Goal: Task Accomplishment & Management: Manage account settings

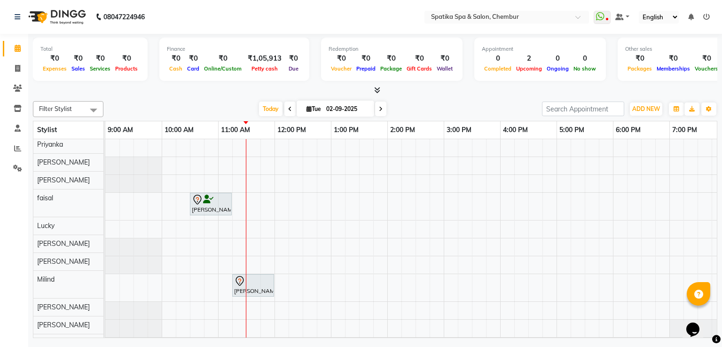
scroll to position [3, 0]
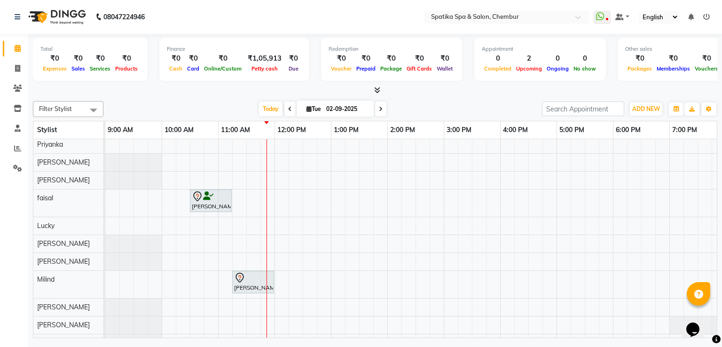
click at [204, 199] on div at bounding box center [211, 196] width 38 height 11
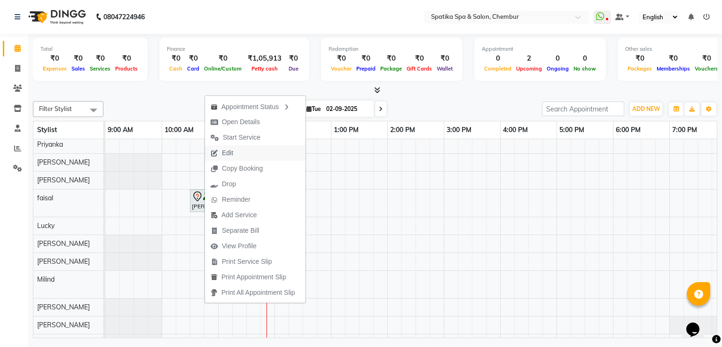
click at [226, 153] on span "Edit" at bounding box center [227, 153] width 11 height 10
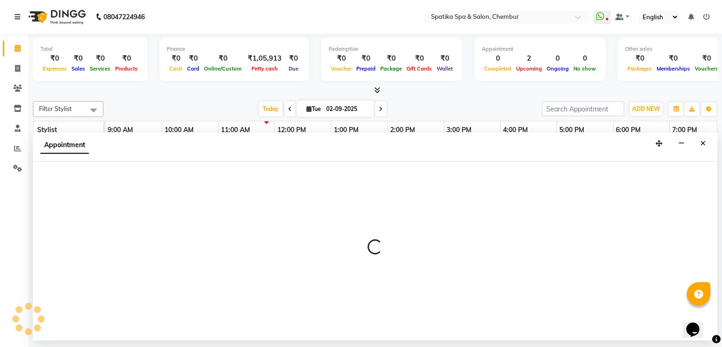
select select "tentative"
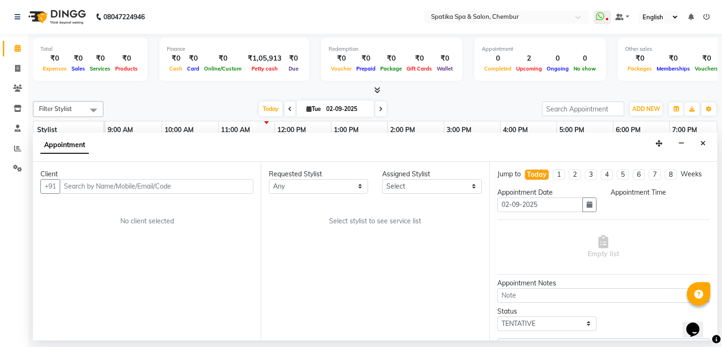
select select "9045"
select select "9061"
select select "630"
select select "690"
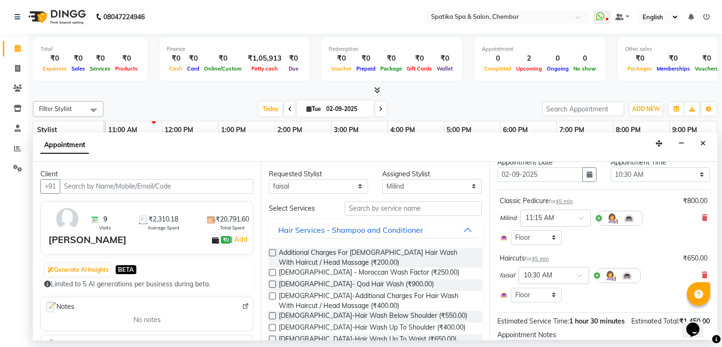
scroll to position [41, 0]
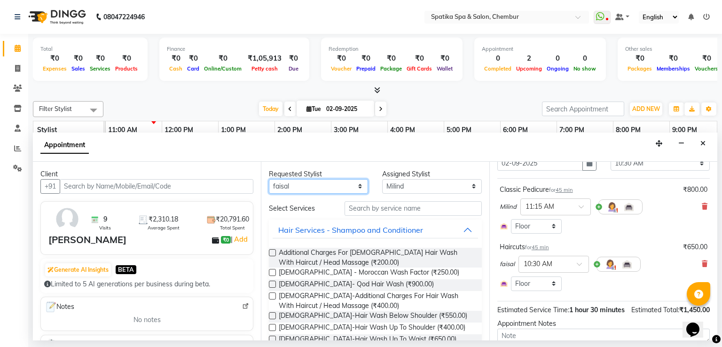
click at [326, 189] on select "Any Aayushi Sonawala Ali deepak kumar faisal Lucky Madhu Gupta Milind Payal Dha…" at bounding box center [318, 186] width 99 height 15
select select "null"
click at [269, 179] on select "Any Aayushi Sonawala Ali deepak kumar faisal Lucky Madhu Gupta Milind Payal Dha…" at bounding box center [318, 186] width 99 height 15
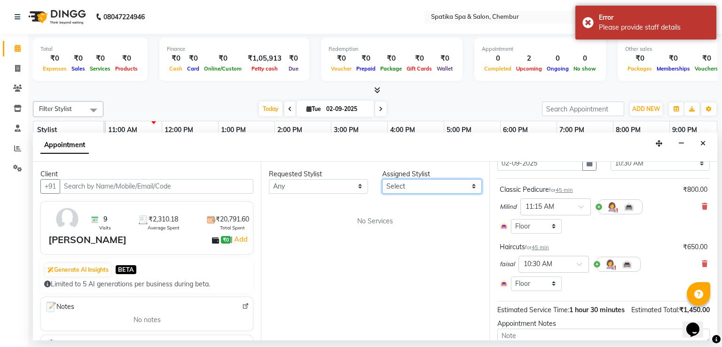
click at [442, 181] on select "Select Aayushi Sonawala Ali deepak kumar faisal Lucky Madhu Gupta Milind Payal …" at bounding box center [431, 186] width 99 height 15
select select "9058"
click at [382, 179] on select "Select Aayushi Sonawala Ali deepak kumar faisal Lucky Madhu Gupta Milind Payal …" at bounding box center [431, 186] width 99 height 15
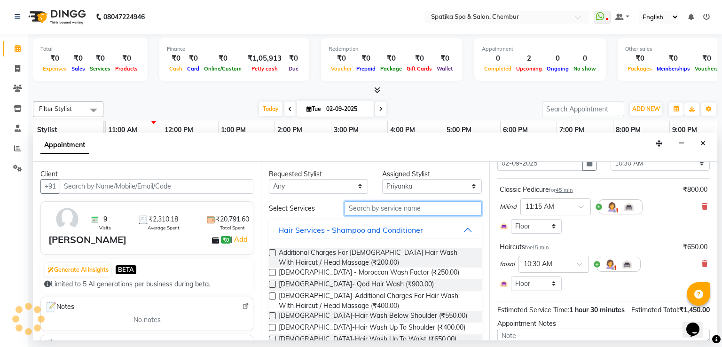
click at [397, 207] on input "text" at bounding box center [413, 208] width 137 height 15
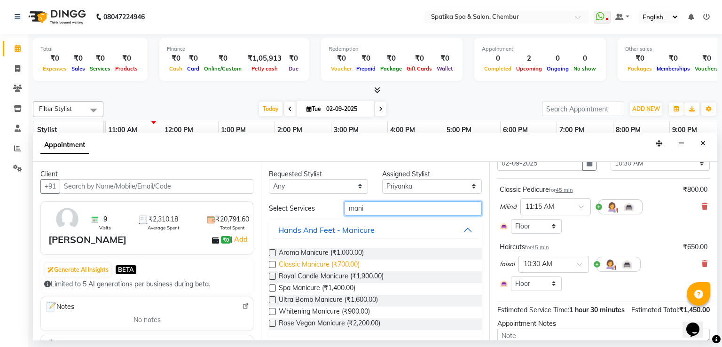
type input "mani"
click at [329, 262] on span "Classic Manicure (₹700.00)" at bounding box center [319, 265] width 81 height 12
checkbox input "false"
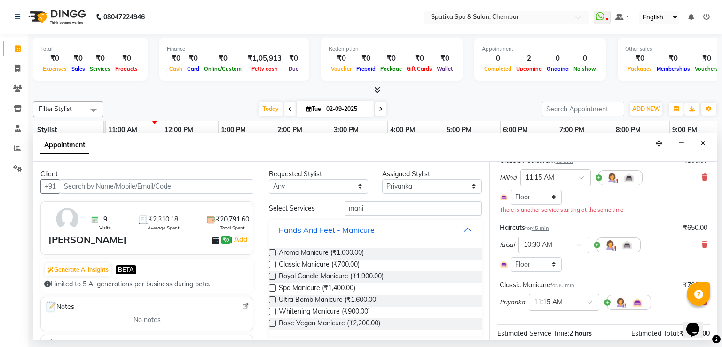
scroll to position [84, 0]
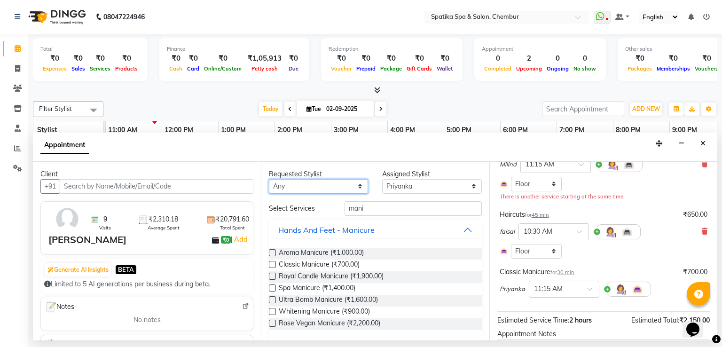
click at [334, 190] on select "Any Aayushi Sonawala Ali deepak kumar faisal Lucky Madhu Gupta Milind Payal Dha…" at bounding box center [318, 186] width 99 height 15
select select "9045"
click at [269, 179] on select "Any Aayushi Sonawala Ali deepak kumar faisal Lucky Madhu Gupta Milind Payal Dha…" at bounding box center [318, 186] width 99 height 15
select select "9045"
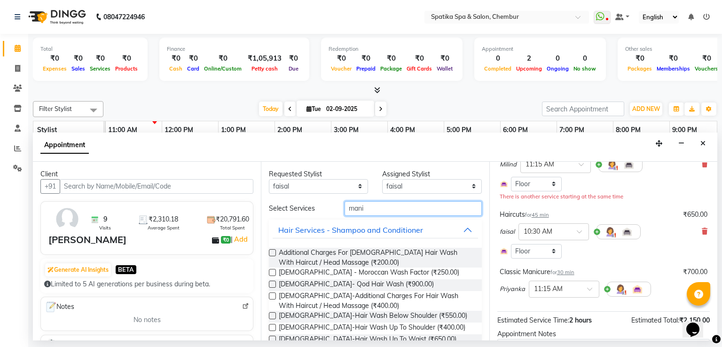
click at [370, 212] on input "mani" at bounding box center [413, 208] width 137 height 15
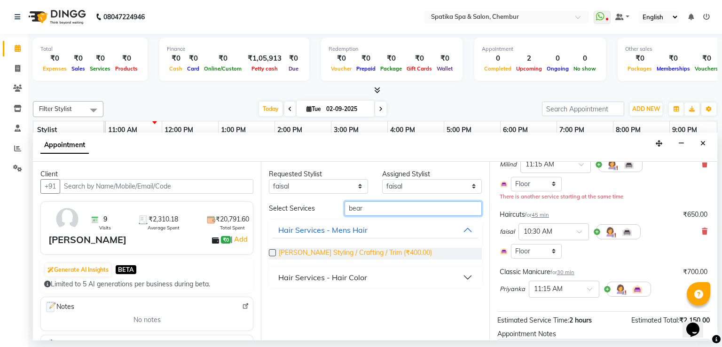
type input "bear"
click at [337, 258] on span "Beard Styling / Crafting / Trim (₹400.00)" at bounding box center [355, 254] width 153 height 12
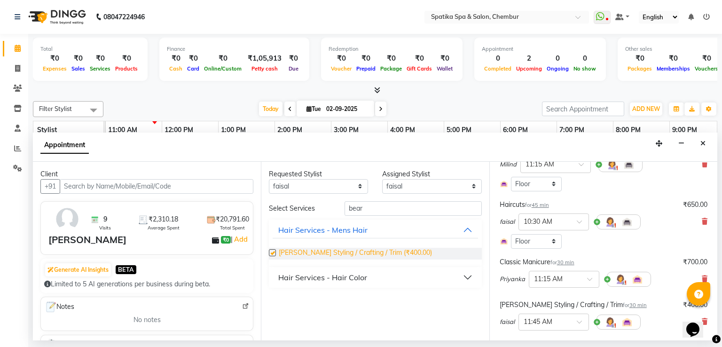
checkbox input "false"
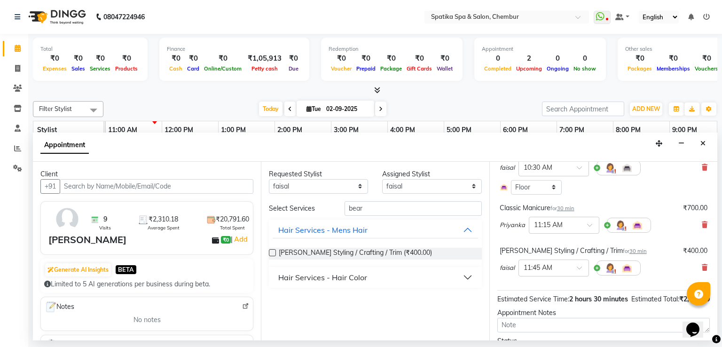
scroll to position [199, 0]
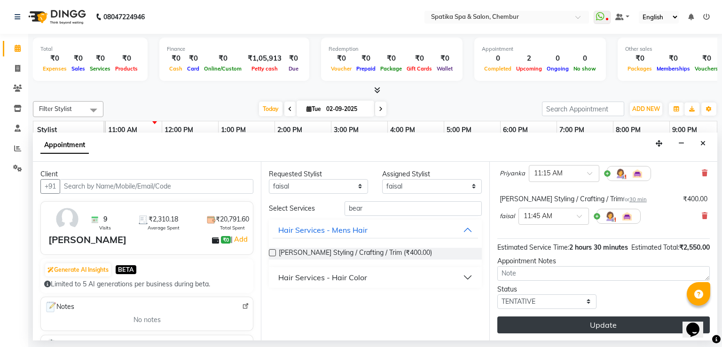
click at [557, 316] on button "Update" at bounding box center [603, 324] width 212 height 17
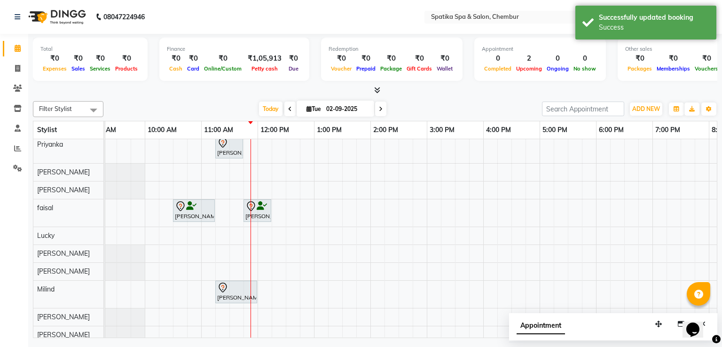
scroll to position [0, 0]
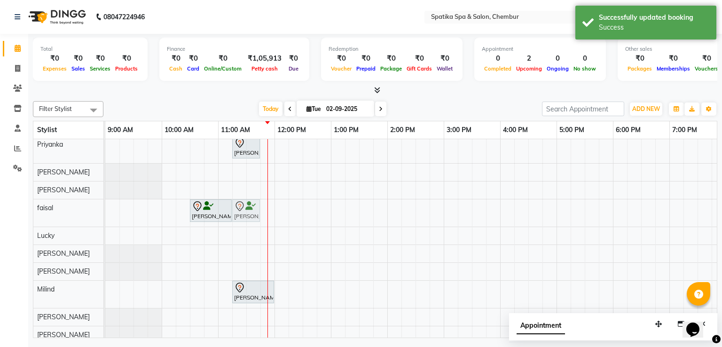
drag, startPoint x: 276, startPoint y: 211, endPoint x: 245, endPoint y: 212, distance: 31.5
click at [105, 212] on div "Rao, TK01, 10:30 AM-11:15 AM, Haircuts Rao, TK01, 11:45 AM-12:15 PM, Beard Styl…" at bounding box center [105, 212] width 0 height 27
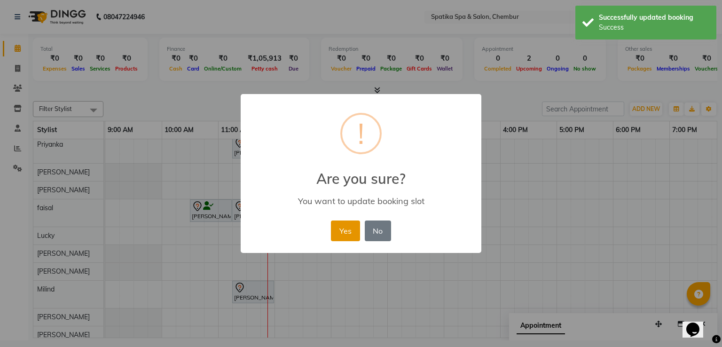
click at [353, 229] on button "Yes" at bounding box center [345, 230] width 29 height 21
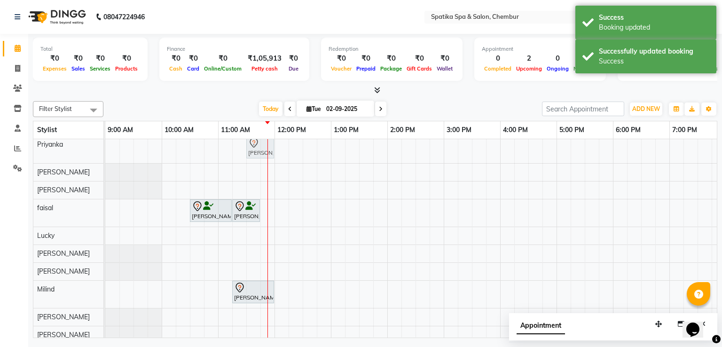
drag, startPoint x: 245, startPoint y: 144, endPoint x: 261, endPoint y: 149, distance: 16.5
click at [105, 149] on div "Rao, TK01, 11:15 AM-11:45 AM, Classic Manicure Rao, TK01, 11:15 AM-11:45 AM, Cl…" at bounding box center [105, 149] width 0 height 27
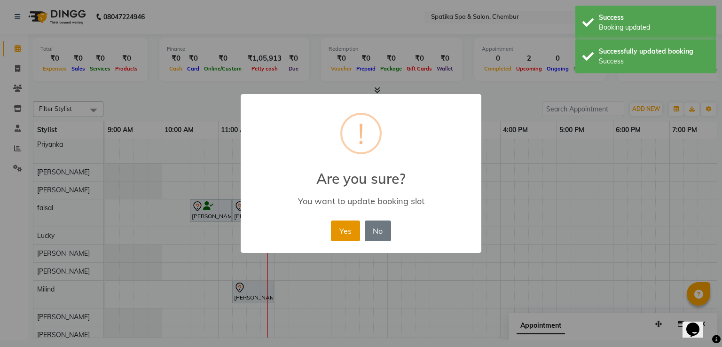
click at [343, 234] on button "Yes" at bounding box center [345, 230] width 29 height 21
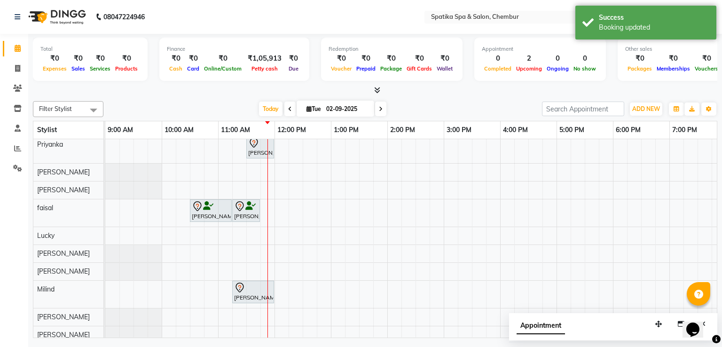
click at [253, 292] on div "[PERSON_NAME], TK01, 11:15 AM-12:00 PM, Classic Pedicure" at bounding box center [253, 292] width 40 height 20
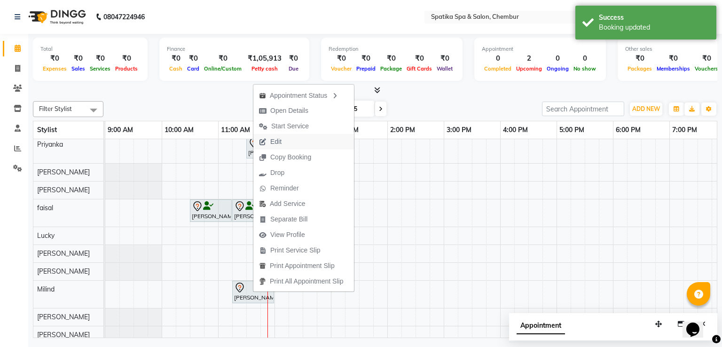
click at [284, 144] on span "Edit" at bounding box center [270, 142] width 34 height 16
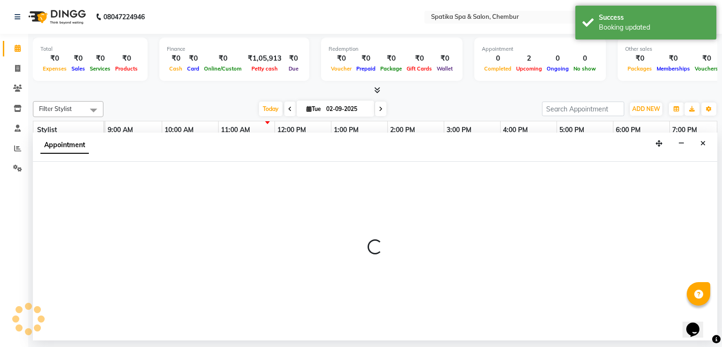
select select "tentative"
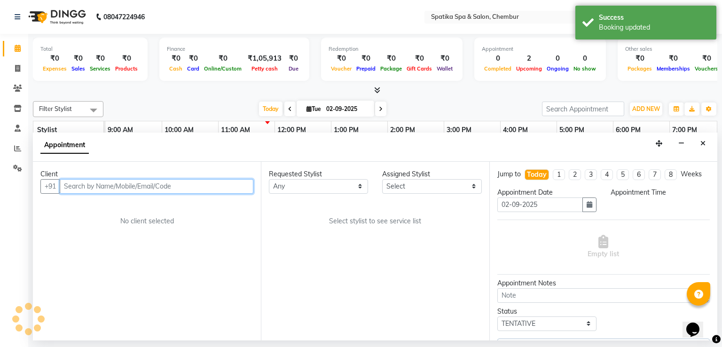
select select "9058"
select select "630"
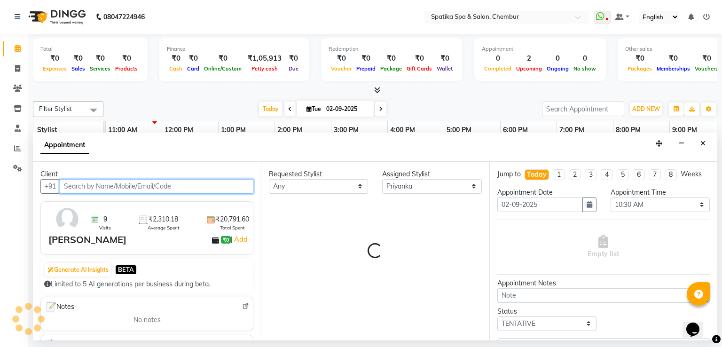
select select "690"
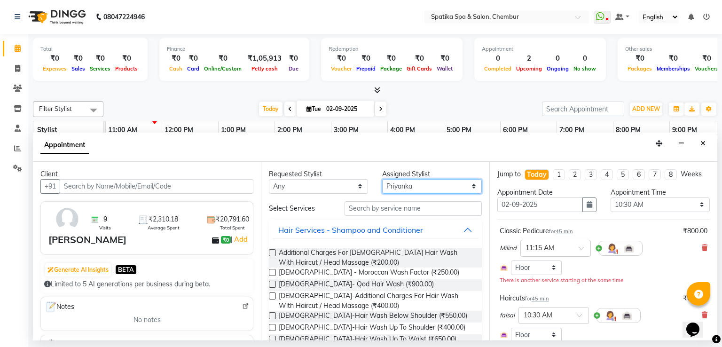
click at [392, 186] on select "Select Aayushi Sonawala Ali deepak kumar faisal Lucky Madhu Gupta Milind Payal …" at bounding box center [431, 186] width 99 height 15
select select "9061"
click at [382, 179] on select "Select Aayushi Sonawala Ali deepak kumar faisal Lucky Madhu Gupta Milind Payal …" at bounding box center [431, 186] width 99 height 15
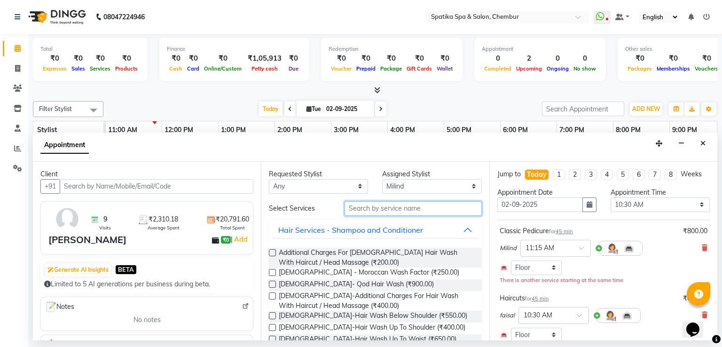
click at [392, 208] on input "text" at bounding box center [413, 208] width 137 height 15
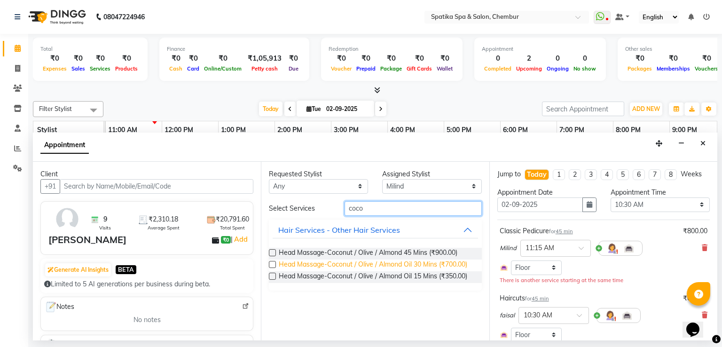
type input "coco"
click at [398, 267] on span "Head Massage-Coconut / Olive / Almond Oil 30 Mins (₹700.00)" at bounding box center [373, 265] width 188 height 12
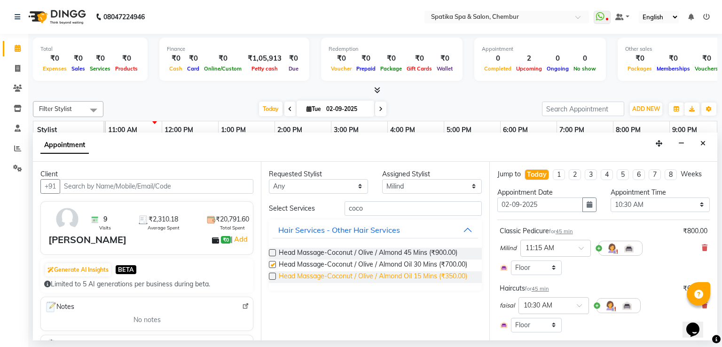
checkbox input "false"
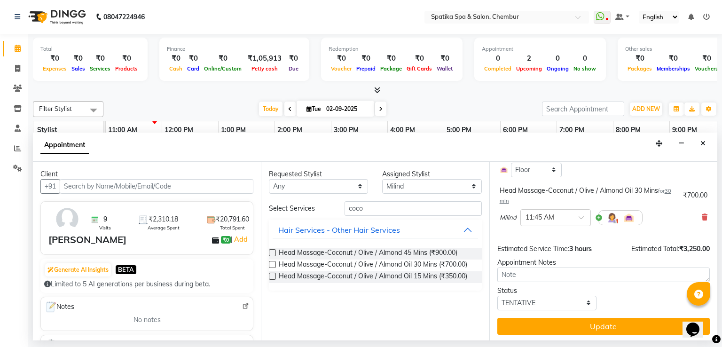
scroll to position [271, 0]
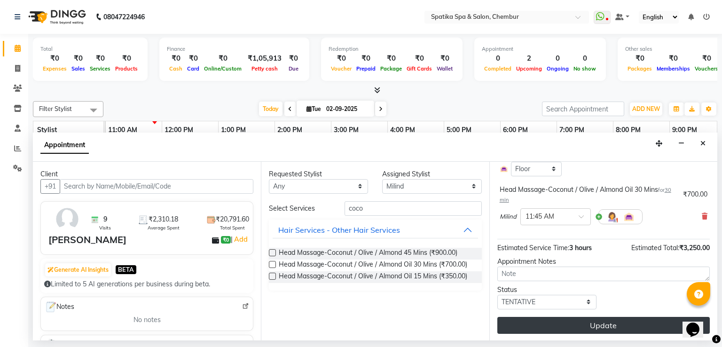
click at [606, 320] on button "Update" at bounding box center [603, 325] width 212 height 17
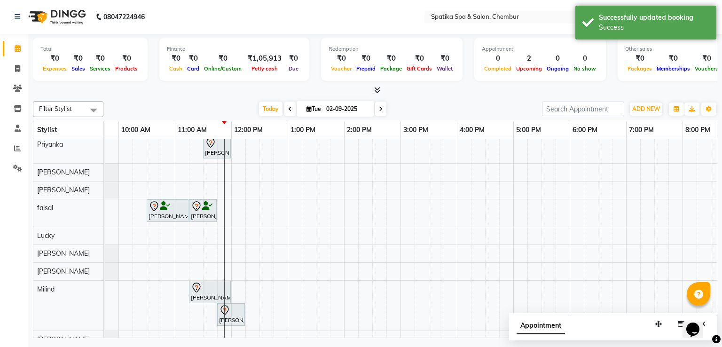
scroll to position [0, 33]
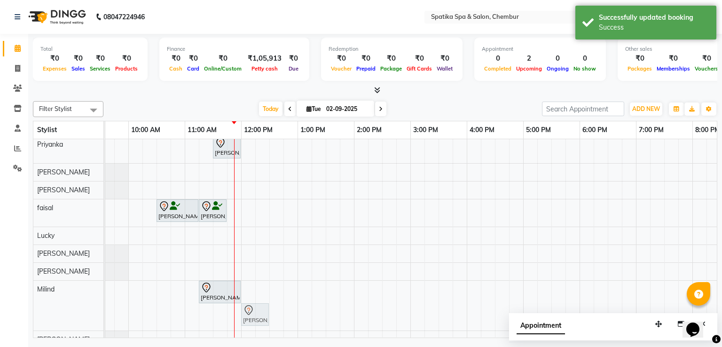
drag, startPoint x: 250, startPoint y: 306, endPoint x: 265, endPoint y: 303, distance: 15.4
click at [72, 303] on div "Rao, TK01, 11:15 AM-12:00 PM, Classic Pedicure Rao, TK01, 11:45 AM-12:15 PM, He…" at bounding box center [72, 306] width 0 height 50
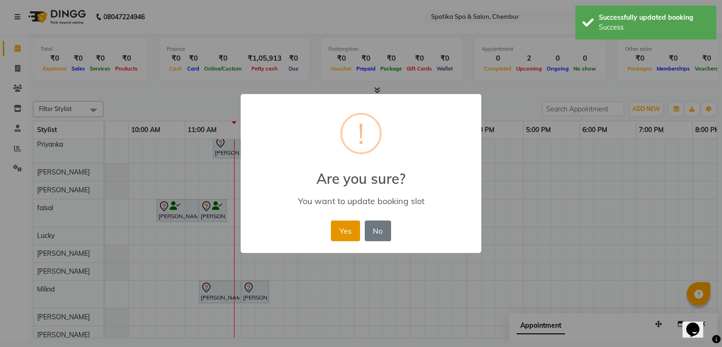
click at [337, 224] on button "Yes" at bounding box center [345, 230] width 29 height 21
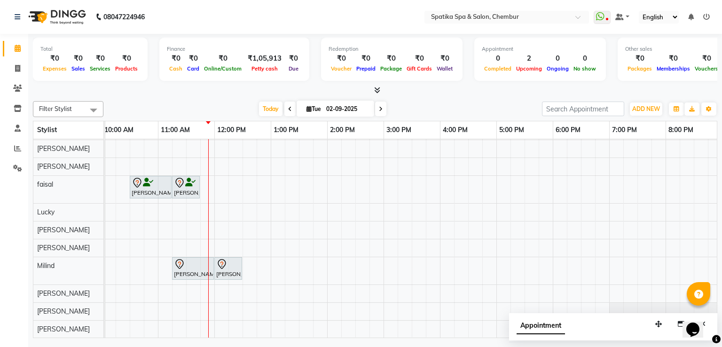
scroll to position [0, 0]
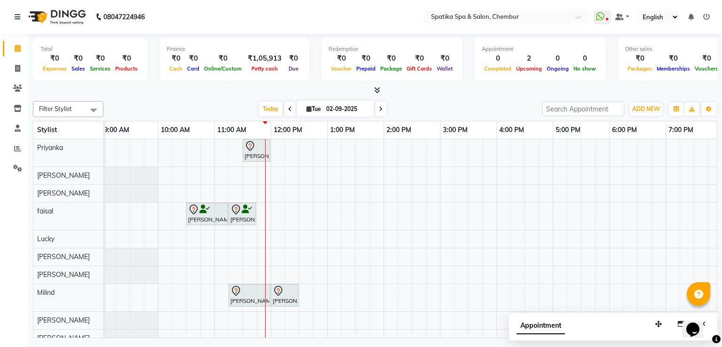
click at [306, 210] on div "Rao, TK01, 11:30 AM-12:00 PM, Classic Manicure Rao, TK01, 10:30 AM-11:15 AM, Ha…" at bounding box center [468, 252] width 733 height 226
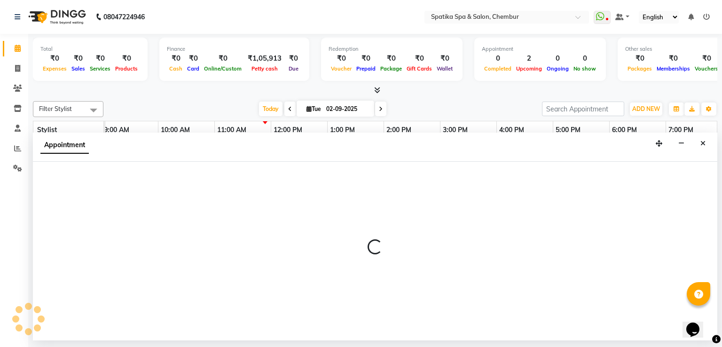
select select "9045"
select select "750"
select select "tentative"
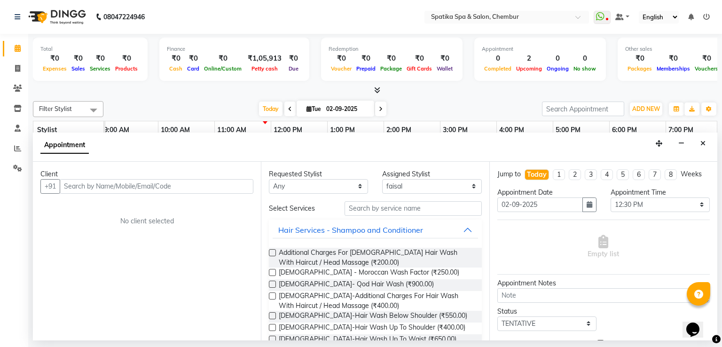
click at [167, 187] on input "text" at bounding box center [157, 186] width 194 height 15
click at [700, 144] on button "Close" at bounding box center [703, 143] width 14 height 15
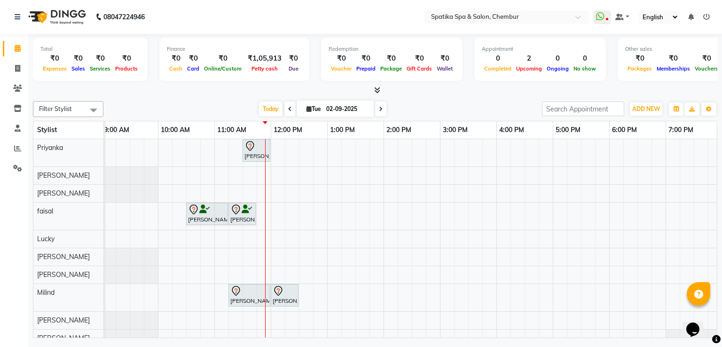
click at [305, 209] on div "Rao, TK01, 11:30 AM-12:00 PM, Classic Manicure Rao, TK01, 10:30 AM-11:15 AM, Ha…" at bounding box center [468, 252] width 733 height 226
select select "9045"
select select "tentative"
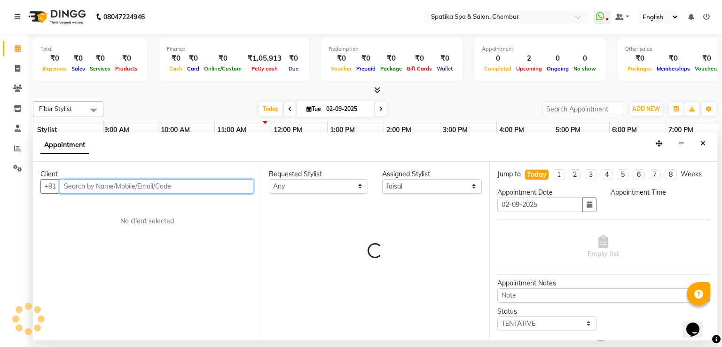
select select "750"
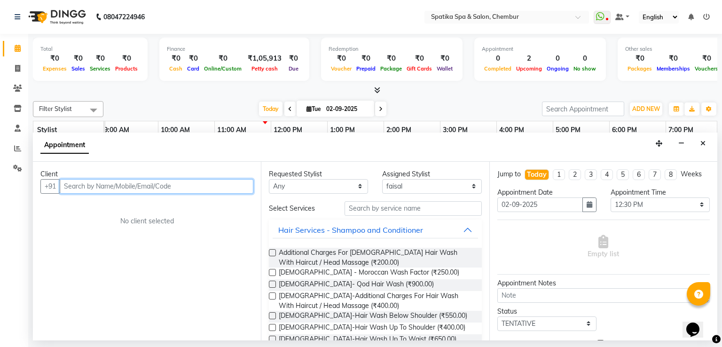
click at [180, 189] on input "text" at bounding box center [157, 186] width 194 height 15
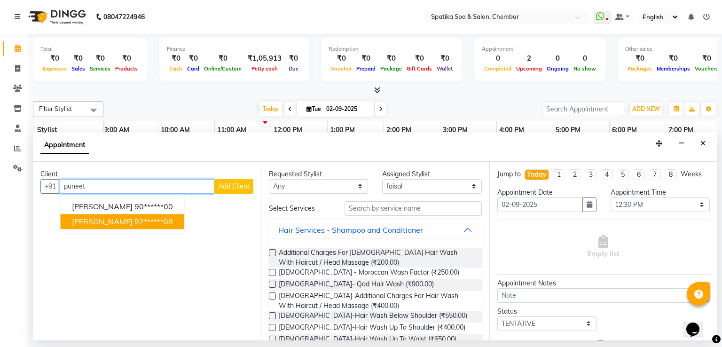
click at [152, 214] on button "Puneet Gupta 92******08" at bounding box center [123, 221] width 124 height 15
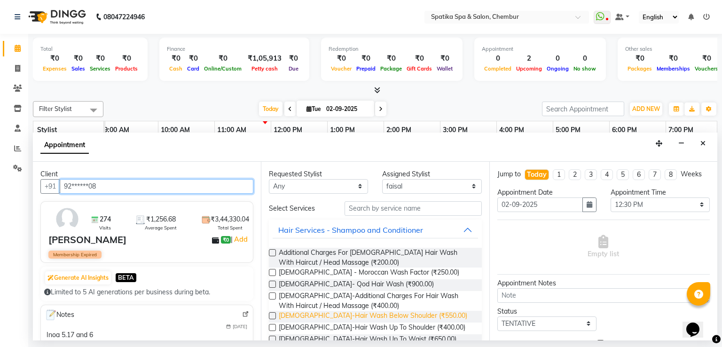
type input "92******08"
click at [346, 316] on span "Female-Hair Wash Below Shoulder (₹550.00)" at bounding box center [373, 317] width 188 height 12
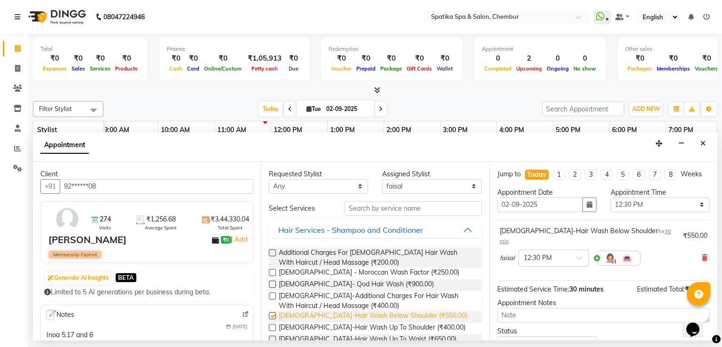
checkbox input "false"
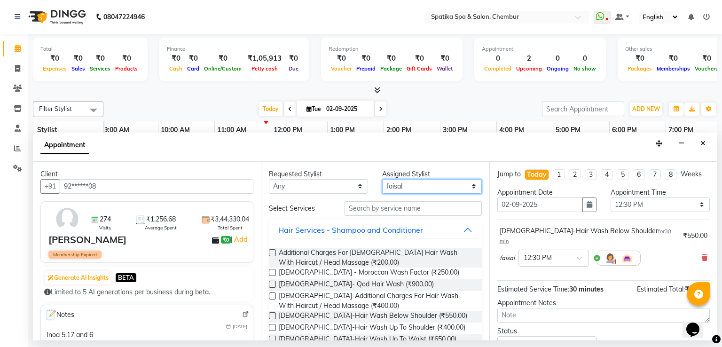
click at [409, 183] on select "Select Aayushi Sonawala Ali deepak kumar faisal Lucky Madhu Gupta Milind Payal …" at bounding box center [431, 186] width 99 height 15
select select "62535"
click at [382, 179] on select "Select Aayushi Sonawala Ali deepak kumar faisal Lucky Madhu Gupta Milind Payal …" at bounding box center [431, 186] width 99 height 15
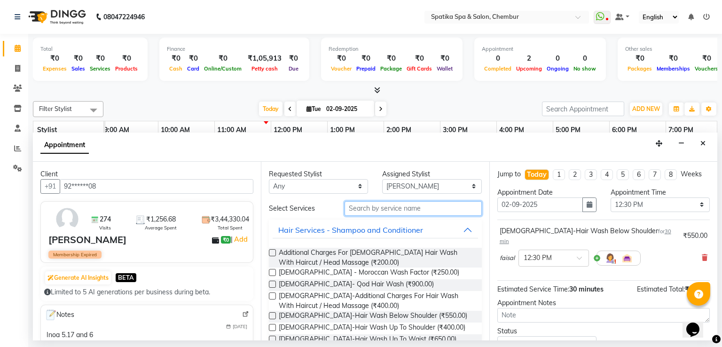
click at [394, 210] on input "text" at bounding box center [413, 208] width 137 height 15
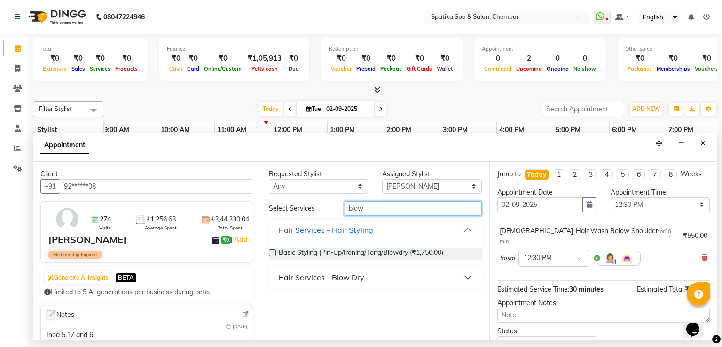
type input "blow"
click at [353, 277] on div "Hair Services - Blow Dry" at bounding box center [321, 277] width 86 height 11
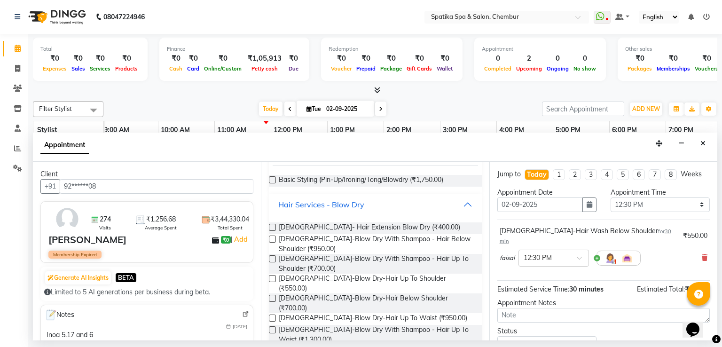
scroll to position [75, 0]
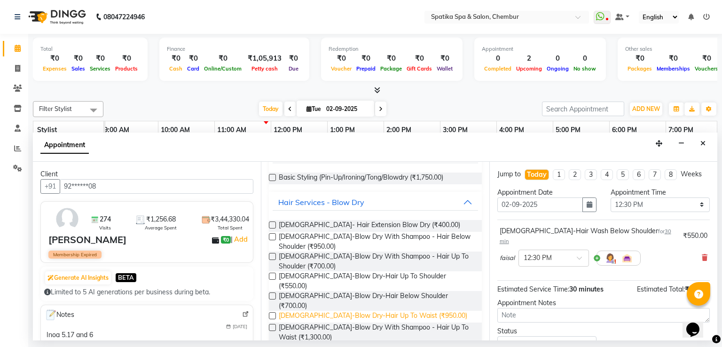
click at [350, 311] on span "Female-Blow Dry-Hair Up To Waist (₹950.00)" at bounding box center [373, 317] width 188 height 12
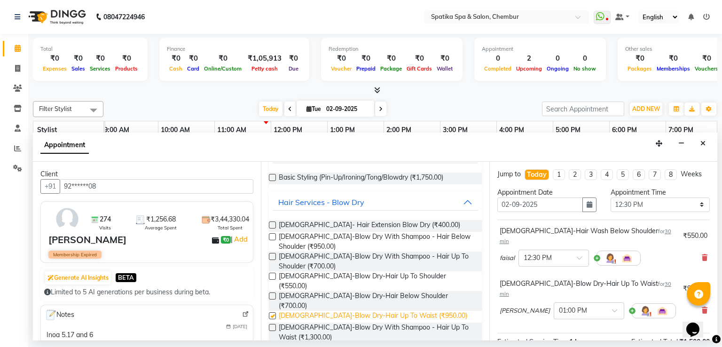
checkbox input "false"
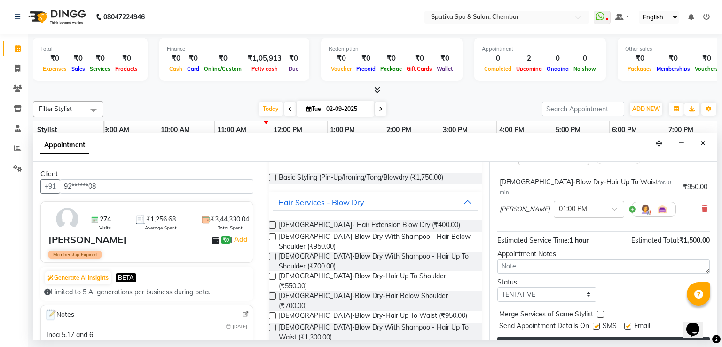
click at [585, 337] on button "Book" at bounding box center [603, 345] width 212 height 17
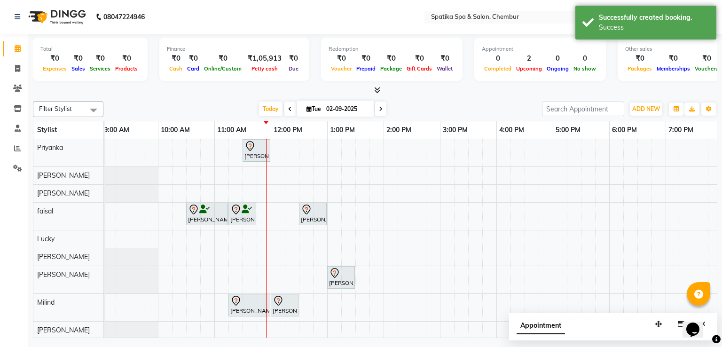
scroll to position [0, 0]
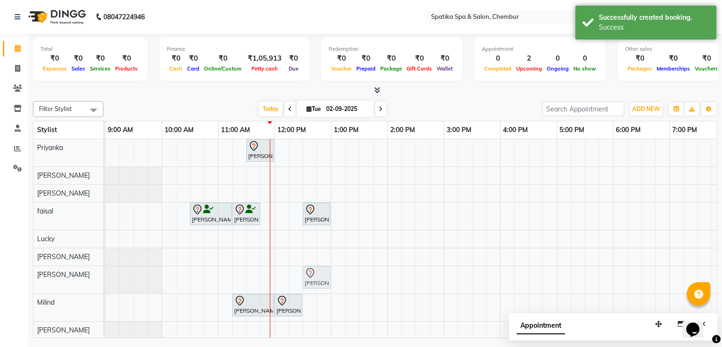
drag, startPoint x: 335, startPoint y: 279, endPoint x: 311, endPoint y: 286, distance: 25.0
click at [105, 286] on div "Puneet Gupta, TK02, 01:00 PM-01:30 PM, Female-Blow Dry-Hair Up To Waist Puneet …" at bounding box center [105, 279] width 0 height 27
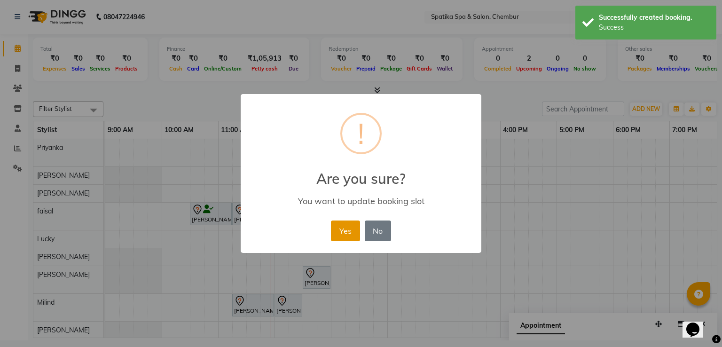
click at [345, 230] on button "Yes" at bounding box center [345, 230] width 29 height 21
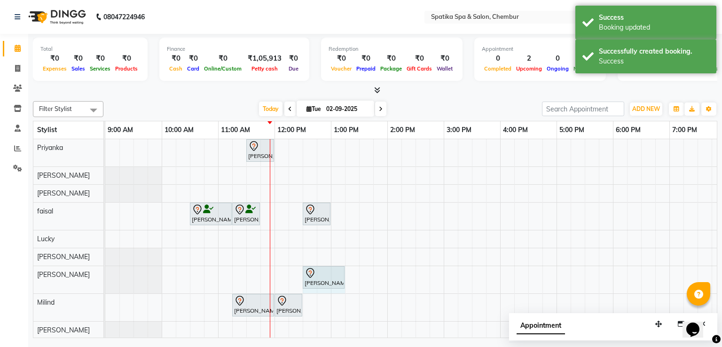
drag, startPoint x: 329, startPoint y: 268, endPoint x: 334, endPoint y: 271, distance: 5.7
click at [105, 271] on div "Puneet Gupta, TK02, 12:30 PM-01:00 PM, Female-Blow Dry-Hair Up To Waist Puneet …" at bounding box center [105, 279] width 0 height 27
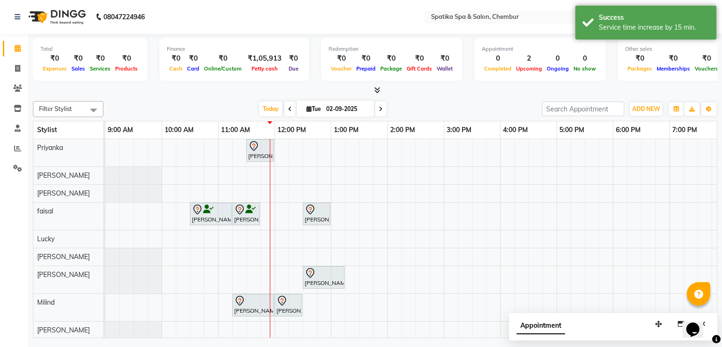
click at [564, 239] on div "Rao, TK01, 11:30 AM-12:00 PM, Classic Manicure Rao, TK01, 10:30 AM-11:15 AM, Ha…" at bounding box center [471, 256] width 733 height 235
select select "9046"
select select "tentative"
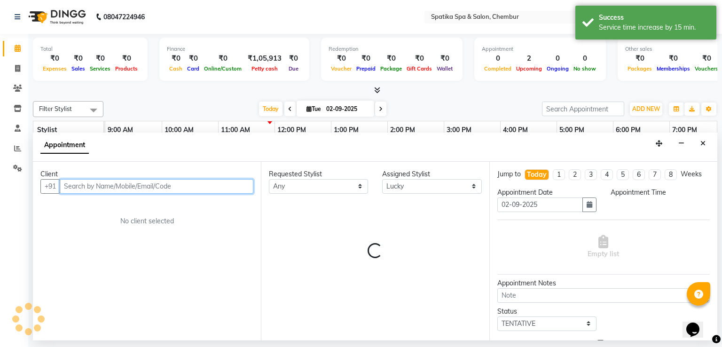
select select "1020"
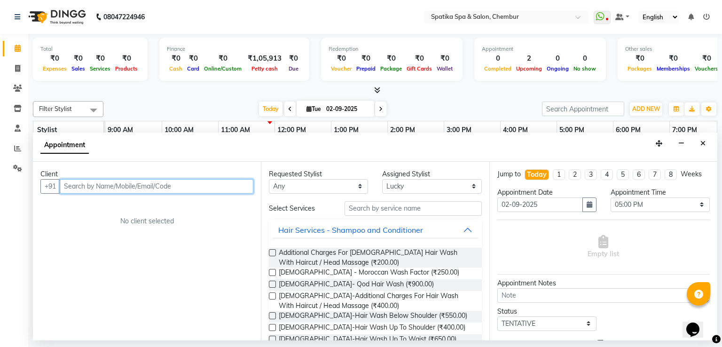
click at [210, 188] on input "text" at bounding box center [157, 186] width 194 height 15
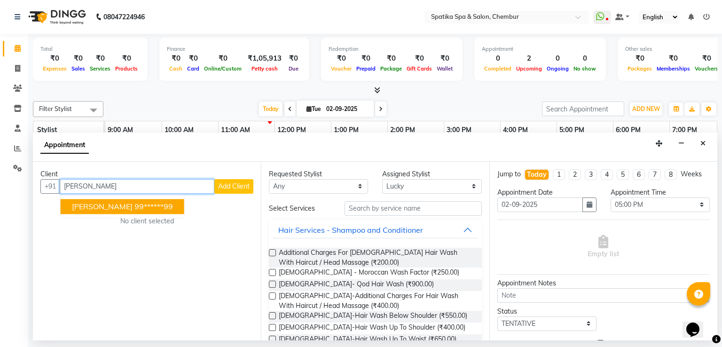
click at [134, 205] on ngb-highlight "99******99" at bounding box center [153, 206] width 39 height 9
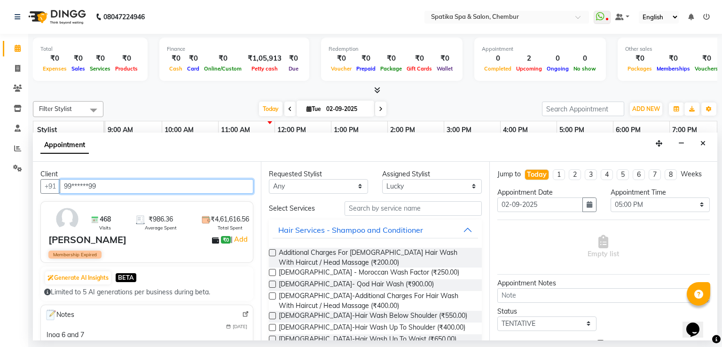
type input "99******99"
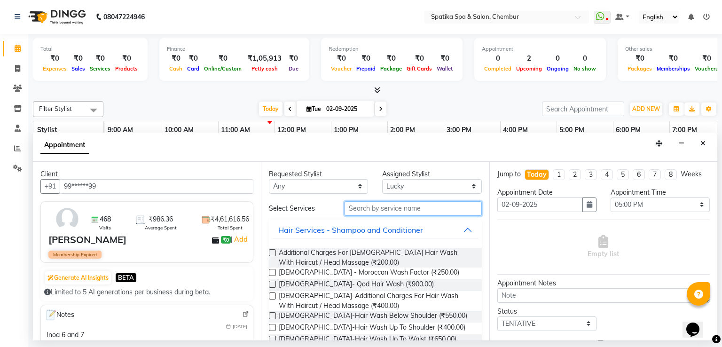
click at [363, 208] on input "text" at bounding box center [413, 208] width 137 height 15
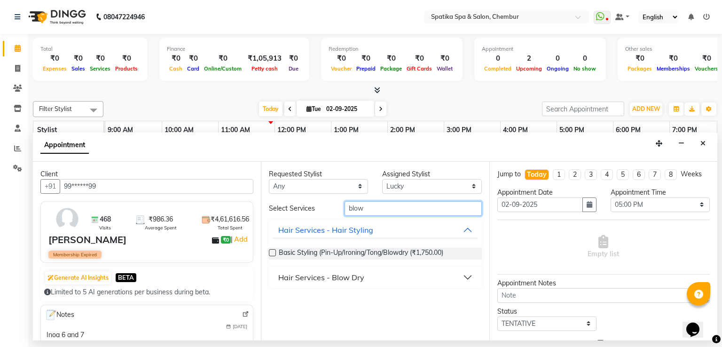
type input "blow"
click at [348, 282] on div "Hair Services - Blow Dry" at bounding box center [321, 277] width 86 height 11
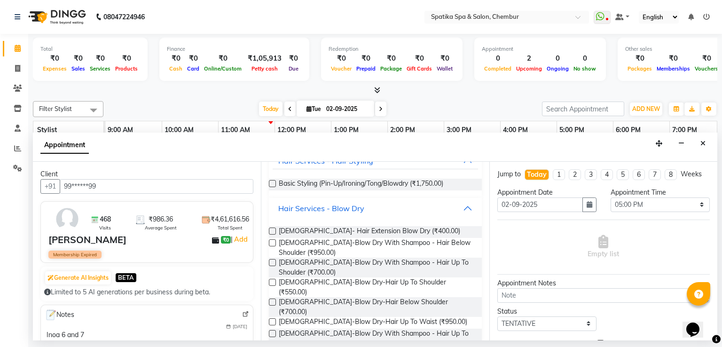
scroll to position [75, 0]
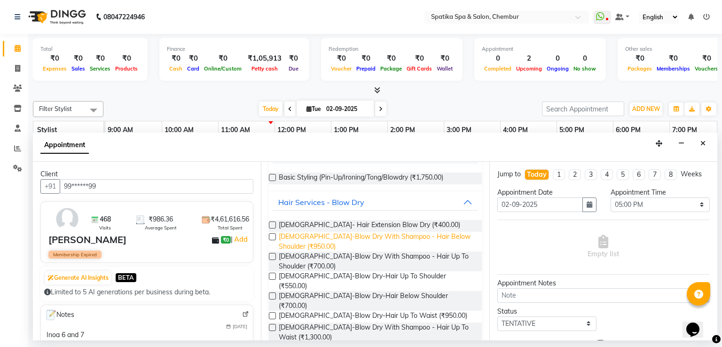
click at [343, 237] on span "Female-Blow Dry With Shampoo - Hair Below Shoulder (₹950.00)" at bounding box center [376, 242] width 195 height 20
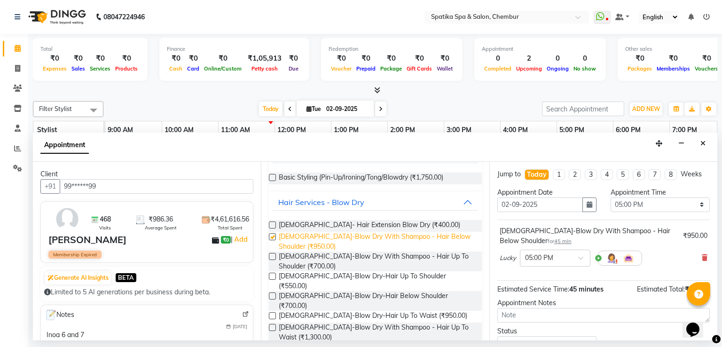
checkbox input "false"
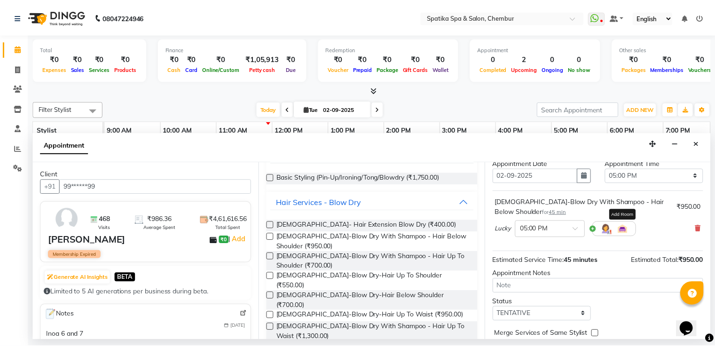
scroll to position [69, 0]
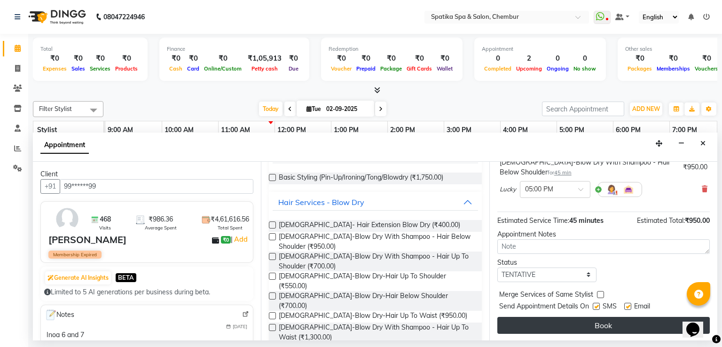
click at [606, 322] on button "Book" at bounding box center [603, 325] width 212 height 17
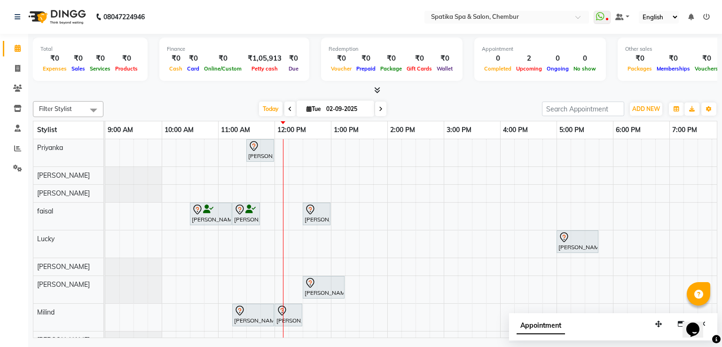
click at [237, 219] on div "[PERSON_NAME], TK01, 11:15 AM-11:45 AM, [PERSON_NAME] Styling / Crafting / Trim" at bounding box center [246, 214] width 26 height 20
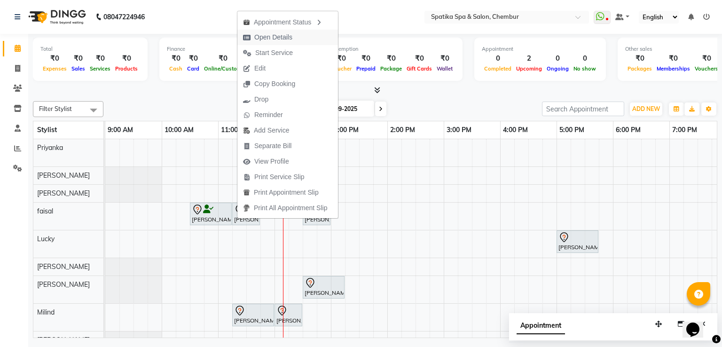
click at [276, 37] on span "Open Details" at bounding box center [273, 37] width 38 height 10
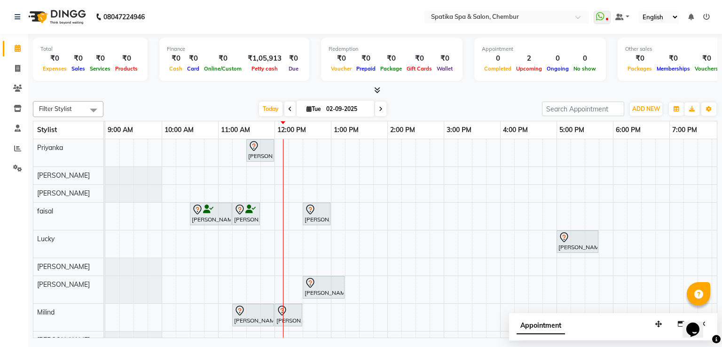
click at [200, 215] on div "[PERSON_NAME], TK01, 10:30 AM-11:15 AM, Haircuts" at bounding box center [211, 214] width 40 height 20
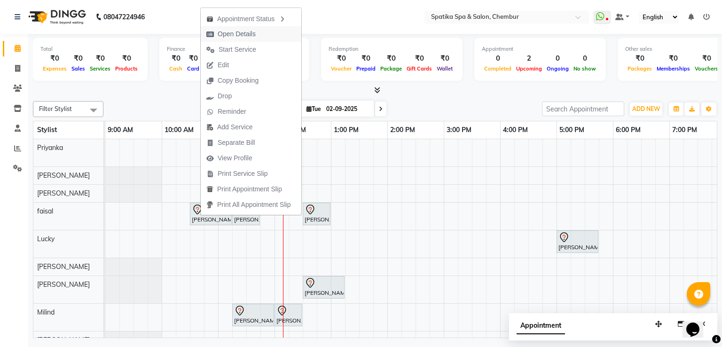
click at [224, 31] on span "Open Details" at bounding box center [237, 34] width 38 height 10
select select "7"
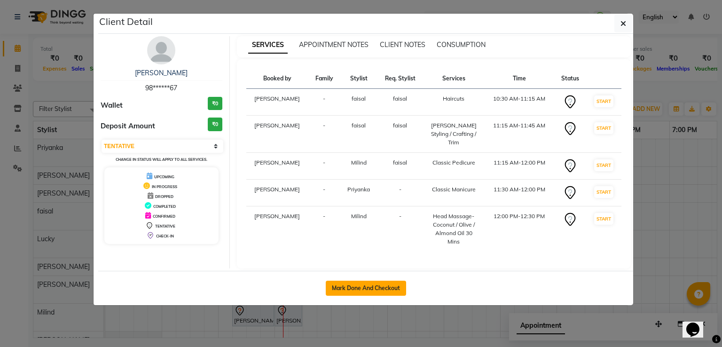
click at [375, 281] on button "Mark Done And Checkout" at bounding box center [366, 288] width 80 height 15
select select "service"
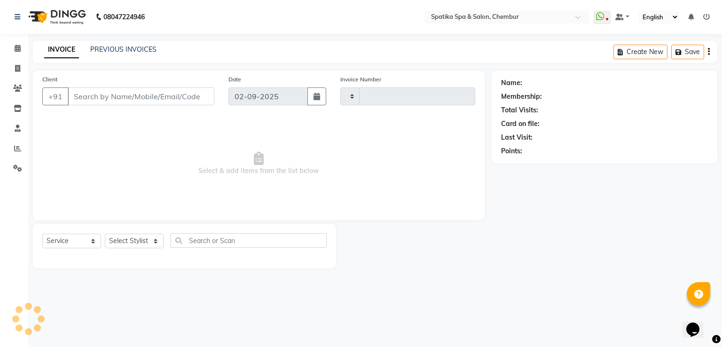
type input "2150"
select select "631"
type input "98******67"
select select "9061"
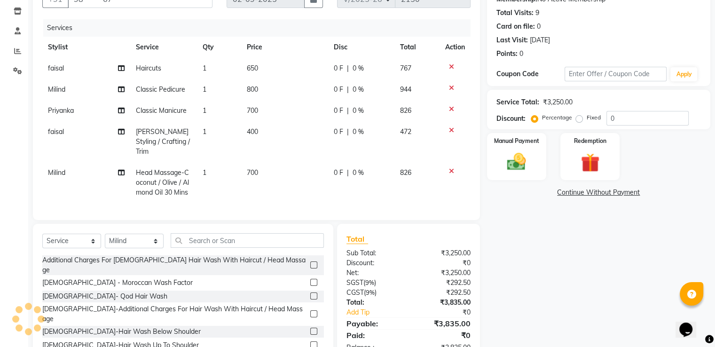
scroll to position [125, 0]
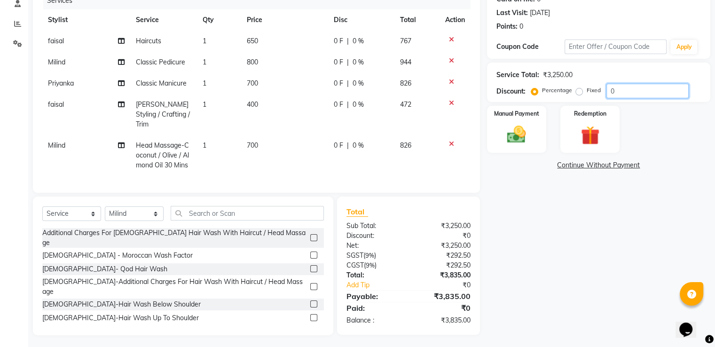
click at [643, 89] on input "0" at bounding box center [647, 91] width 82 height 15
type input "1"
type input "20"
click at [503, 128] on img at bounding box center [516, 135] width 31 height 23
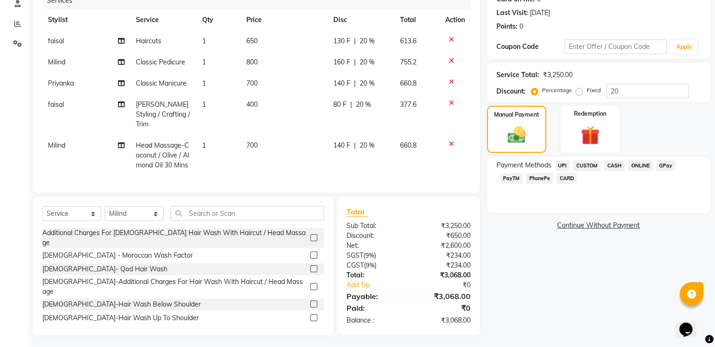
click at [557, 174] on span "CARD" at bounding box center [567, 178] width 20 height 11
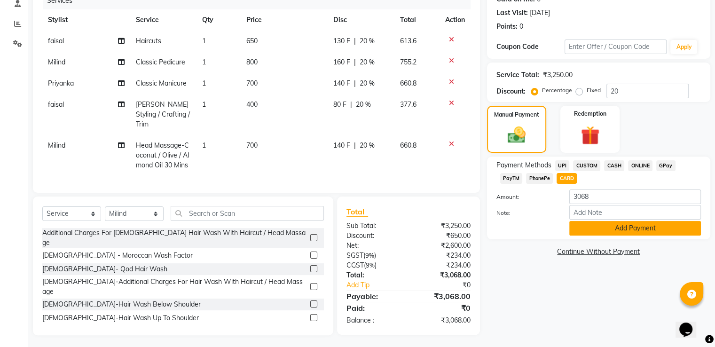
click at [588, 227] on button "Add Payment" at bounding box center [635, 228] width 132 height 15
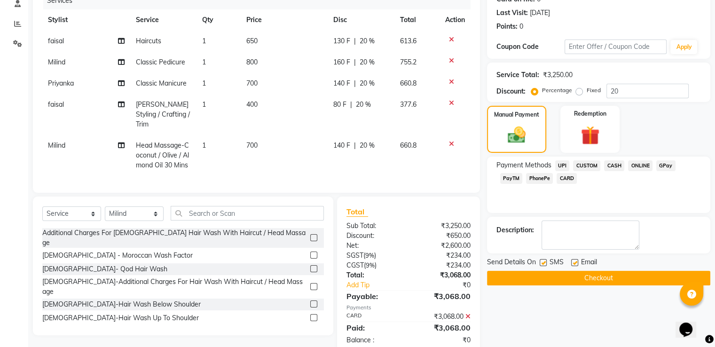
scroll to position [144, 0]
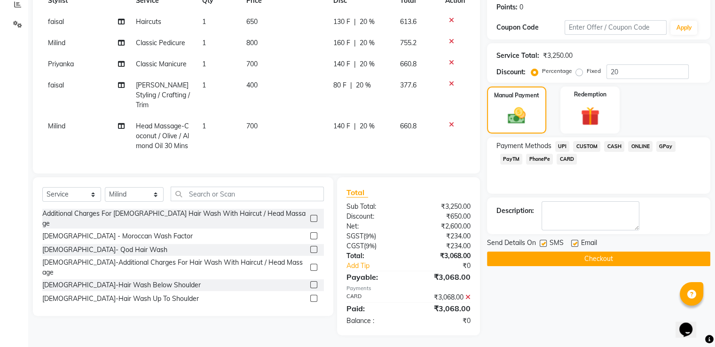
click at [589, 256] on button "Checkout" at bounding box center [598, 258] width 223 height 15
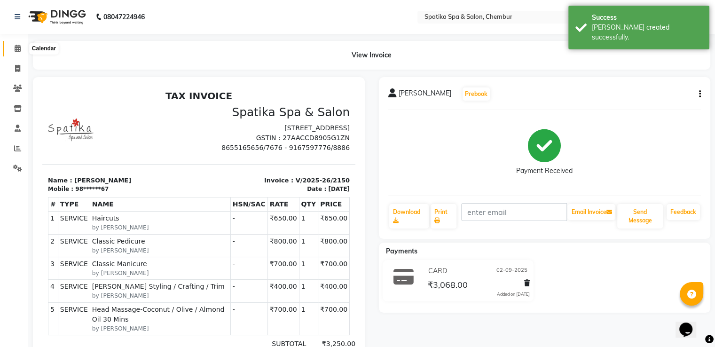
click at [19, 45] on icon at bounding box center [18, 48] width 6 height 7
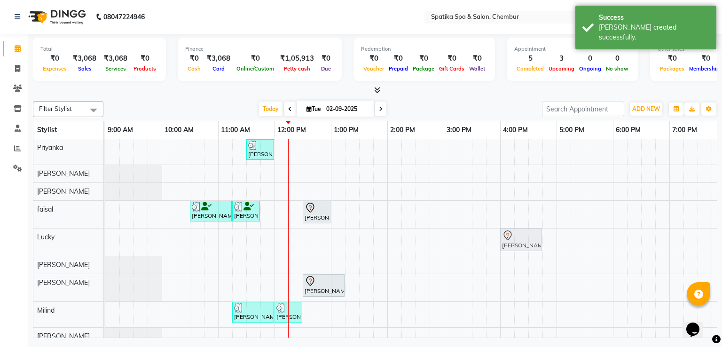
drag, startPoint x: 581, startPoint y: 241, endPoint x: 525, endPoint y: 244, distance: 55.5
click at [105, 244] on div "Sakshi puri, TK03, 05:00 PM-05:45 PM, Female-Blow Dry With Shampoo - Hair Below…" at bounding box center [105, 241] width 0 height 27
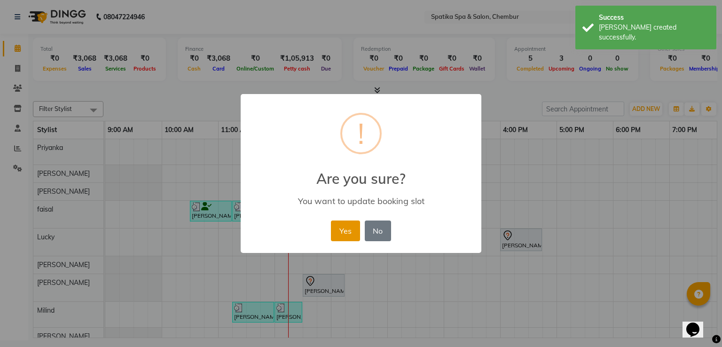
click at [340, 233] on button "Yes" at bounding box center [345, 230] width 29 height 21
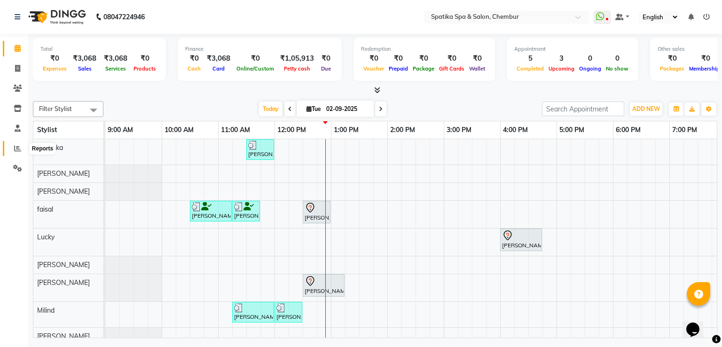
click at [15, 148] on icon at bounding box center [17, 148] width 7 height 7
click at [21, 149] on span at bounding box center [17, 148] width 16 height 11
click at [16, 149] on icon at bounding box center [17, 148] width 7 height 7
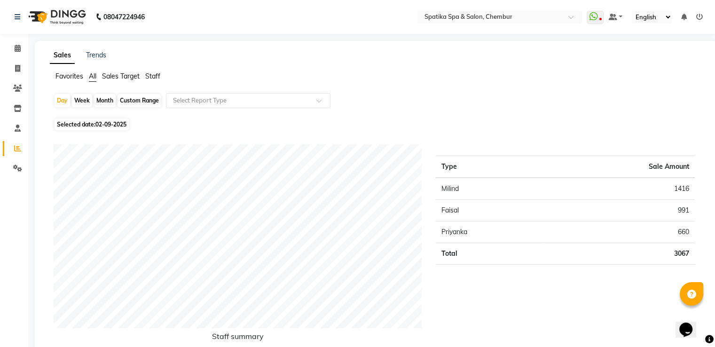
click at [106, 104] on div "Month" at bounding box center [105, 100] width 22 height 13
select select "9"
select select "2025"
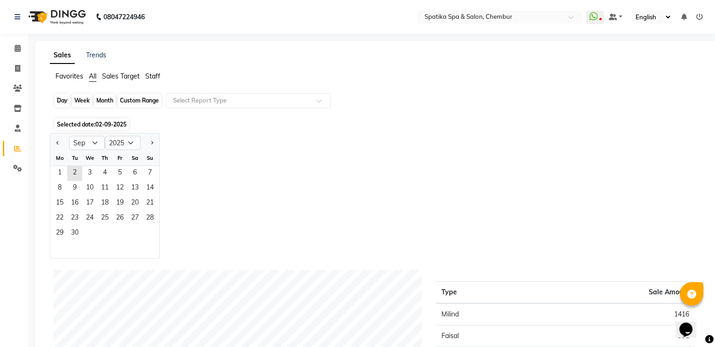
click at [106, 99] on div "Month" at bounding box center [105, 100] width 22 height 13
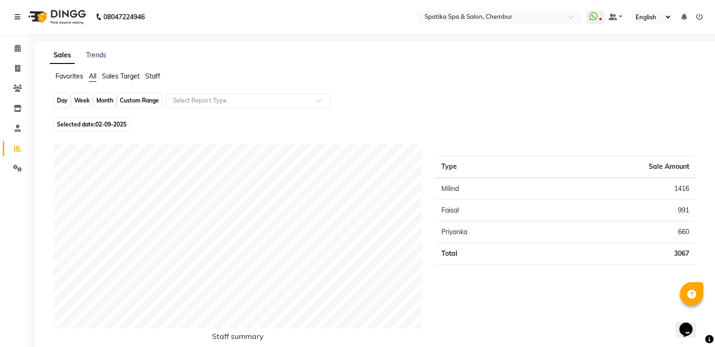
click at [109, 102] on div "Month" at bounding box center [105, 100] width 22 height 13
select select "9"
select select "2025"
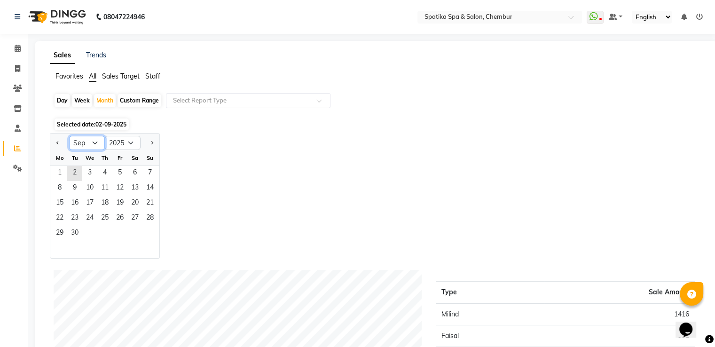
click at [92, 145] on select "Jan Feb Mar Apr May Jun Jul Aug Sep Oct Nov Dec" at bounding box center [87, 143] width 36 height 14
select select "8"
click at [69, 136] on select "Jan Feb Mar Apr May Jun Jul Aug Sep Oct Nov Dec" at bounding box center [87, 143] width 36 height 14
click at [118, 168] on span "1" at bounding box center [119, 173] width 15 height 15
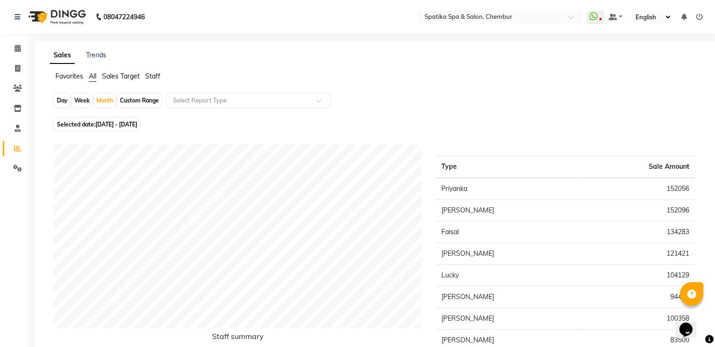
click at [152, 76] on span "Staff" at bounding box center [152, 76] width 15 height 8
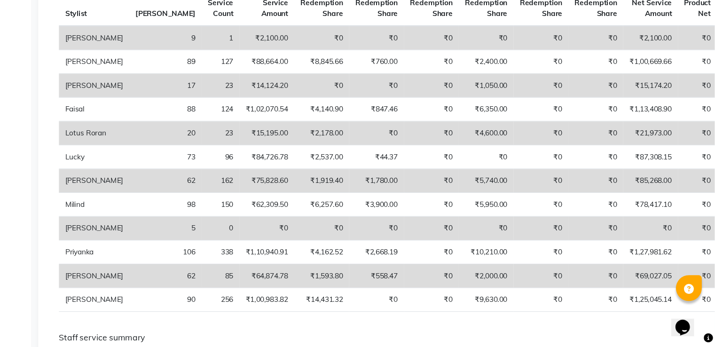
scroll to position [177, 0]
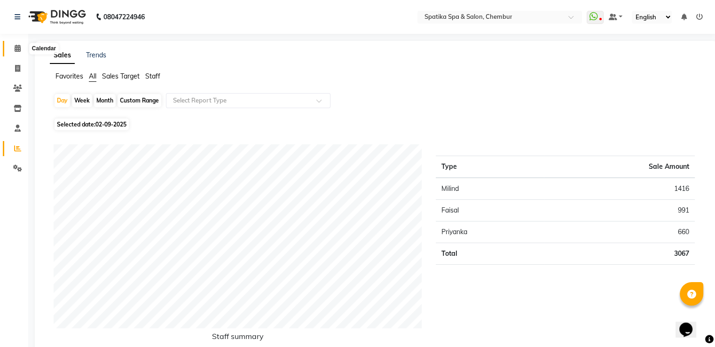
click at [19, 48] on icon at bounding box center [18, 48] width 6 height 7
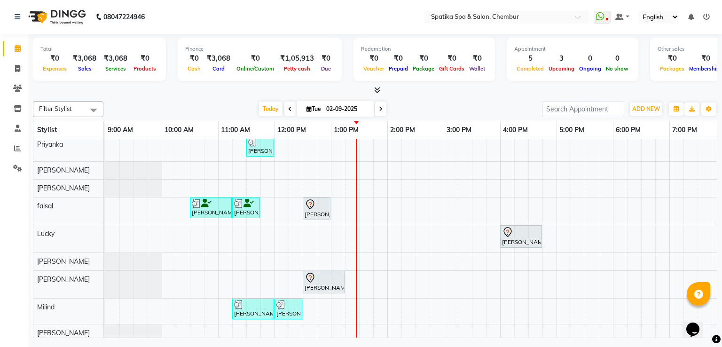
click at [331, 275] on div at bounding box center [324, 277] width 38 height 11
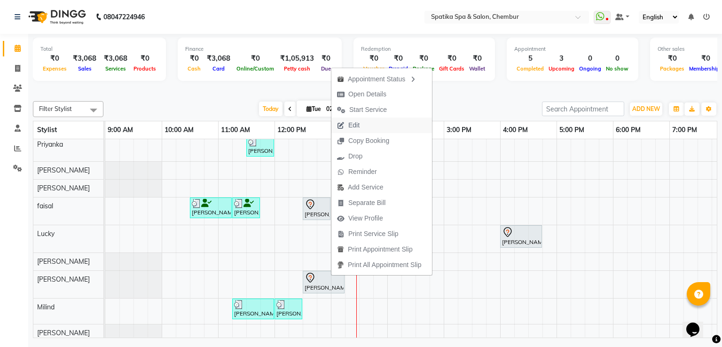
click at [379, 123] on button "Edit" at bounding box center [381, 126] width 101 height 16
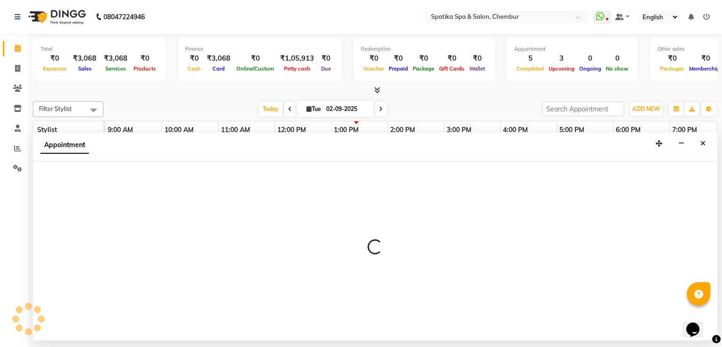
select select "tentative"
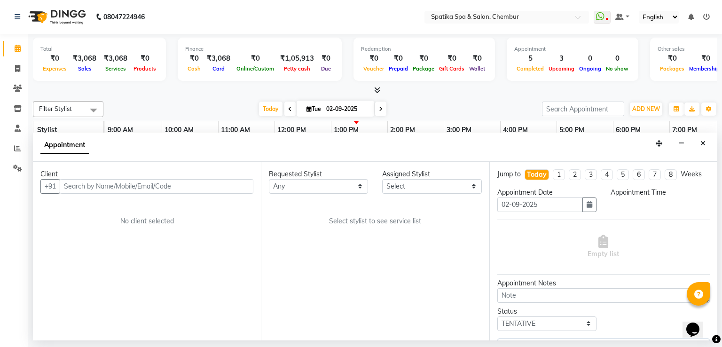
select select "750"
select select "62535"
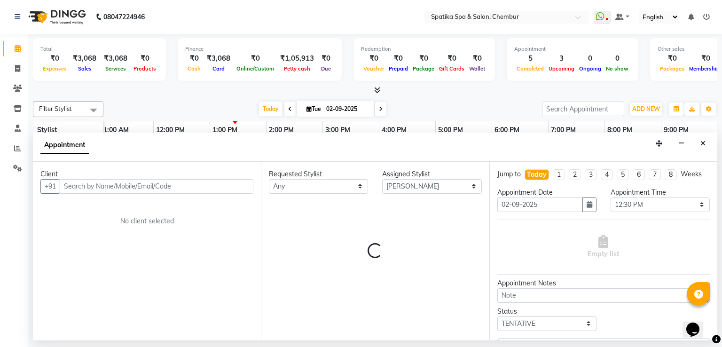
select select "690"
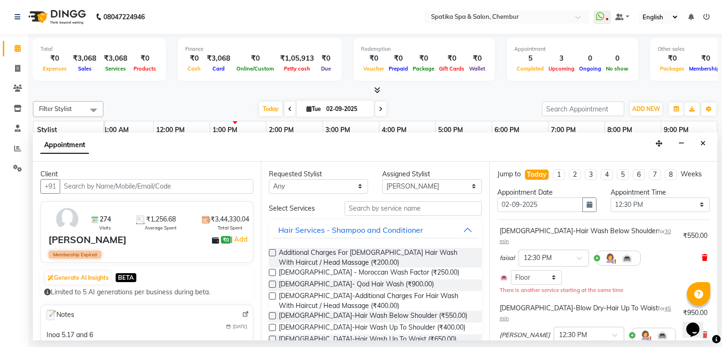
click at [702, 254] on icon at bounding box center [705, 257] width 6 height 7
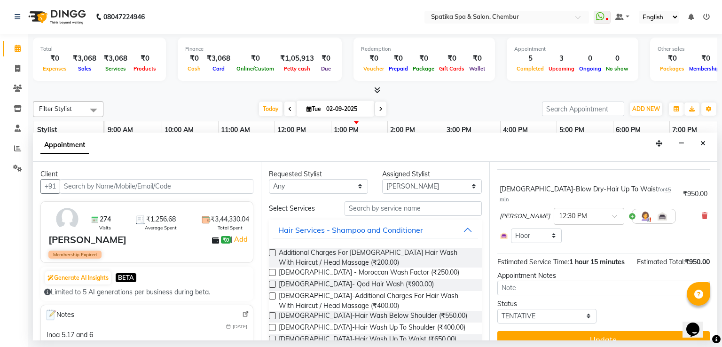
scroll to position [64, 0]
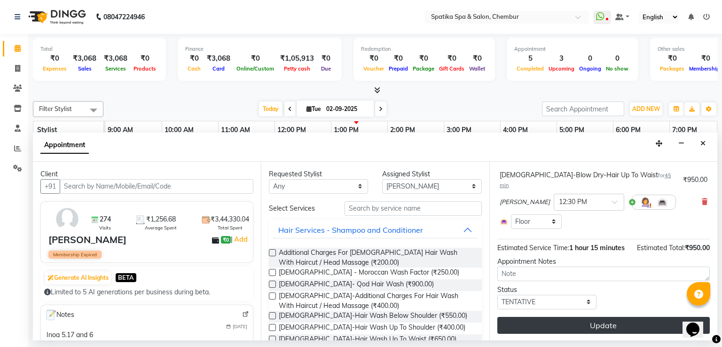
click at [550, 317] on button "Update" at bounding box center [603, 325] width 212 height 17
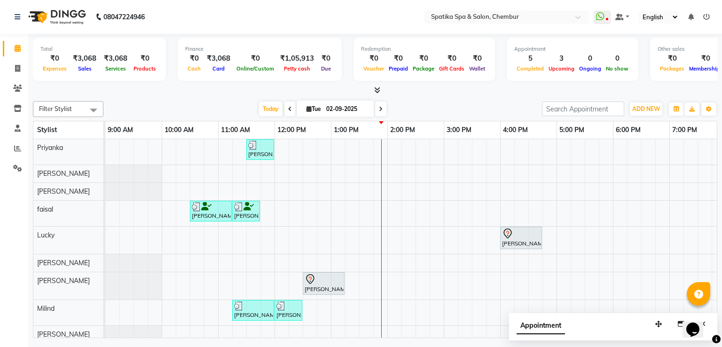
click at [391, 152] on td at bounding box center [394, 259] width 14 height 240
click at [416, 146] on td at bounding box center [423, 259] width 14 height 240
click at [404, 145] on td at bounding box center [408, 259] width 14 height 240
click at [405, 145] on td at bounding box center [408, 259] width 14 height 240
click at [416, 141] on td at bounding box center [423, 259] width 14 height 240
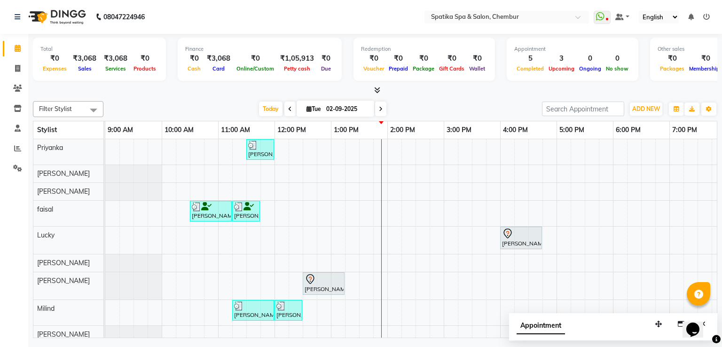
click at [410, 150] on td at bounding box center [408, 259] width 14 height 240
click at [411, 147] on td at bounding box center [408, 259] width 14 height 240
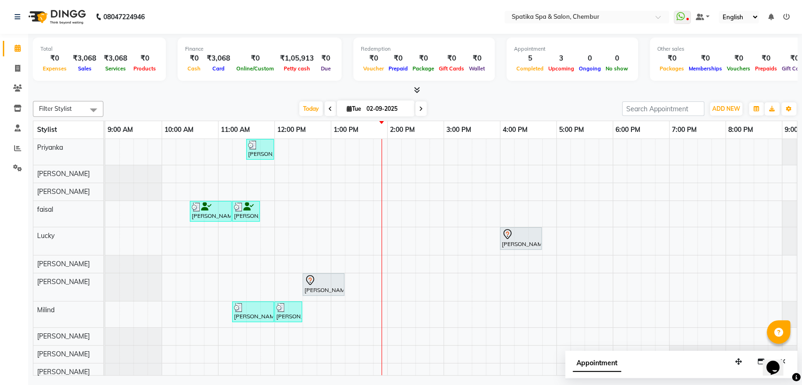
click at [405, 142] on td at bounding box center [408, 260] width 14 height 242
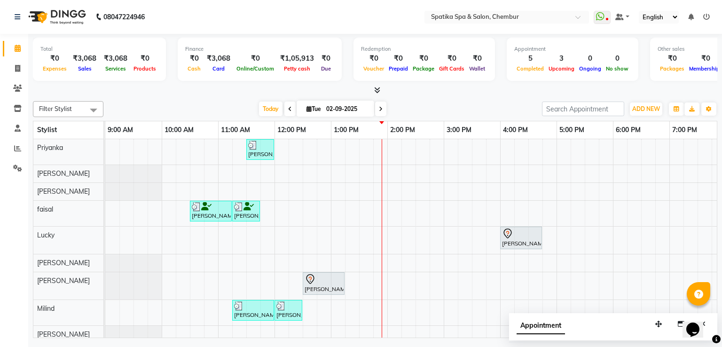
click at [395, 144] on td at bounding box center [394, 259] width 14 height 240
click at [413, 153] on td at bounding box center [408, 259] width 14 height 240
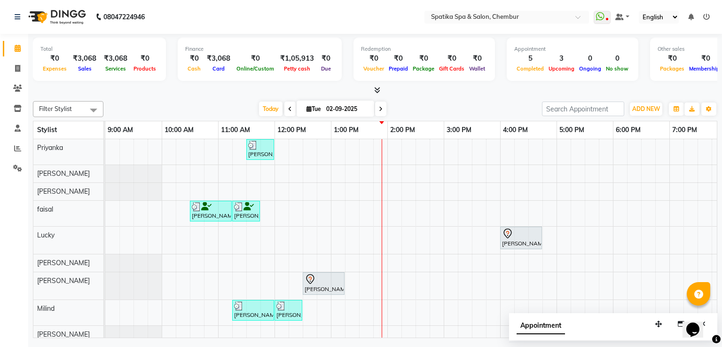
click at [413, 153] on td at bounding box center [408, 259] width 14 height 240
drag, startPoint x: 516, startPoint y: 236, endPoint x: 514, endPoint y: 218, distance: 18.4
click at [514, 218] on div "Rao, TK01, 11:30 AM-12:00 PM, Classic Manicure Rao, TK01, 10:30 AM-11:15 AM, Ha…" at bounding box center [471, 259] width 733 height 240
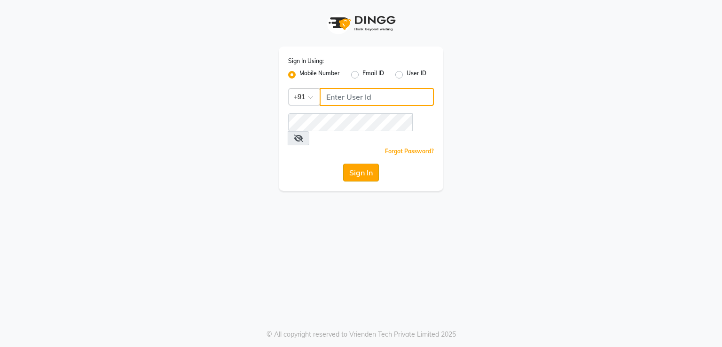
type input "8262994957"
click at [357, 164] on button "Sign In" at bounding box center [361, 173] width 36 height 18
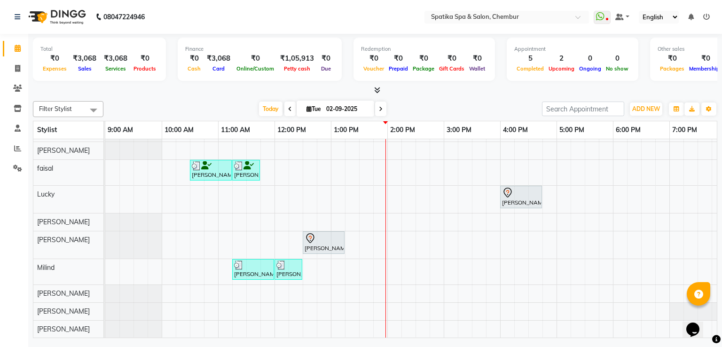
scroll to position [47, 0]
drag, startPoint x: 509, startPoint y: 183, endPoint x: 516, endPoint y: 184, distance: 6.7
click at [510, 166] on div "Rao, TK01, 11:30 AM-12:00 PM, Classic Manicure Rao, TK01, 10:30 AM-11:15 AM, Ha…" at bounding box center [471, 218] width 733 height 240
drag, startPoint x: 517, startPoint y: 197, endPoint x: 618, endPoint y: 173, distance: 103.3
click at [618, 173] on div "Rao, TK01, 11:30 AM-12:00 PM, Classic Manicure Rao, TK01, 10:30 AM-11:15 AM, Ha…" at bounding box center [471, 218] width 733 height 240
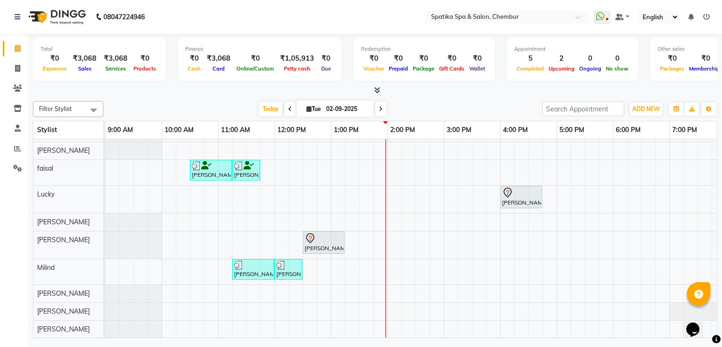
click at [526, 207] on td at bounding box center [521, 218] width 14 height 240
drag, startPoint x: 530, startPoint y: 187, endPoint x: 483, endPoint y: 188, distance: 47.0
click at [481, 188] on div "Rao, TK01, 11:30 AM-12:00 PM, Classic Manicure Rao, TK01, 10:30 AM-11:15 AM, Ha…" at bounding box center [471, 218] width 733 height 240
click at [523, 187] on div at bounding box center [521, 192] width 38 height 11
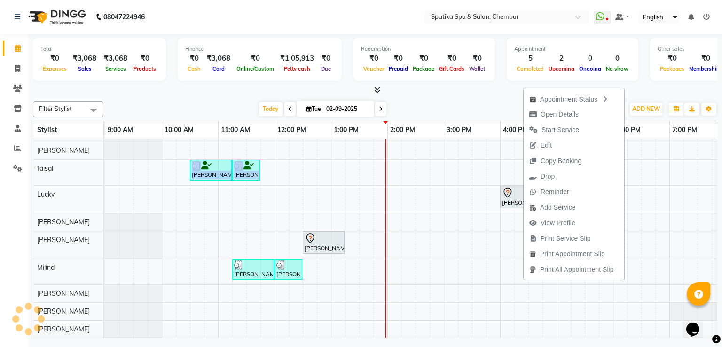
click at [524, 184] on span "Reminder" at bounding box center [549, 192] width 51 height 16
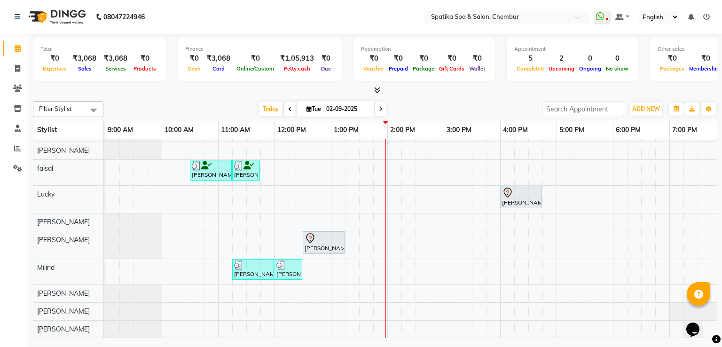
click at [526, 187] on div at bounding box center [521, 192] width 38 height 11
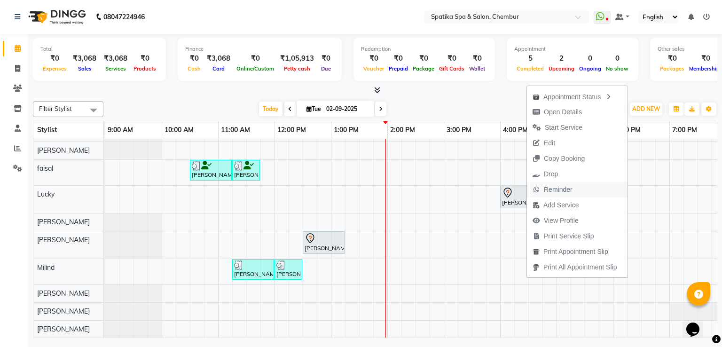
click at [527, 183] on span "Reminder" at bounding box center [552, 190] width 51 height 16
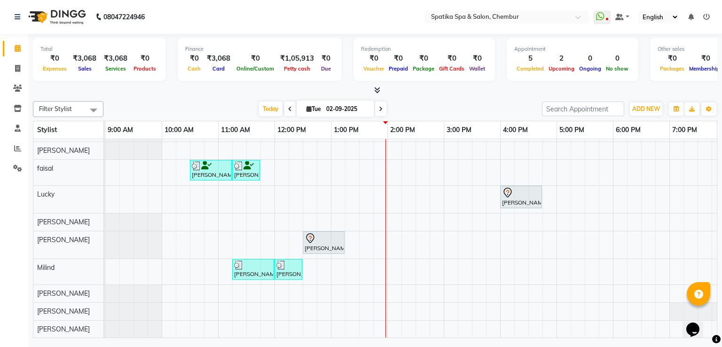
click at [527, 187] on div at bounding box center [521, 192] width 38 height 11
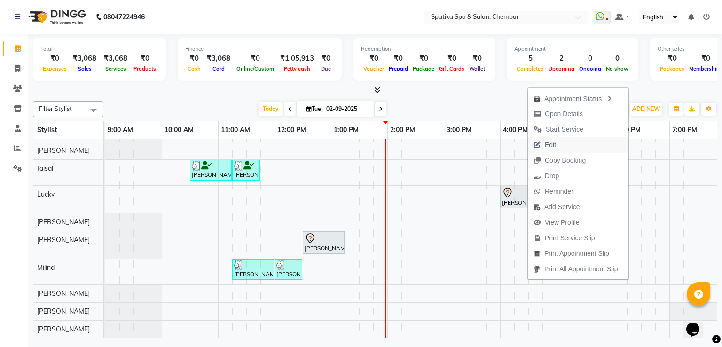
click at [558, 143] on span "Edit" at bounding box center [545, 145] width 34 height 16
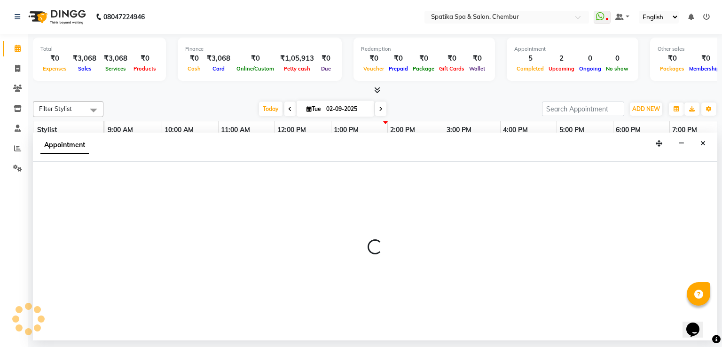
select select "tentative"
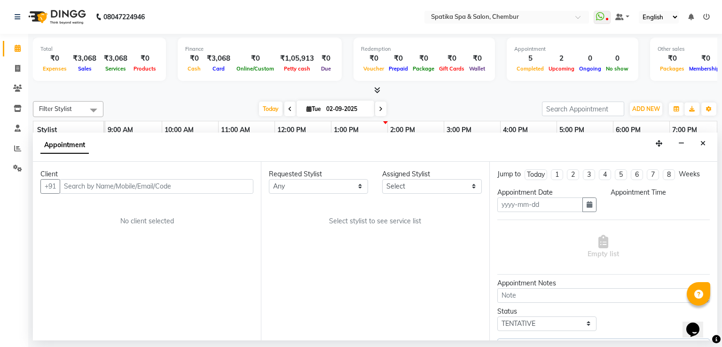
type input "02-09-2025"
select select "960"
select select "9046"
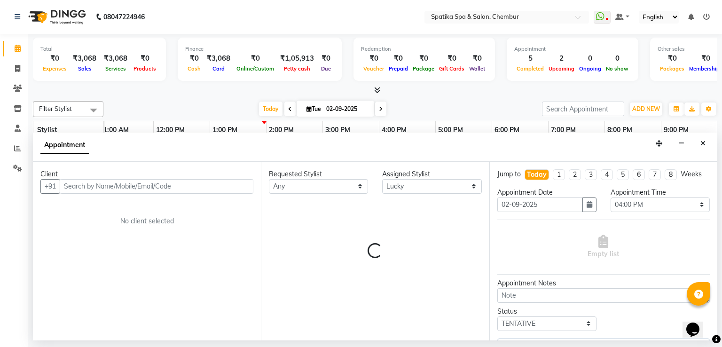
select select "690"
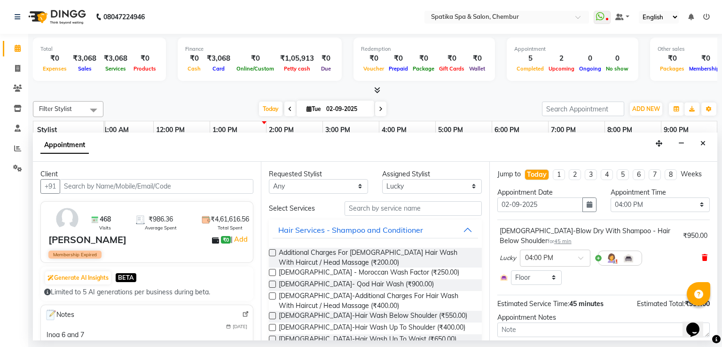
click at [702, 254] on icon at bounding box center [705, 257] width 6 height 7
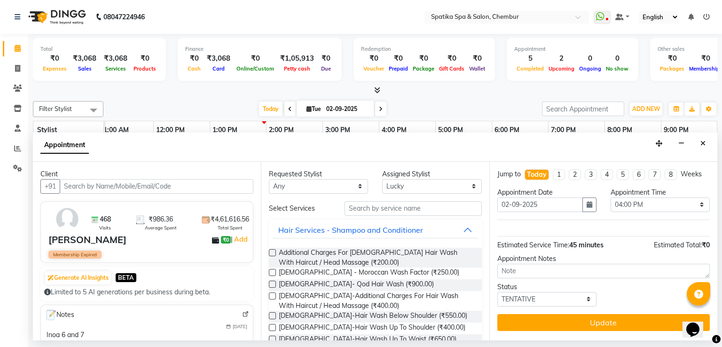
drag, startPoint x: 434, startPoint y: 171, endPoint x: 432, endPoint y: 177, distance: 6.7
click at [432, 176] on div "Assigned Stylist" at bounding box center [431, 174] width 99 height 10
click at [432, 179] on select "Select Aayushi Sonawala Ali deepak kumar faisal Lucky Madhu Gupta Milind Payal …" at bounding box center [431, 186] width 99 height 15
select select "9045"
click at [382, 179] on select "Select Aayushi Sonawala Ali deepak kumar faisal Lucky Madhu Gupta Milind Payal …" at bounding box center [431, 186] width 99 height 15
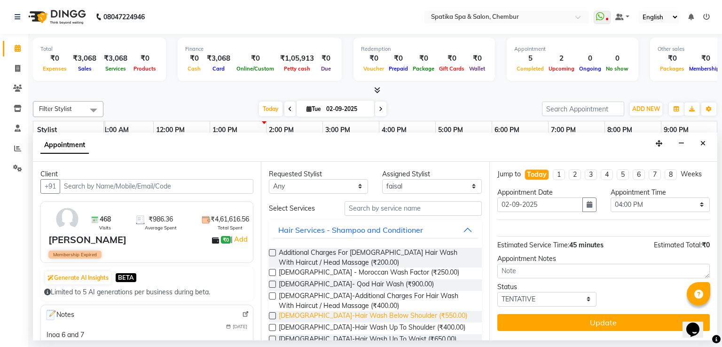
click at [391, 318] on span "[DEMOGRAPHIC_DATA]-Hair Wash Below Shoulder (₹550.00)" at bounding box center [373, 317] width 188 height 12
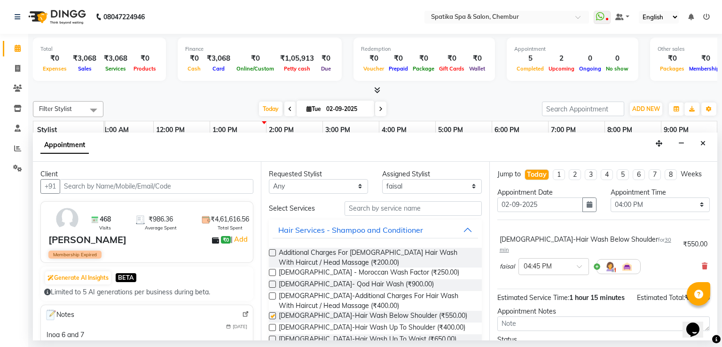
checkbox input "false"
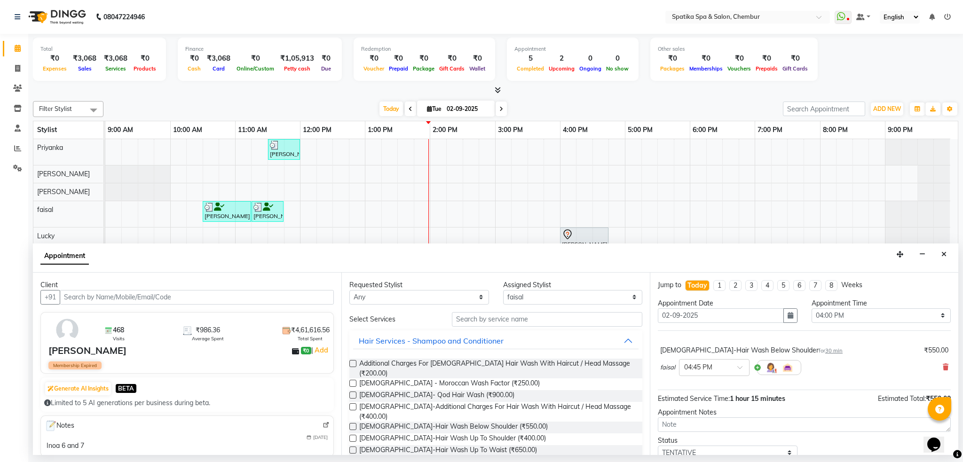
scroll to position [37, 0]
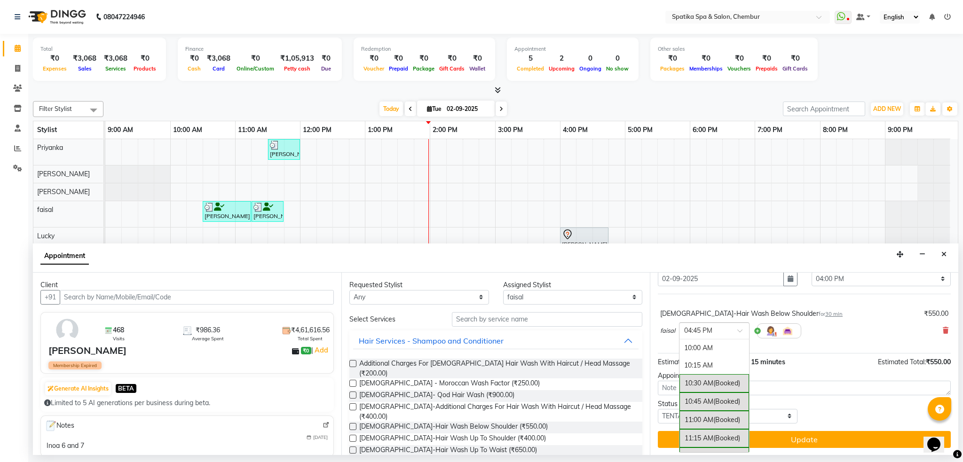
click at [721, 328] on div at bounding box center [714, 330] width 70 height 10
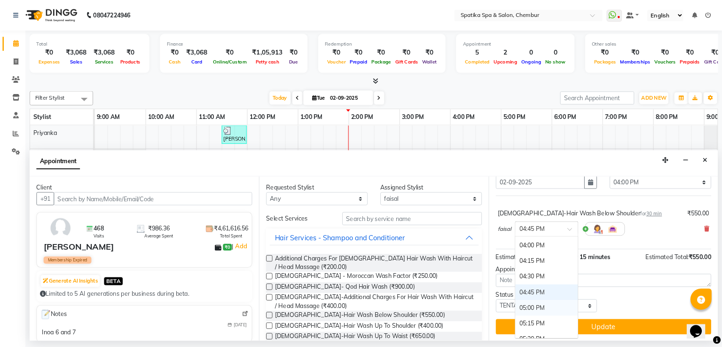
scroll to position [412, 0]
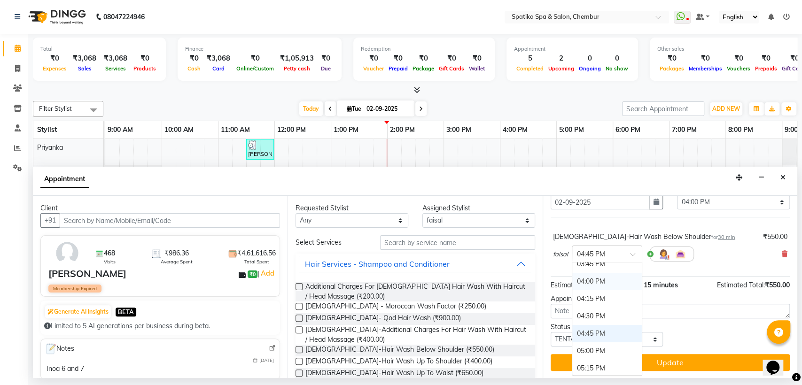
click at [609, 282] on div "04:00 PM" at bounding box center [607, 281] width 70 height 17
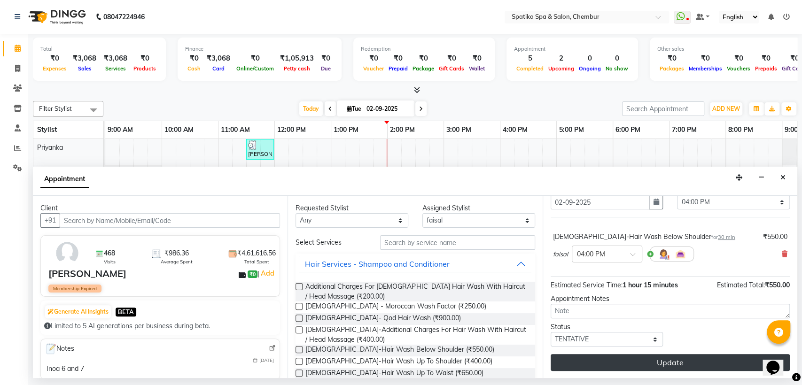
click at [653, 346] on button "Update" at bounding box center [670, 362] width 239 height 17
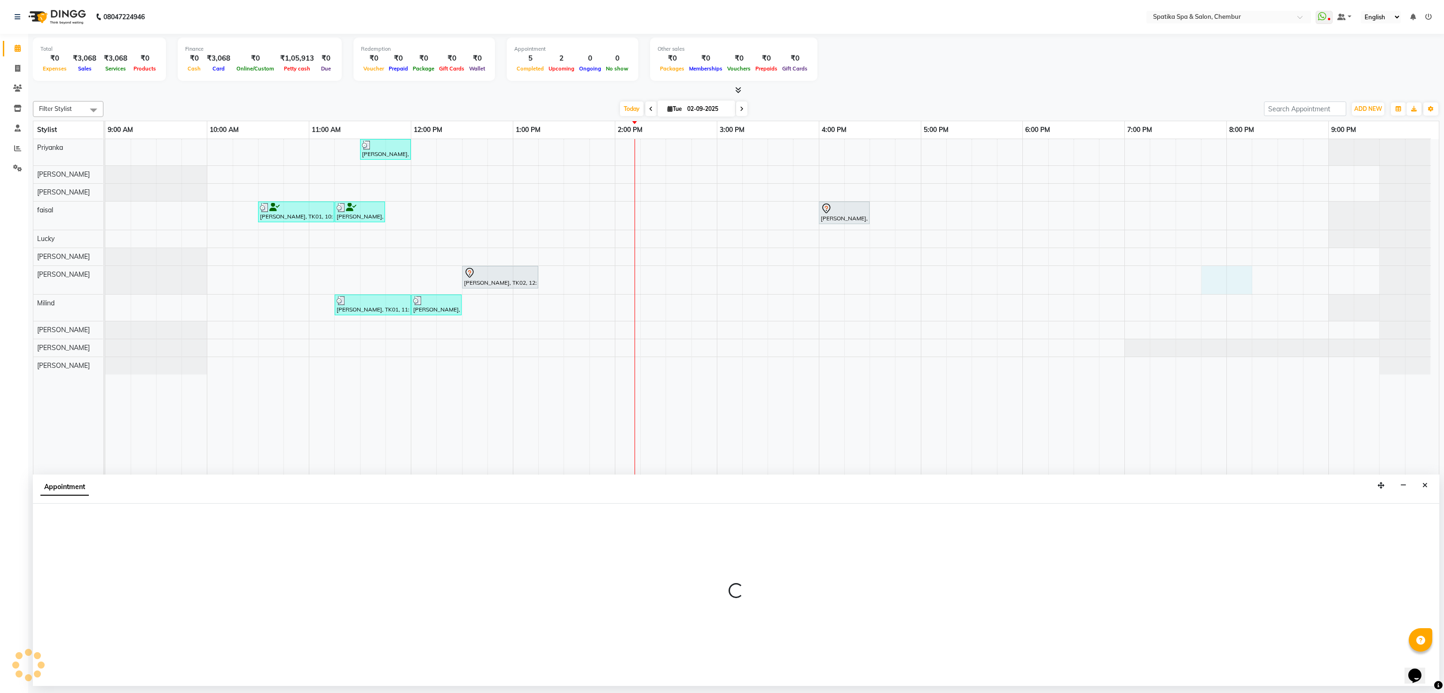
select select "62535"
select select "1185"
select select "tentative"
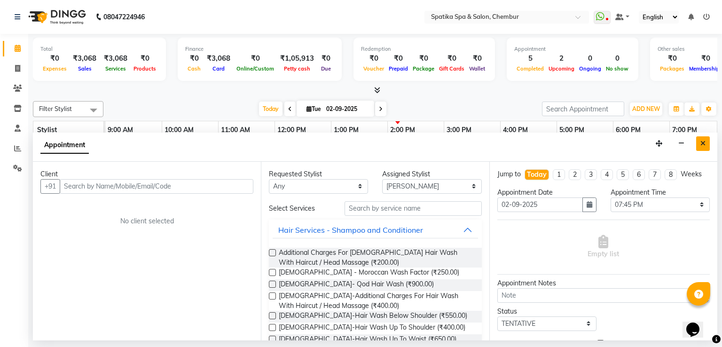
click at [705, 143] on icon "Close" at bounding box center [702, 143] width 5 height 7
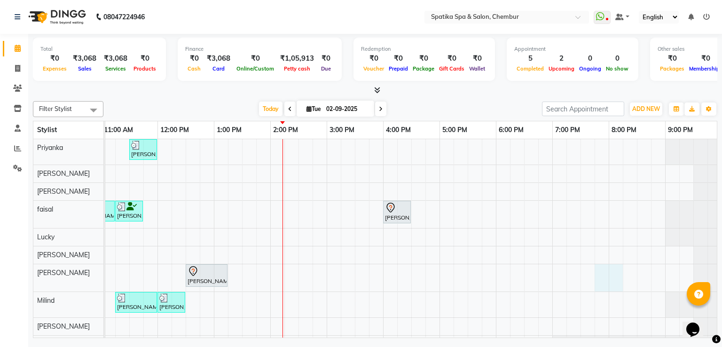
scroll to position [0, 121]
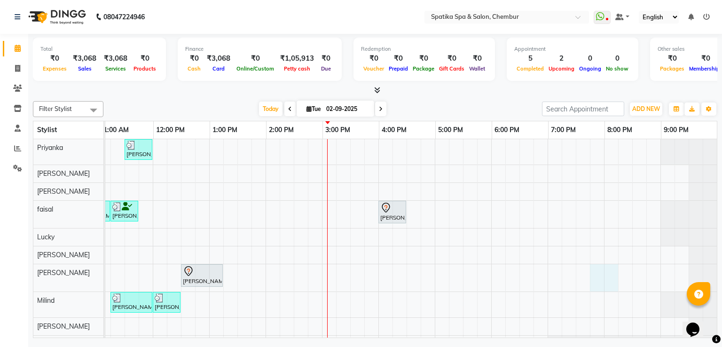
click at [382, 148] on td at bounding box center [385, 255] width 14 height 232
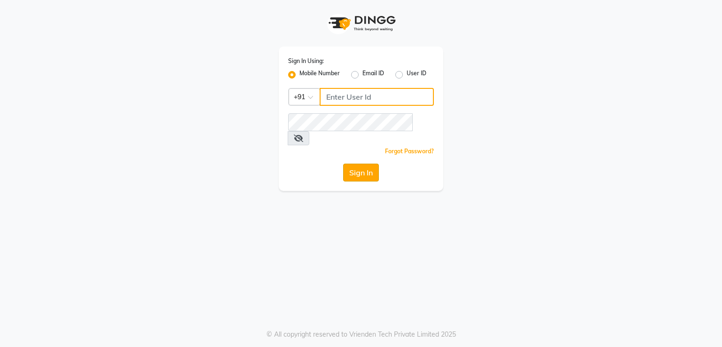
type input "8262994957"
click at [354, 164] on button "Sign In" at bounding box center [361, 173] width 36 height 18
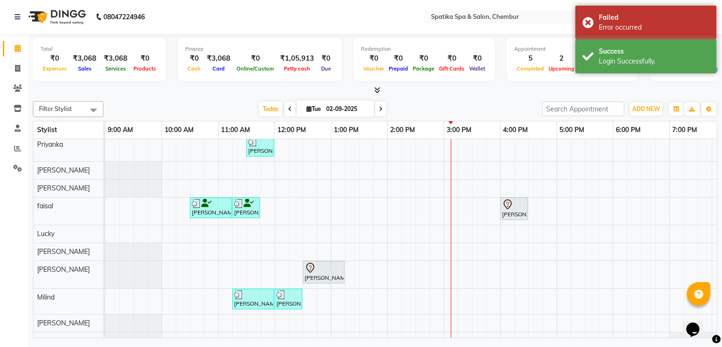
click at [508, 148] on div "[PERSON_NAME], TK01, 11:30 AM-12:00 PM, Classic [PERSON_NAME], TK01, 10:30 AM-1…" at bounding box center [471, 252] width 733 height 232
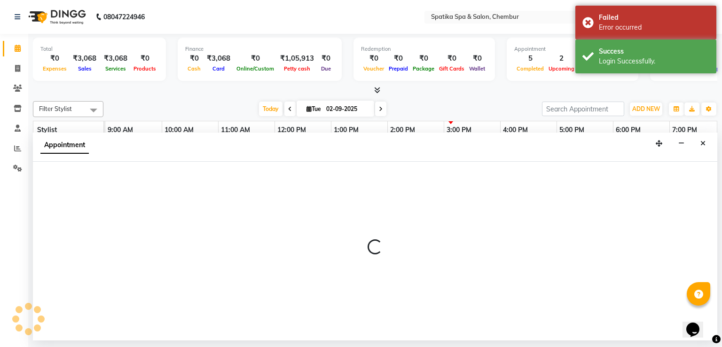
select select "9058"
select select "960"
select select "tentative"
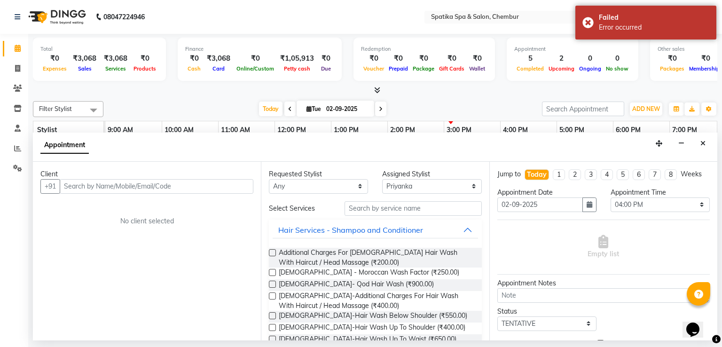
click at [222, 189] on input "text" at bounding box center [157, 186] width 194 height 15
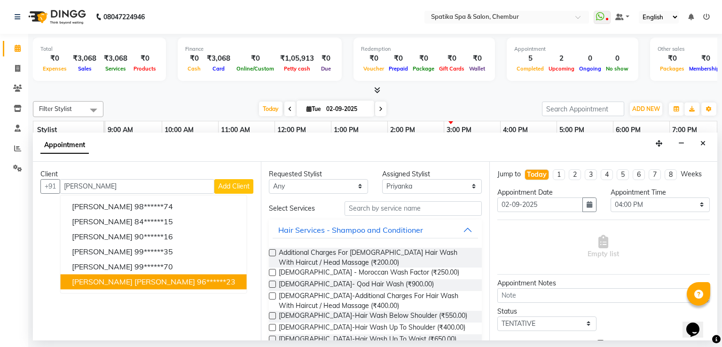
click at [197, 280] on ngb-highlight "96******23" at bounding box center [216, 281] width 39 height 9
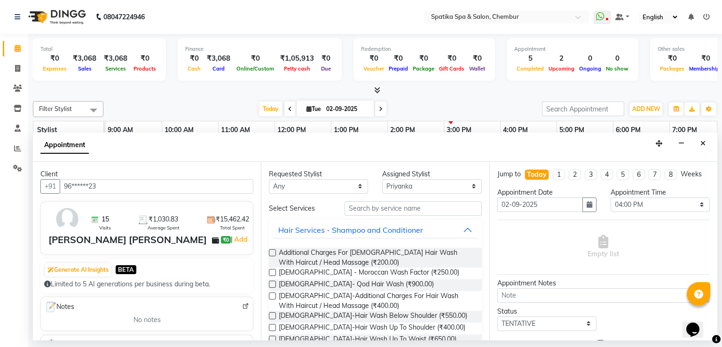
type input "96******23"
click at [399, 204] on input "text" at bounding box center [413, 208] width 137 height 15
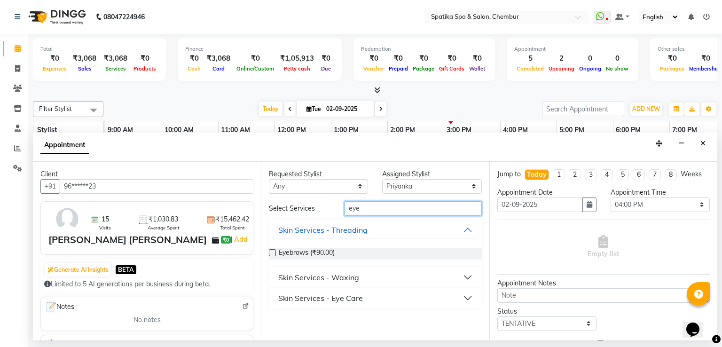
type input "eye"
click at [346, 272] on div "Skin Services - Waxing" at bounding box center [318, 277] width 81 height 11
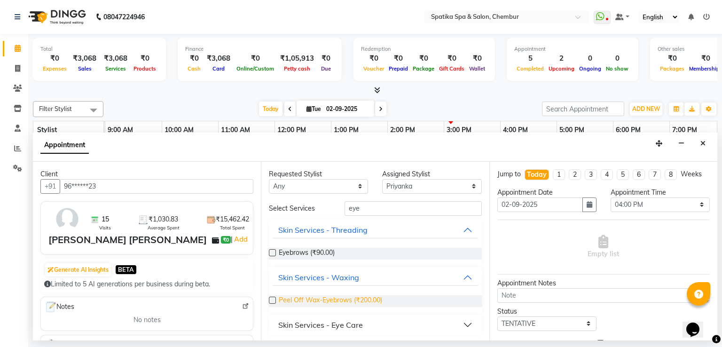
click at [323, 303] on span "Peel Off Wax-Eyebrows (₹200.00)" at bounding box center [330, 301] width 103 height 12
checkbox input "false"
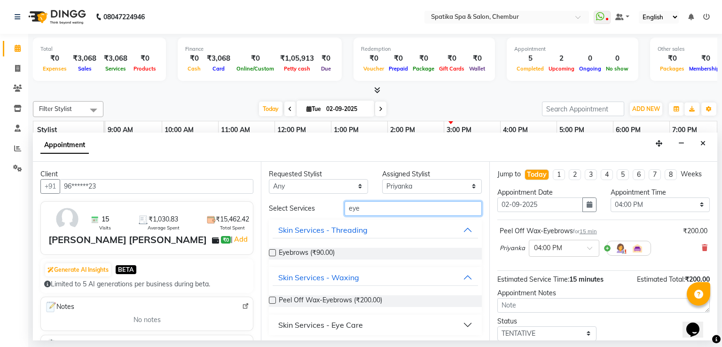
click at [367, 212] on input "eye" at bounding box center [413, 208] width 137 height 15
type input "upp"
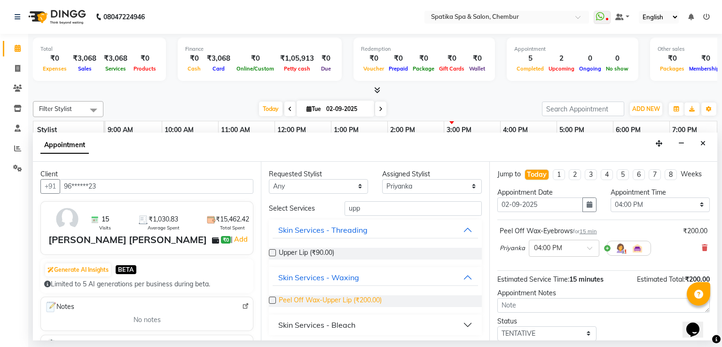
click at [303, 304] on span "Peel Off Wax-Upper Lip (₹200.00)" at bounding box center [330, 301] width 103 height 12
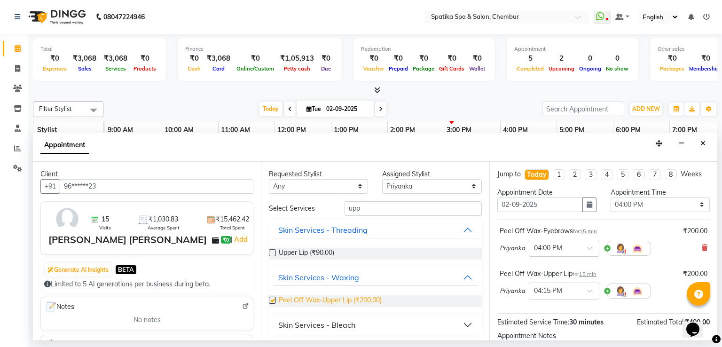
checkbox input "false"
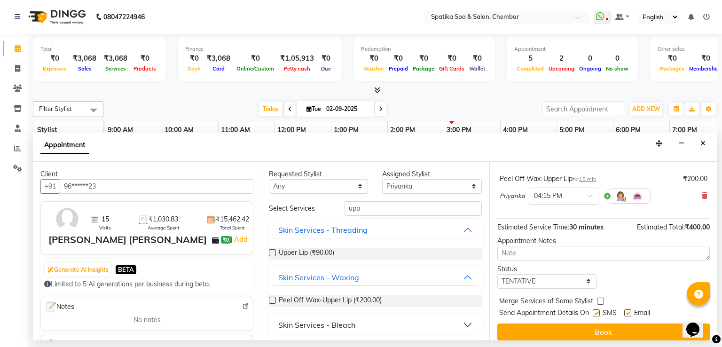
scroll to position [102, 0]
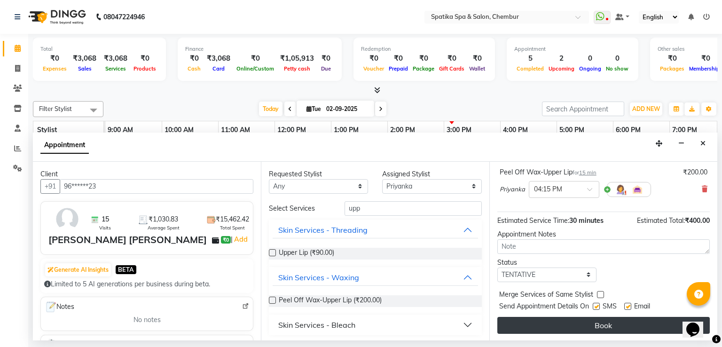
click at [540, 318] on button "Book" at bounding box center [603, 325] width 212 height 17
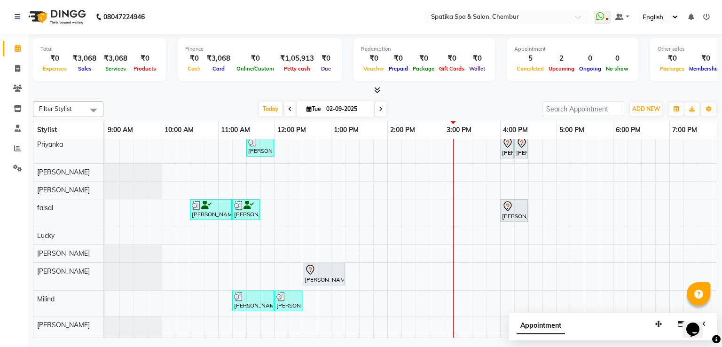
click at [421, 154] on div "[PERSON_NAME], TK01, 11:30 AM-12:00 PM, Classic Manicure [PERSON_NAME] [PERSON_…" at bounding box center [471, 253] width 733 height 234
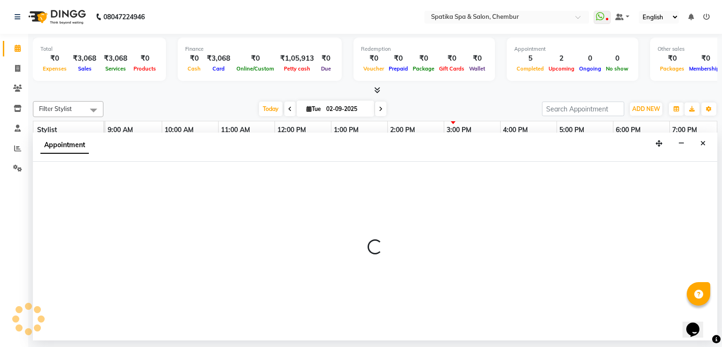
select select "9058"
select select "870"
select select "tentative"
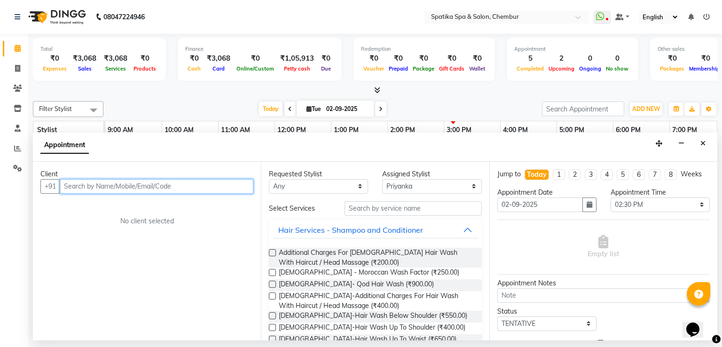
click at [172, 189] on input "text" at bounding box center [157, 186] width 194 height 15
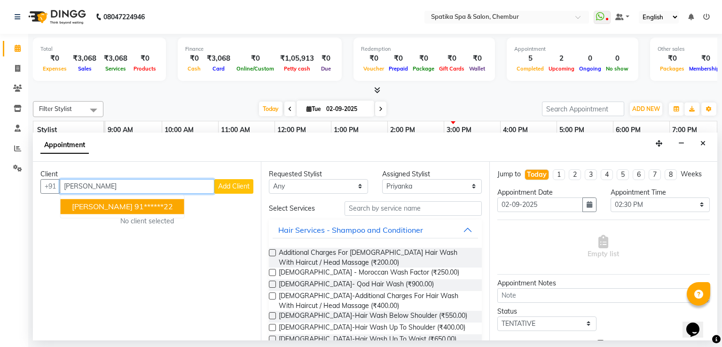
click at [134, 207] on ngb-highlight "91******22" at bounding box center [153, 206] width 39 height 9
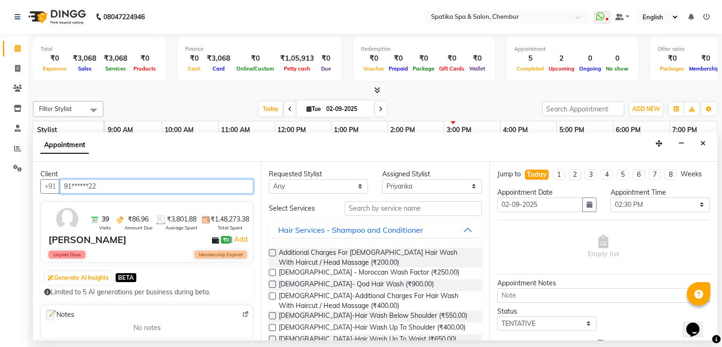
type input "91******22"
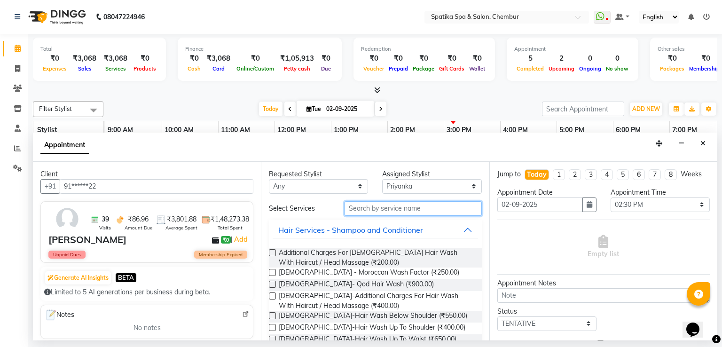
click at [414, 207] on input "text" at bounding box center [413, 208] width 137 height 15
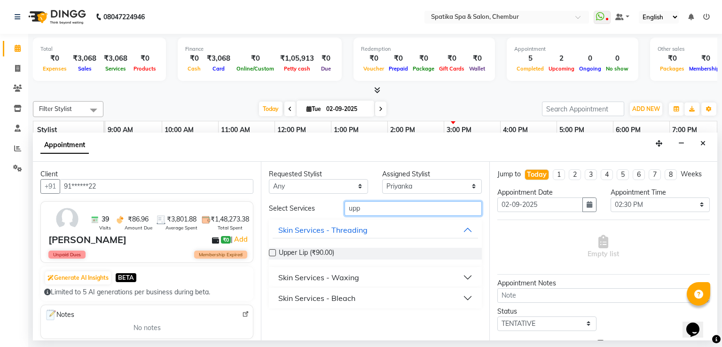
type input "upp"
click at [381, 279] on button "Skin Services - Waxing" at bounding box center [375, 277] width 205 height 17
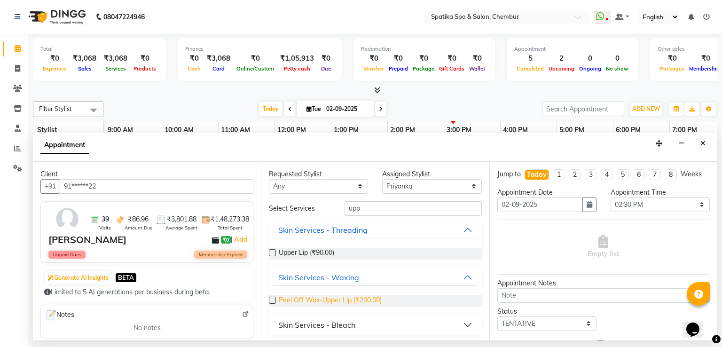
click at [325, 305] on span "Peel Off Wax-Upper Lip (₹200.00)" at bounding box center [330, 301] width 103 height 12
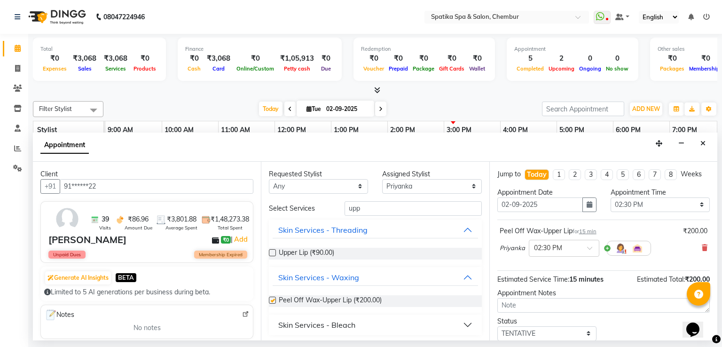
checkbox input "false"
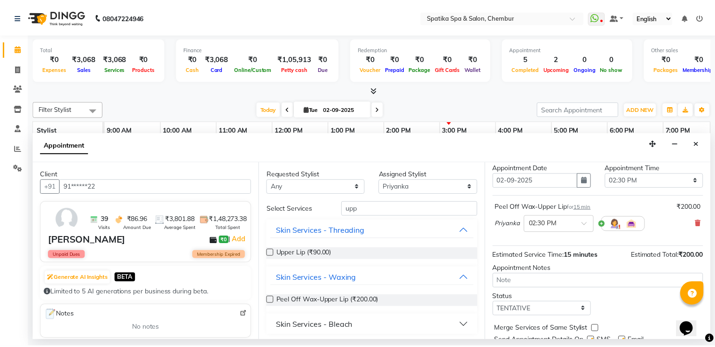
scroll to position [59, 0]
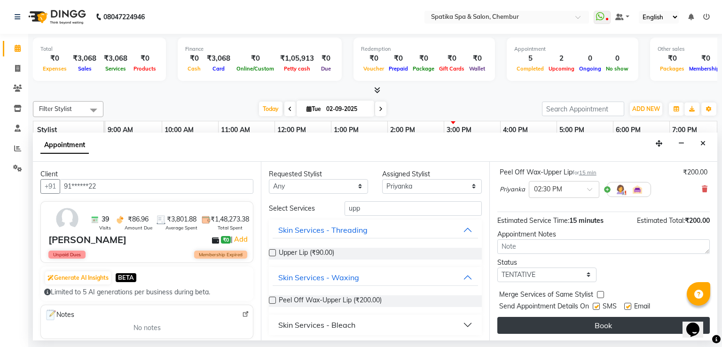
click at [576, 321] on button "Book" at bounding box center [603, 325] width 212 height 17
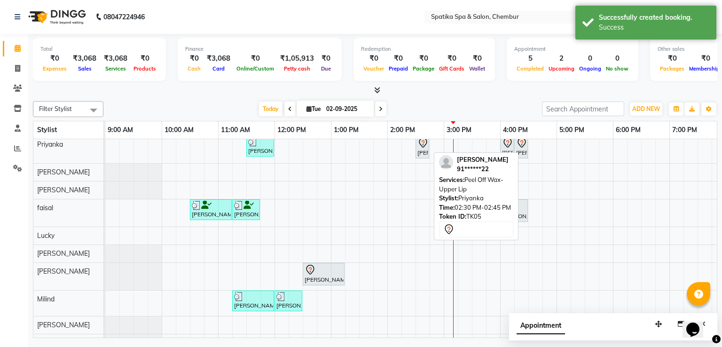
click at [421, 143] on icon at bounding box center [422, 142] width 11 height 11
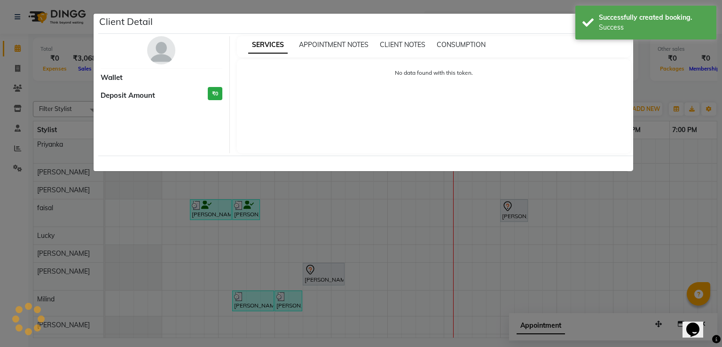
select select "7"
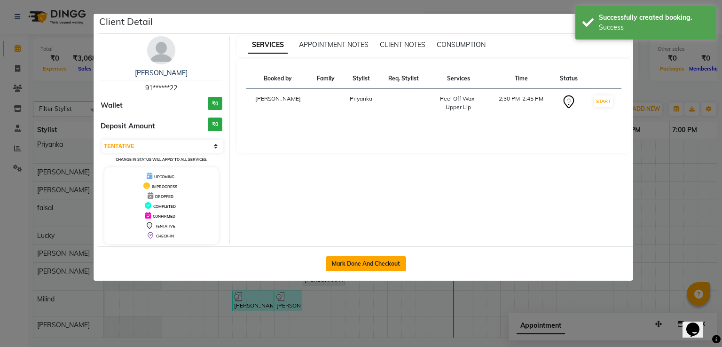
click at [356, 264] on button "Mark Done And Checkout" at bounding box center [366, 263] width 80 height 15
select select "631"
select select "service"
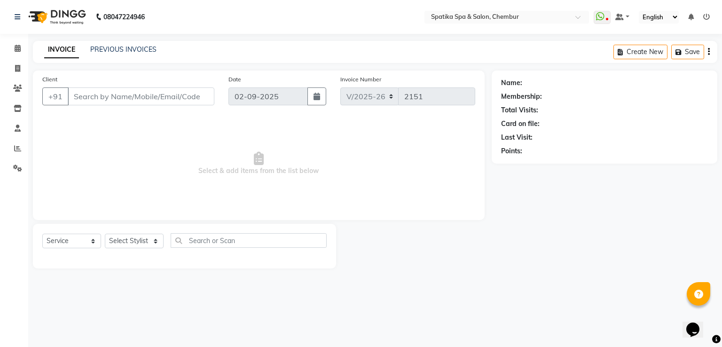
type input "91******22"
select select "9058"
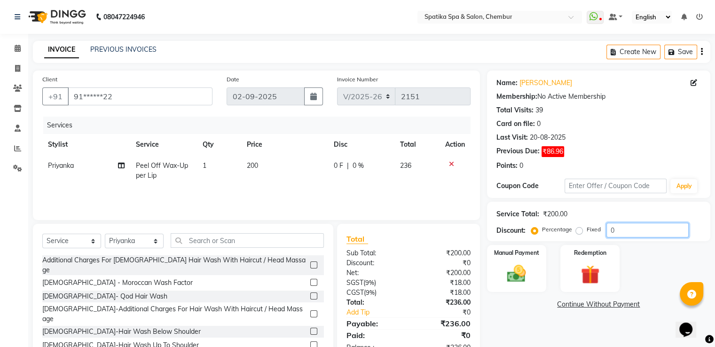
click at [622, 230] on input "0" at bounding box center [647, 230] width 82 height 15
type input "20"
click at [510, 266] on img at bounding box center [516, 274] width 31 height 23
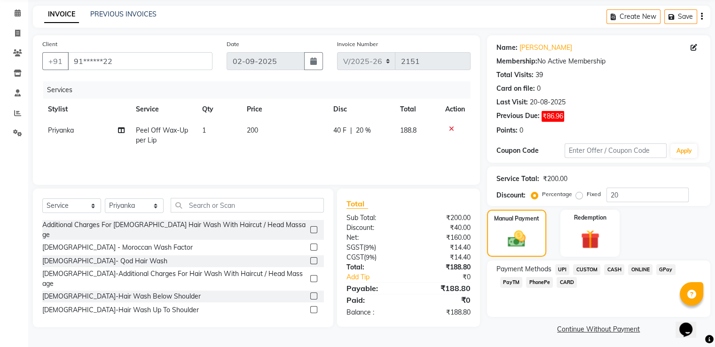
scroll to position [38, 0]
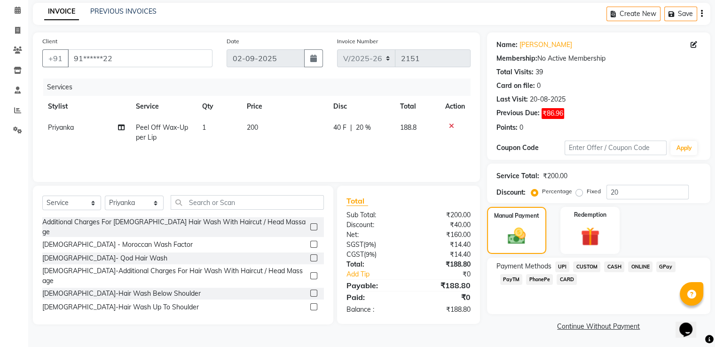
click at [557, 284] on span "CARD" at bounding box center [567, 279] width 20 height 11
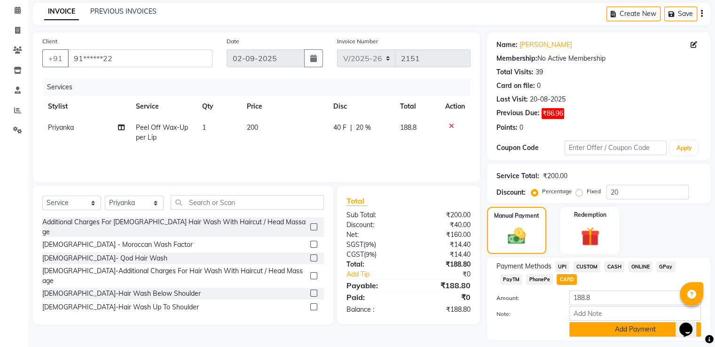
click at [596, 326] on button "Add Payment" at bounding box center [635, 329] width 132 height 15
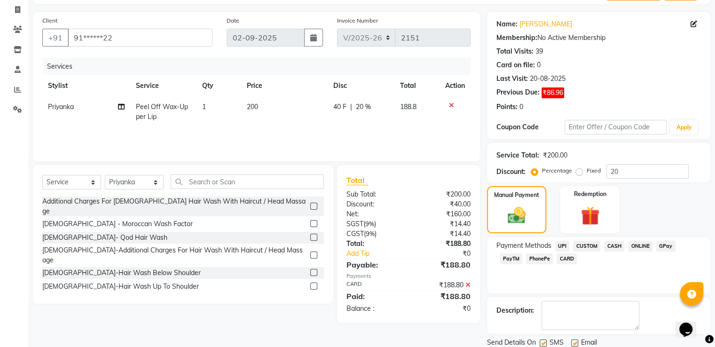
scroll to position [91, 0]
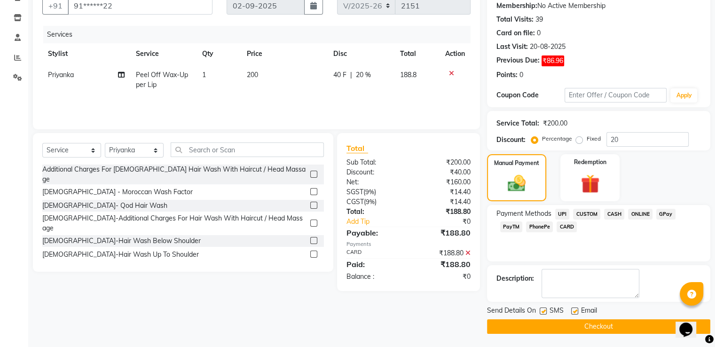
click at [592, 324] on button "Checkout" at bounding box center [598, 326] width 223 height 15
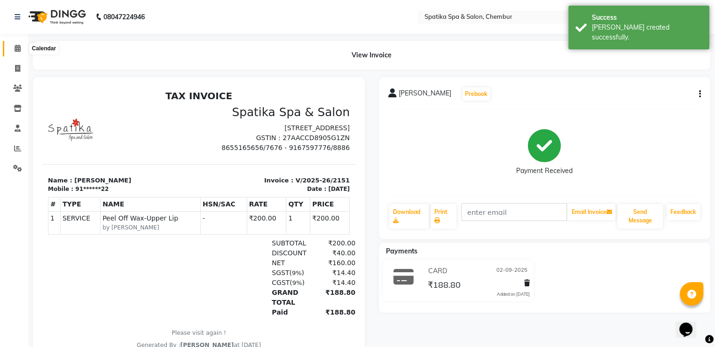
click at [17, 45] on icon at bounding box center [18, 48] width 6 height 7
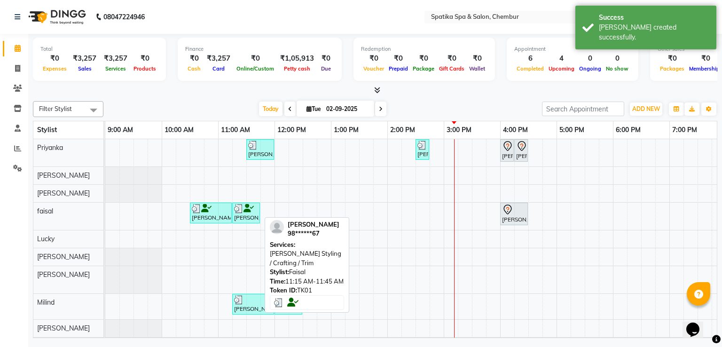
click at [245, 218] on div "[PERSON_NAME], TK01, 11:15 AM-11:45 AM, [PERSON_NAME] Styling / Crafting / Trim" at bounding box center [246, 213] width 26 height 18
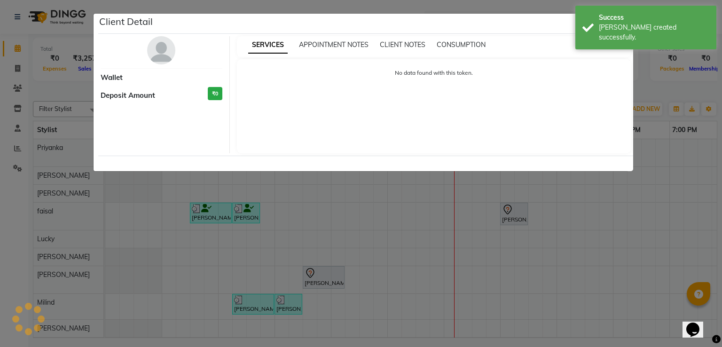
select select "3"
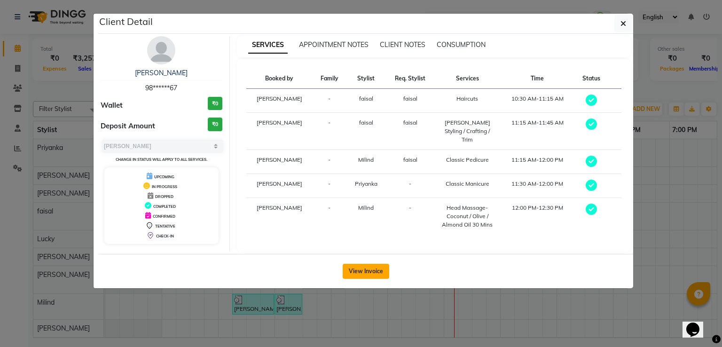
click at [369, 266] on button "View Invoice" at bounding box center [366, 271] width 47 height 15
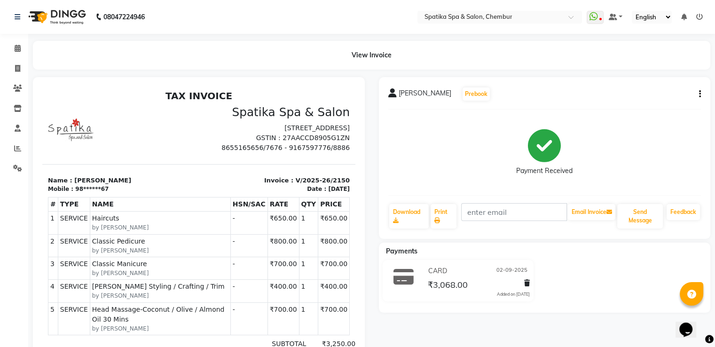
click at [699, 94] on icon "button" at bounding box center [700, 94] width 2 height 0
click at [673, 90] on div "Edit Invoice" at bounding box center [666, 94] width 38 height 12
select select "service"
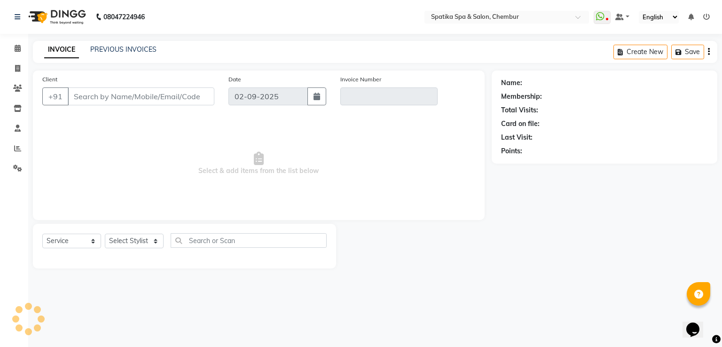
type input "98******67"
type input "V/2025-26/2150"
select select "select"
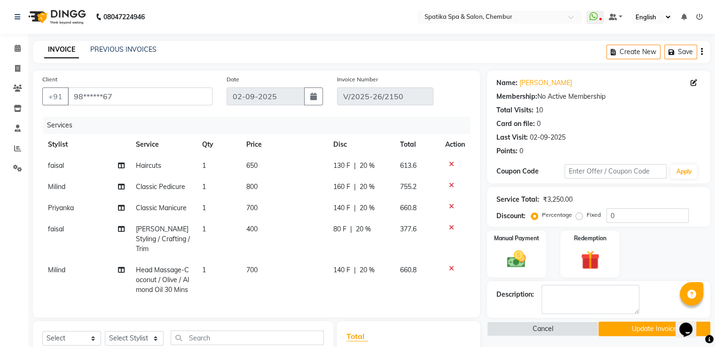
drag, startPoint x: 271, startPoint y: 234, endPoint x: 268, endPoint y: 228, distance: 6.3
click at [268, 228] on td "400" at bounding box center [284, 239] width 86 height 41
select select "9045"
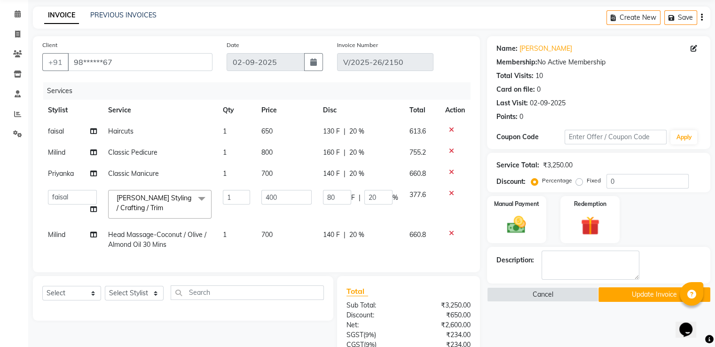
scroll to position [35, 0]
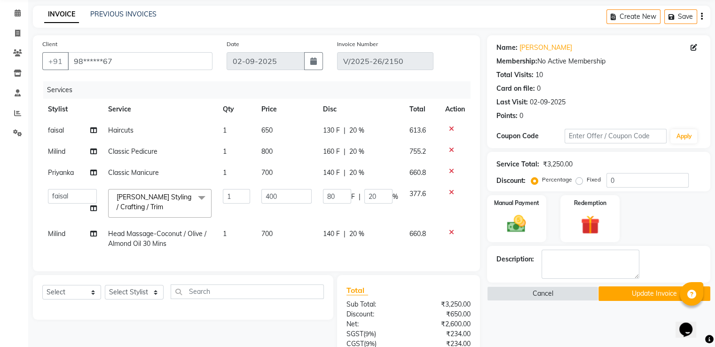
click at [283, 232] on td "700" at bounding box center [287, 238] width 62 height 31
select select "9061"
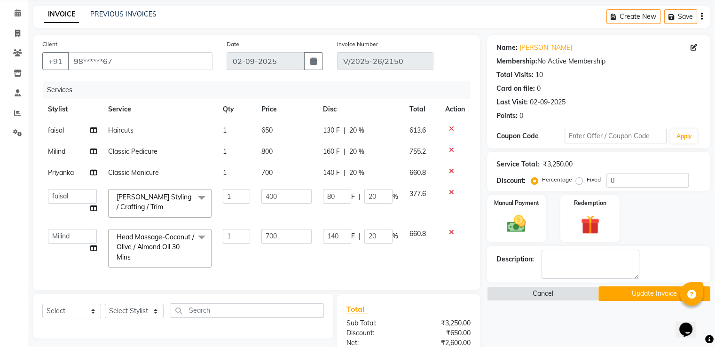
click at [268, 127] on span "650" at bounding box center [266, 130] width 11 height 8
select select "9045"
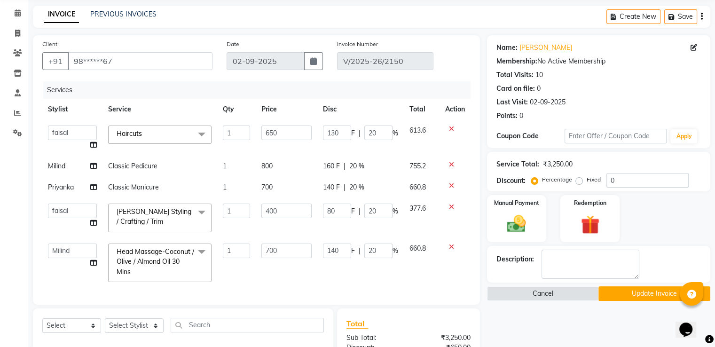
click at [311, 133] on td "650" at bounding box center [287, 138] width 62 height 36
click at [305, 126] on input "650" at bounding box center [286, 132] width 50 height 15
type input "600"
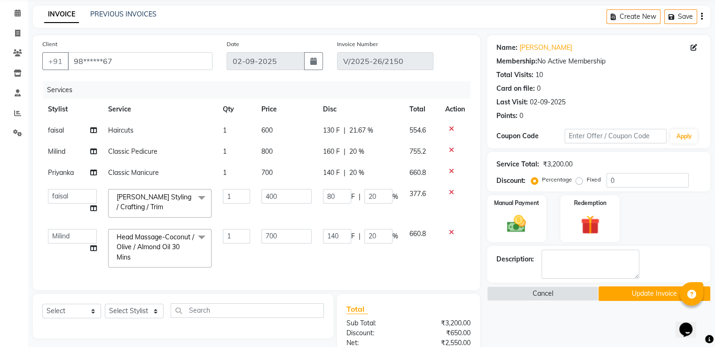
click at [273, 162] on td "800" at bounding box center [287, 151] width 62 height 21
select select "9061"
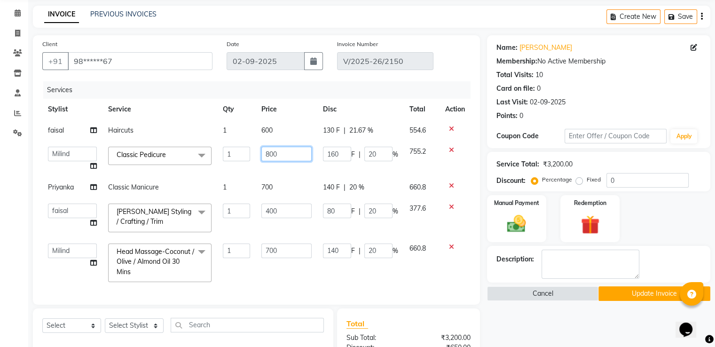
click at [283, 152] on input "800" at bounding box center [286, 154] width 50 height 15
type input "8"
type input "750"
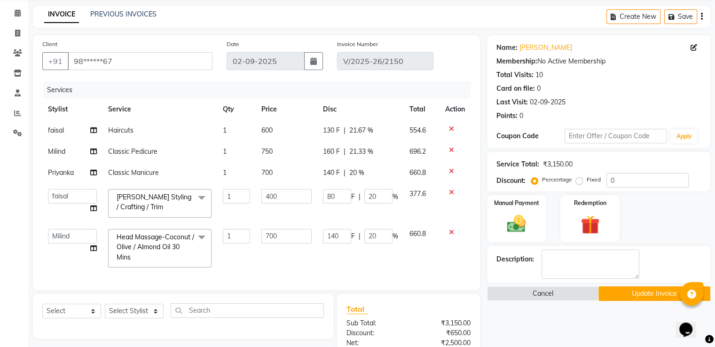
click at [269, 184] on tbody "faisal Haircuts 1 600 130 F | 21.67 % 554.6 Milind Classic Pedicure 1 750 160 F…" at bounding box center [256, 196] width 428 height 153
click at [275, 169] on td "700" at bounding box center [287, 172] width 62 height 21
select select "9058"
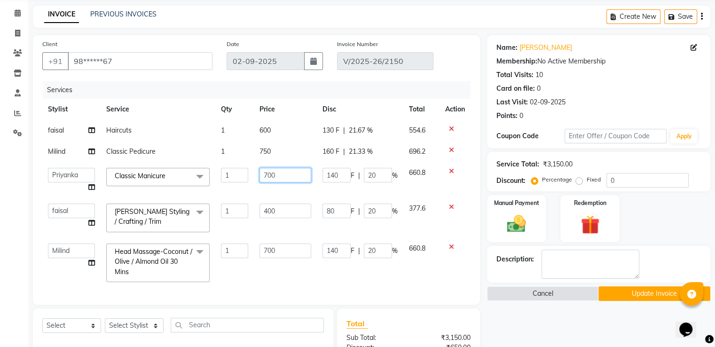
click at [288, 177] on input "700" at bounding box center [285, 175] width 52 height 15
type input "7"
type input "650"
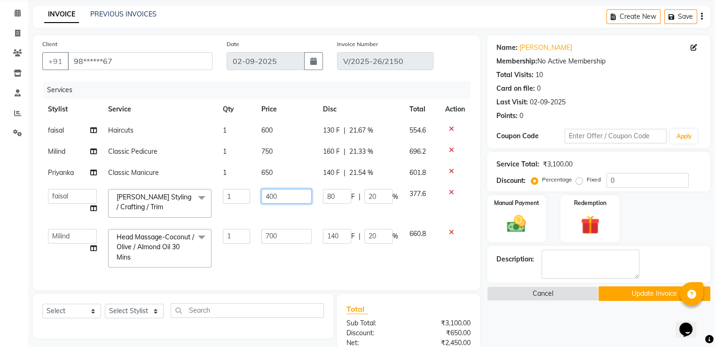
click at [275, 204] on td "400" at bounding box center [287, 203] width 62 height 40
type input "4"
type input "350"
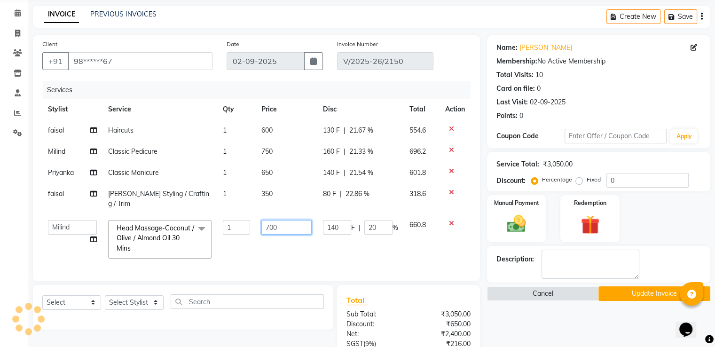
click at [274, 232] on td "700" at bounding box center [287, 239] width 62 height 50
click at [291, 220] on input "700" at bounding box center [286, 227] width 50 height 15
type input "7"
type input "650"
click at [288, 237] on td "650" at bounding box center [287, 239] width 62 height 50
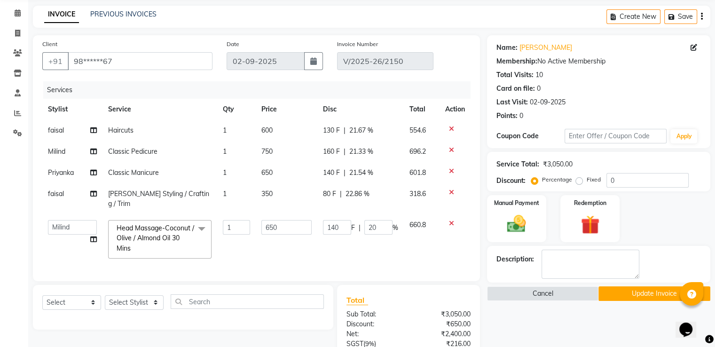
select select "9061"
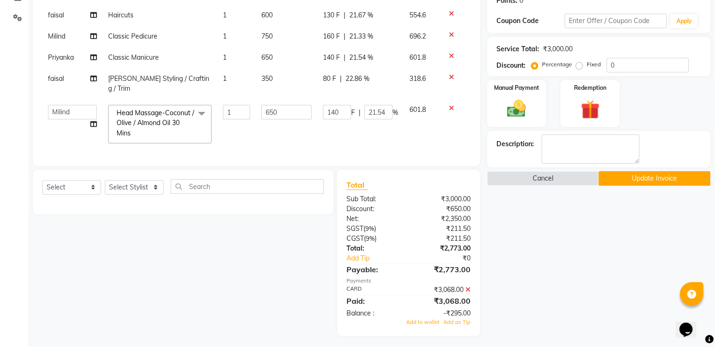
click at [468, 286] on icon at bounding box center [467, 289] width 5 height 7
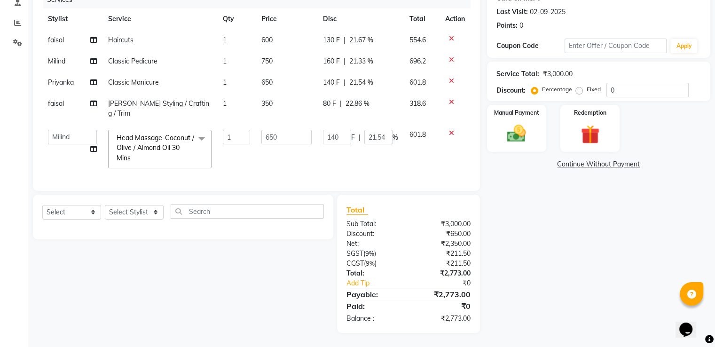
scroll to position [123, 0]
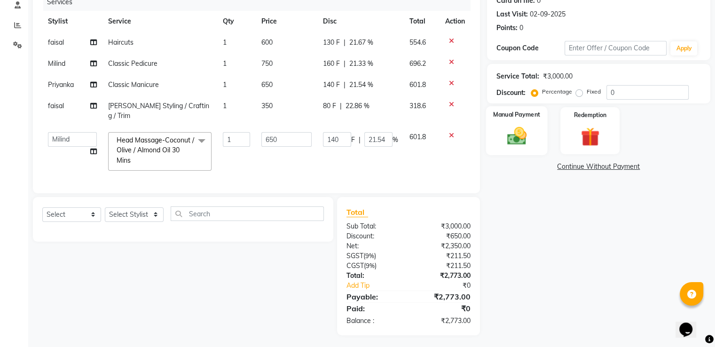
click at [521, 128] on img at bounding box center [516, 136] width 31 height 23
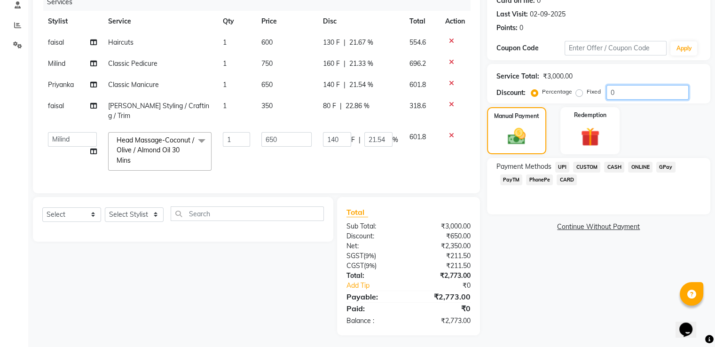
click at [651, 93] on input "0" at bounding box center [647, 92] width 82 height 15
type input "0"
type input "2"
type input "13"
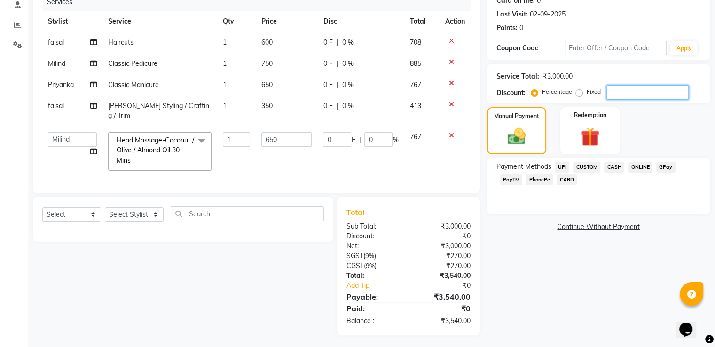
type input "2"
type input "20"
type input "130"
type input "20"
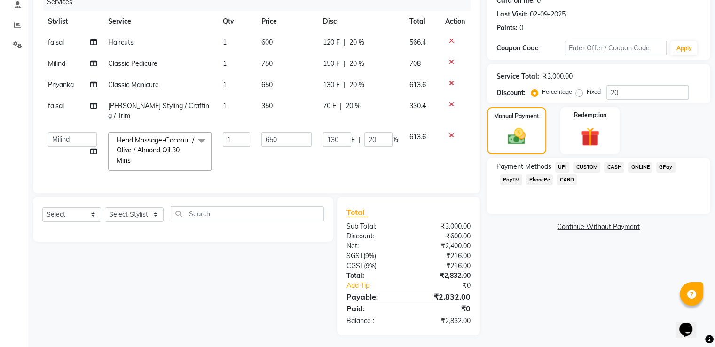
click at [557, 179] on span "CARD" at bounding box center [567, 179] width 20 height 11
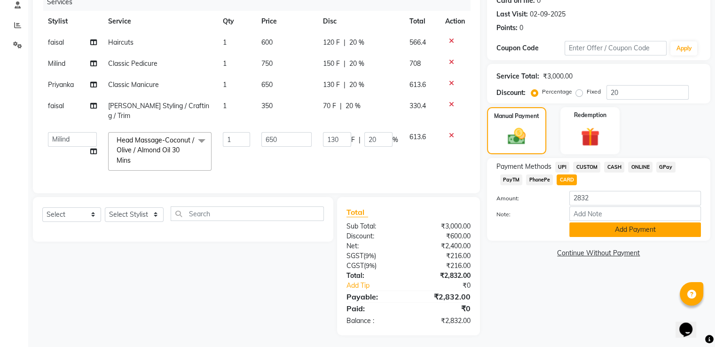
click at [579, 233] on button "Add Payment" at bounding box center [635, 229] width 132 height 15
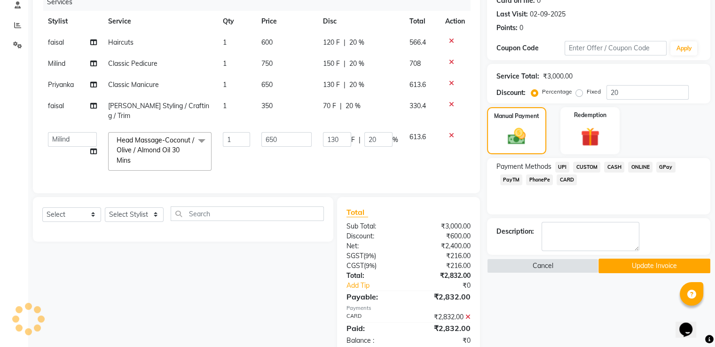
click at [625, 267] on button "Update Invoice" at bounding box center [654, 266] width 112 height 15
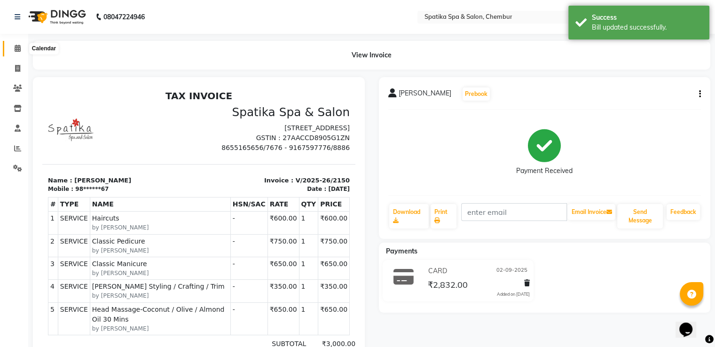
click at [17, 51] on icon at bounding box center [18, 48] width 6 height 7
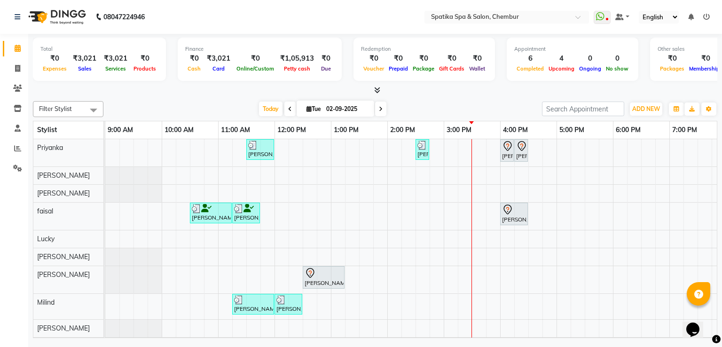
drag, startPoint x: 282, startPoint y: 113, endPoint x: 290, endPoint y: 111, distance: 8.1
click at [284, 113] on span at bounding box center [289, 109] width 11 height 15
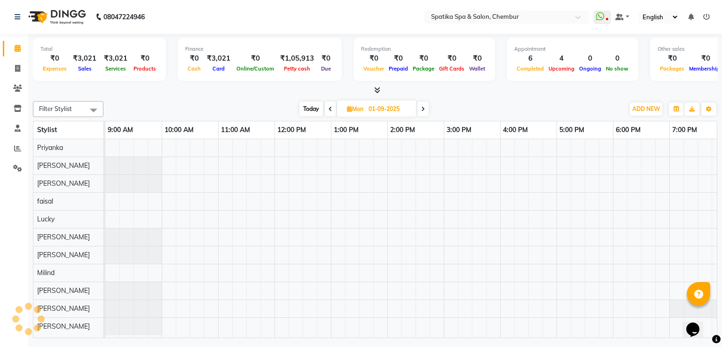
scroll to position [0, 121]
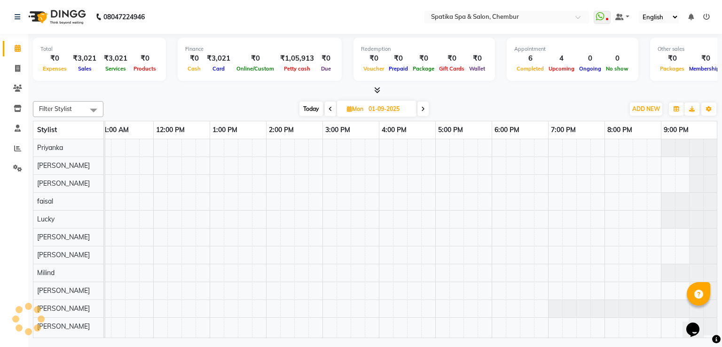
click at [290, 110] on div "[DATE] [DATE]" at bounding box center [363, 109] width 511 height 14
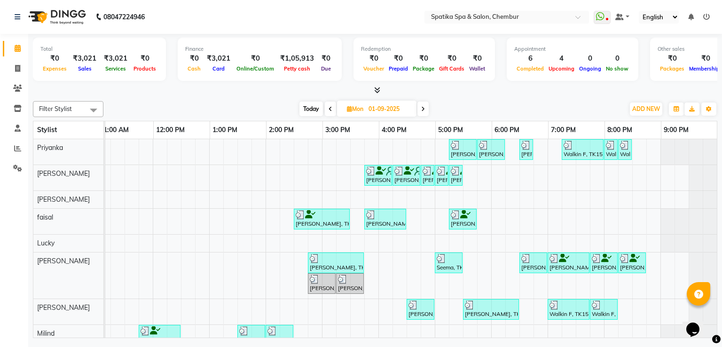
scroll to position [0, 128]
click at [315, 105] on span "Today" at bounding box center [311, 109] width 24 height 15
type input "02-09-2025"
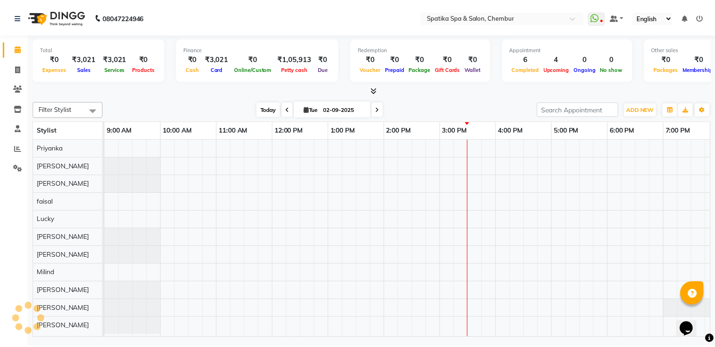
scroll to position [0, 121]
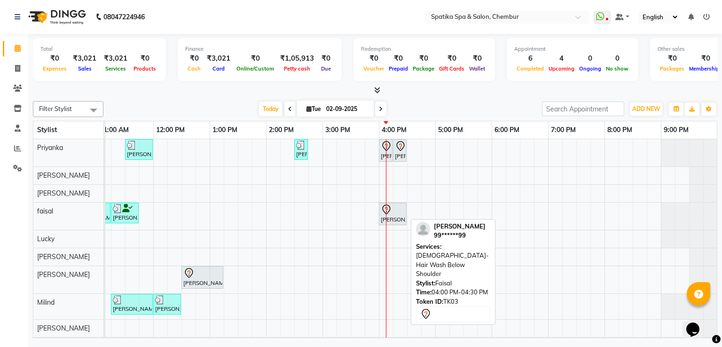
click at [388, 212] on icon at bounding box center [386, 209] width 11 height 11
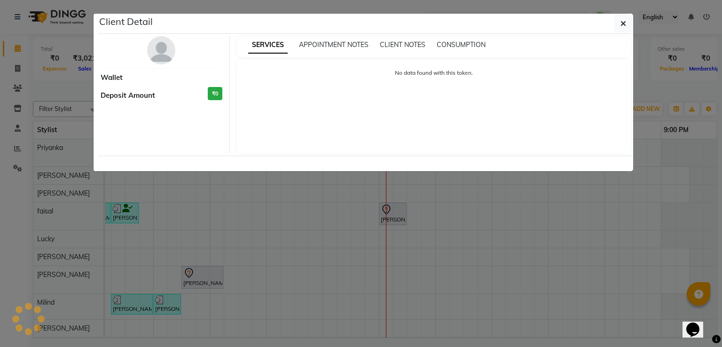
select select "7"
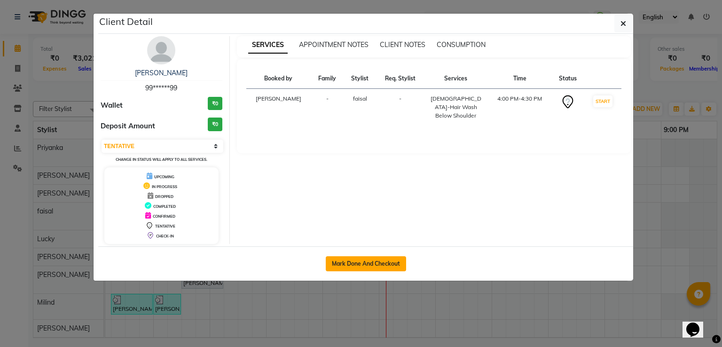
click at [359, 260] on button "Mark Done And Checkout" at bounding box center [366, 263] width 80 height 15
select select "631"
select select "service"
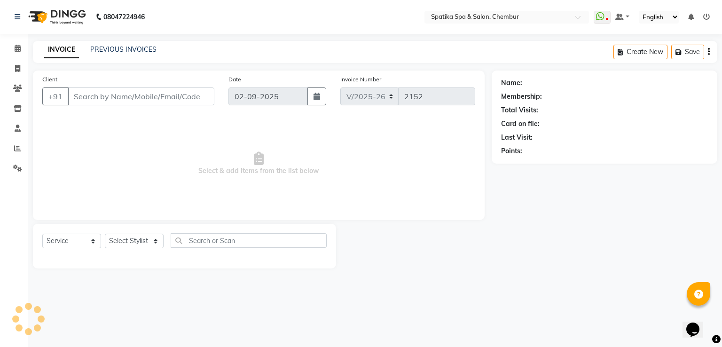
type input "99******99"
select select "9045"
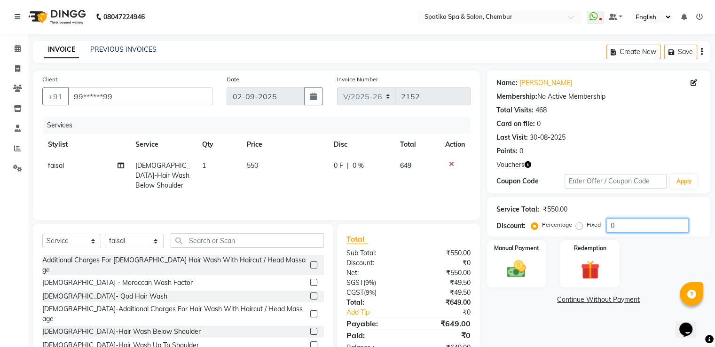
drag, startPoint x: 468, startPoint y: 213, endPoint x: 647, endPoint y: 226, distance: 179.1
click at [647, 226] on input "0" at bounding box center [647, 225] width 82 height 15
type input "20"
click at [518, 267] on img at bounding box center [516, 269] width 31 height 23
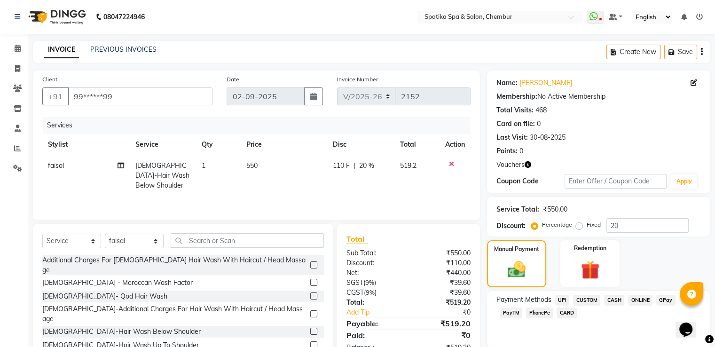
click at [557, 316] on span "CARD" at bounding box center [567, 312] width 20 height 11
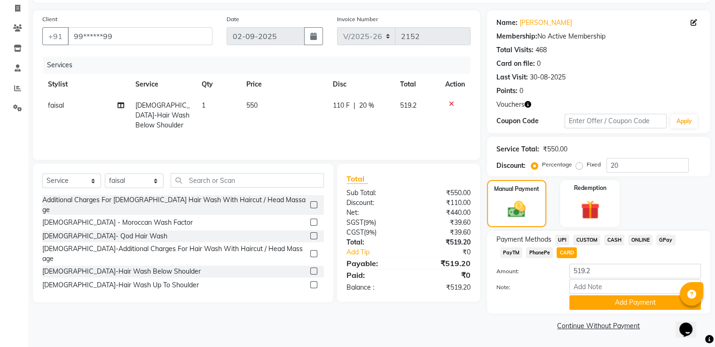
scroll to position [61, 0]
click at [587, 301] on button "Add Payment" at bounding box center [635, 302] width 132 height 15
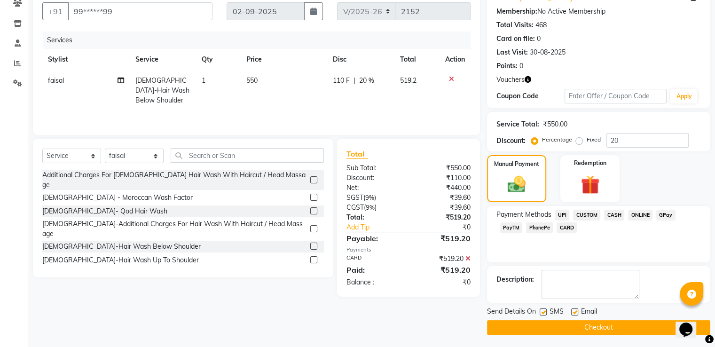
scroll to position [86, 0]
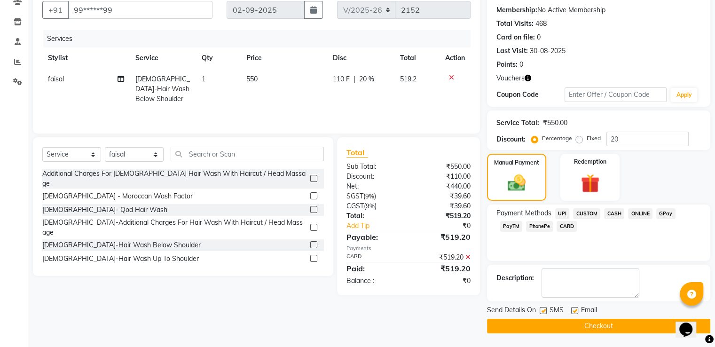
click at [576, 320] on button "Checkout" at bounding box center [598, 326] width 223 height 15
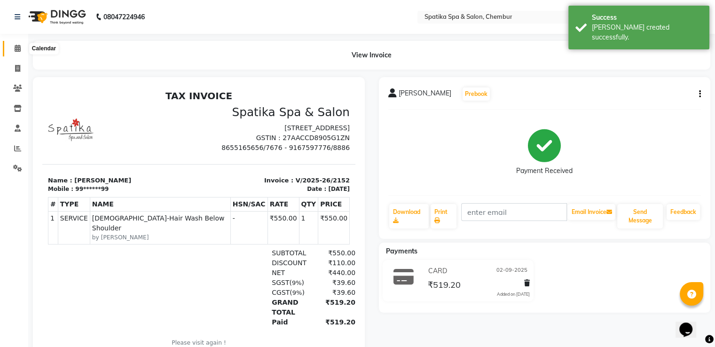
click at [16, 49] on icon at bounding box center [18, 48] width 6 height 7
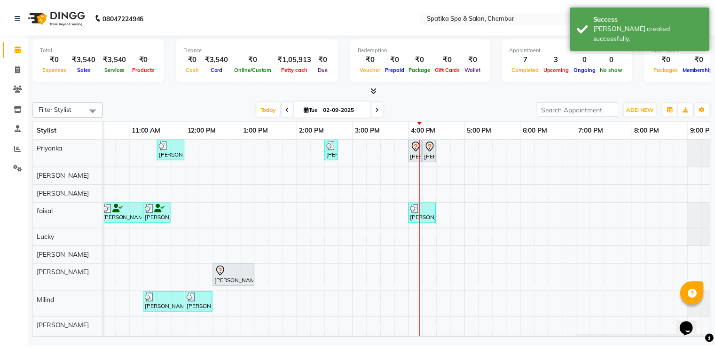
scroll to position [0, 93]
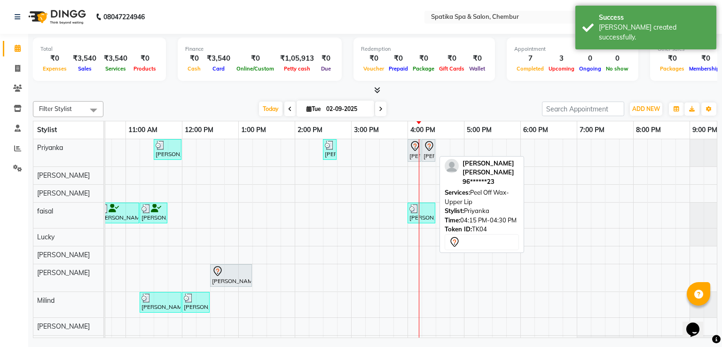
click at [432, 149] on icon at bounding box center [428, 146] width 11 height 11
select select "7"
click at [425, 149] on icon at bounding box center [428, 146] width 11 height 11
select select "7"
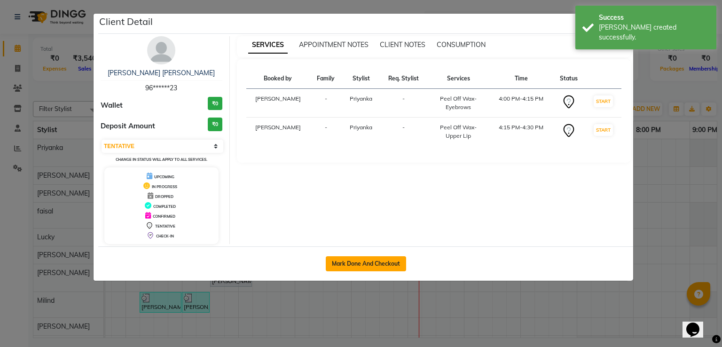
click at [387, 258] on button "Mark Done And Checkout" at bounding box center [366, 263] width 80 height 15
select select "631"
select select "service"
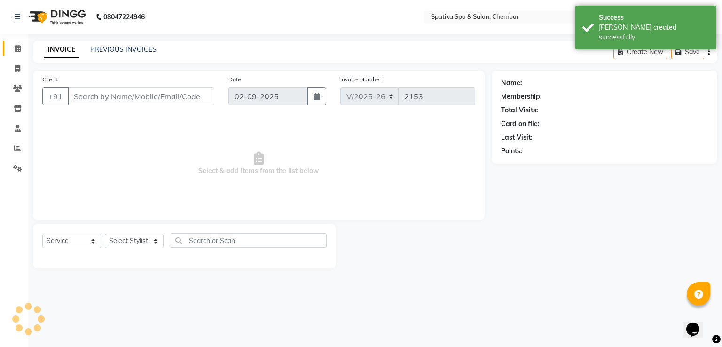
type input "96******23"
select select "9058"
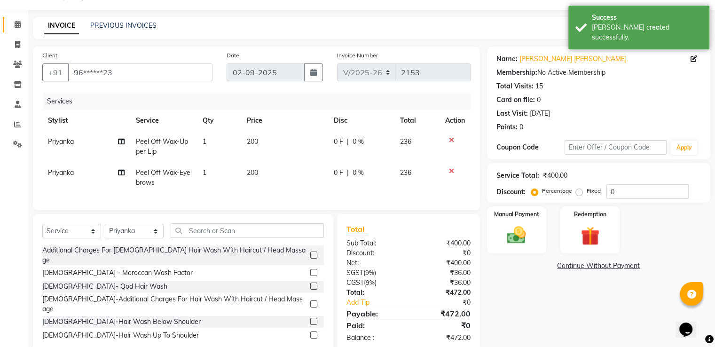
scroll to position [51, 0]
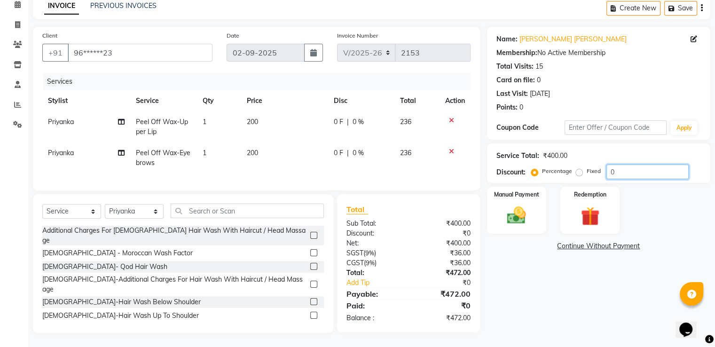
drag, startPoint x: 643, startPoint y: 174, endPoint x: 645, endPoint y: 166, distance: 7.8
click at [645, 166] on div "Service Total: ₹400.00 Discount: Percentage Fixed 0" at bounding box center [598, 162] width 223 height 39
click at [645, 166] on input "0" at bounding box center [647, 172] width 82 height 15
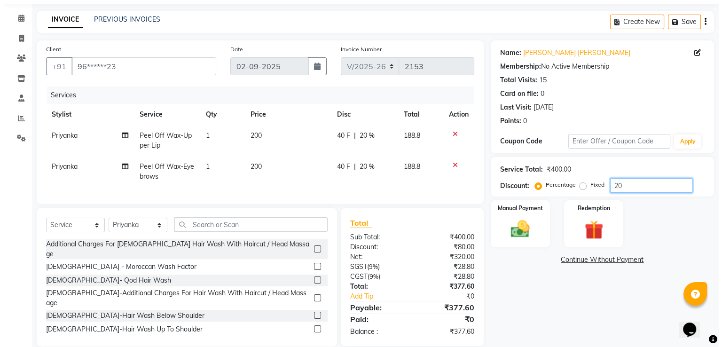
scroll to position [0, 0]
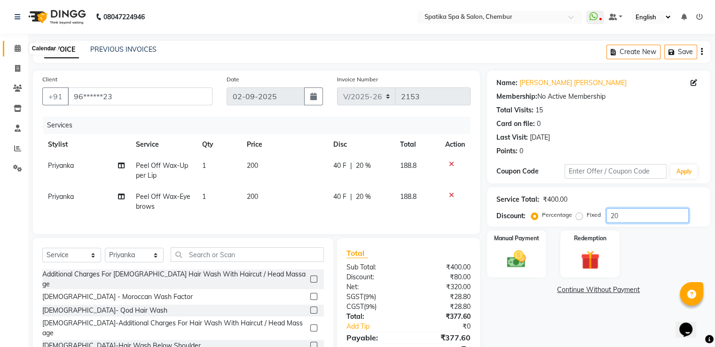
type input "20"
click at [21, 47] on span at bounding box center [17, 48] width 16 height 11
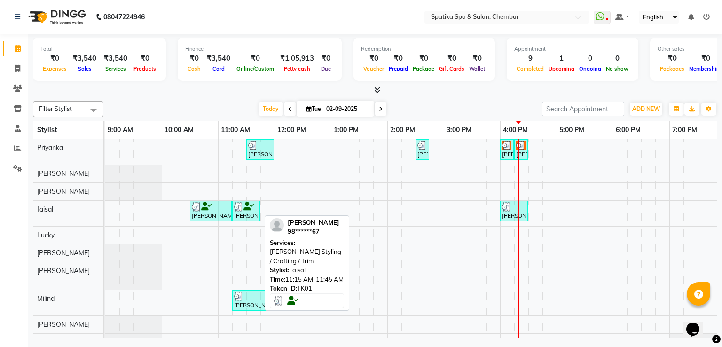
click at [243, 215] on div "[PERSON_NAME], TK01, 11:15 AM-11:45 AM, [PERSON_NAME] Styling / Crafting / Trim" at bounding box center [246, 211] width 26 height 18
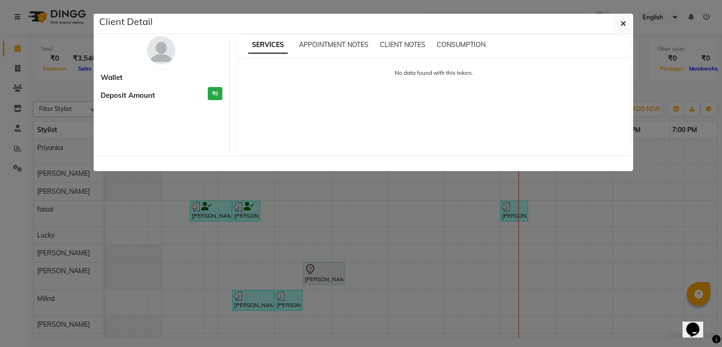
select select "3"
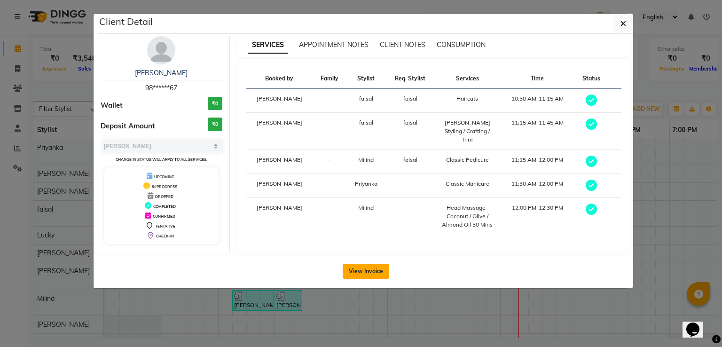
click at [370, 264] on button "View Invoice" at bounding box center [366, 271] width 47 height 15
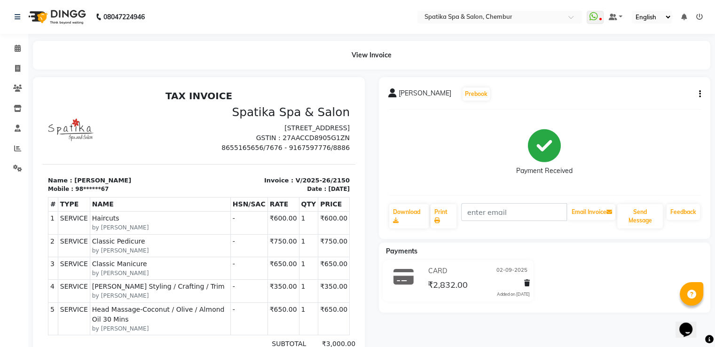
click at [701, 94] on div "Rao Prebook Payment Received Download Print Email Invoice Send Message Feedback" at bounding box center [545, 158] width 332 height 162
click at [697, 91] on button "button" at bounding box center [698, 94] width 6 height 10
click at [667, 89] on div "Edit Invoice" at bounding box center [666, 94] width 38 height 12
select select "service"
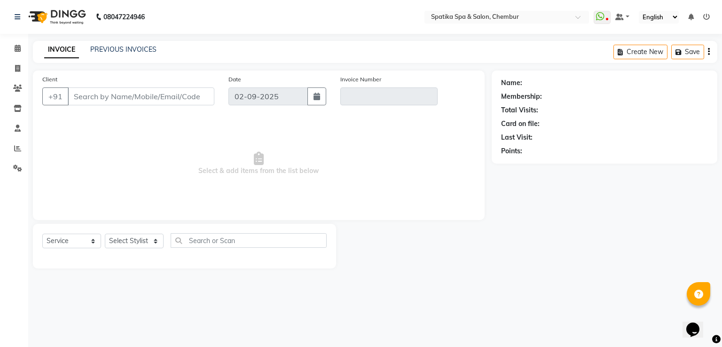
type input "98******67"
type input "V/2025-26/2150"
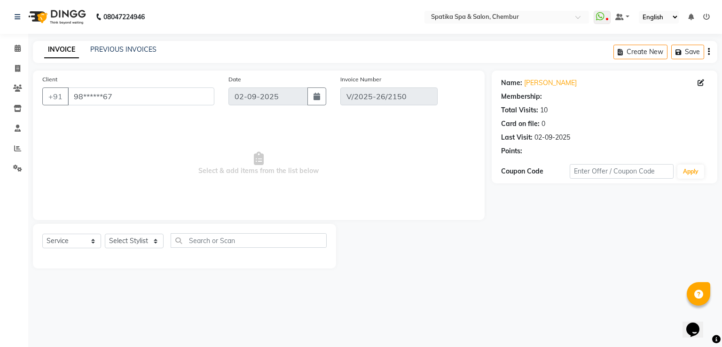
select select "select"
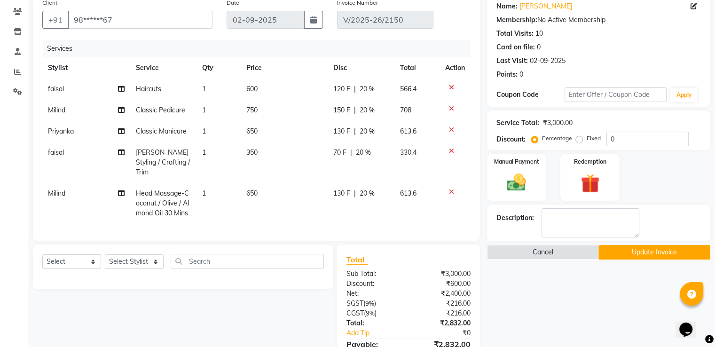
scroll to position [53, 0]
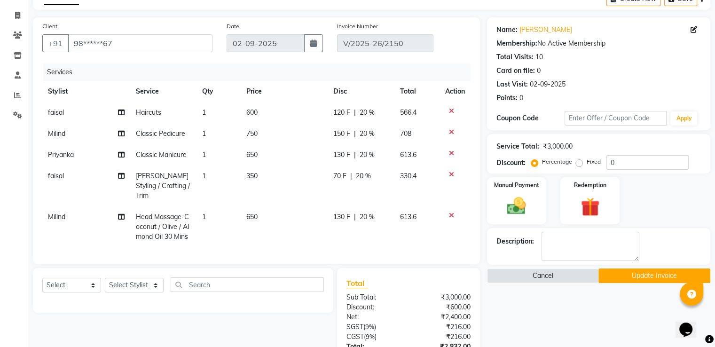
click at [258, 117] on td "600" at bounding box center [284, 112] width 86 height 21
select select "9045"
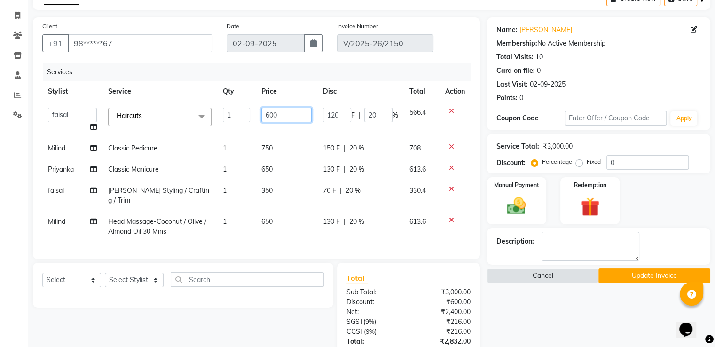
click at [279, 110] on input "600" at bounding box center [286, 115] width 50 height 15
type input "650"
click at [263, 143] on td "750" at bounding box center [287, 148] width 62 height 21
select select "9061"
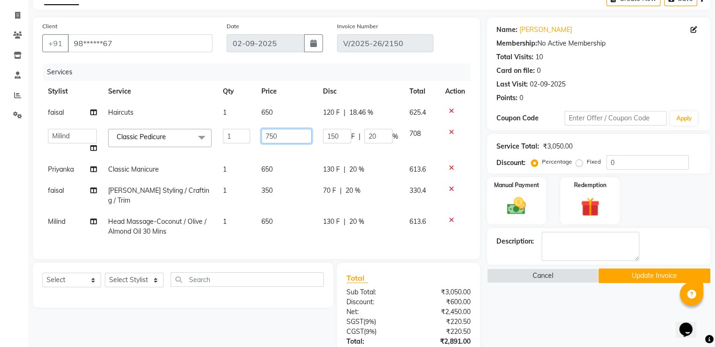
click at [286, 138] on input "750" at bounding box center [286, 136] width 50 height 15
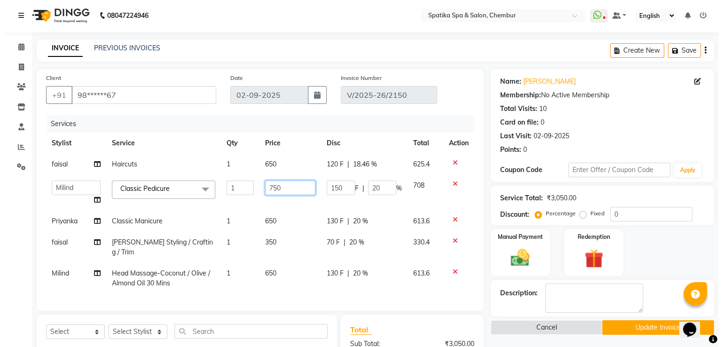
scroll to position [0, 0]
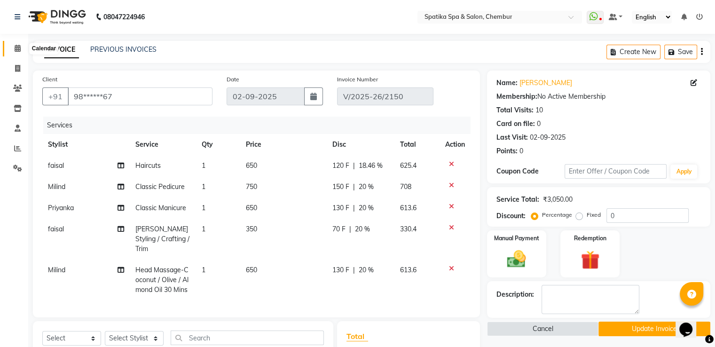
click at [17, 50] on icon at bounding box center [18, 48] width 6 height 7
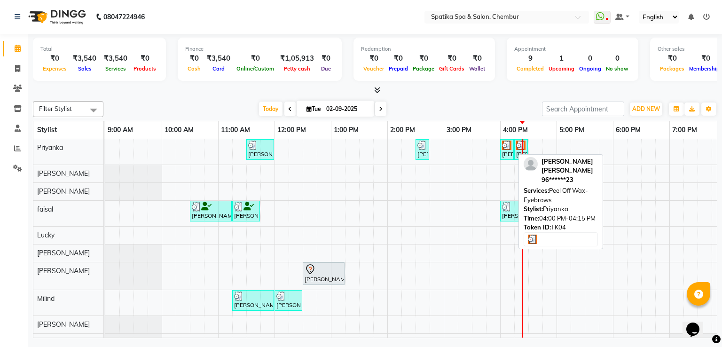
click at [507, 141] on img at bounding box center [506, 145] width 9 height 9
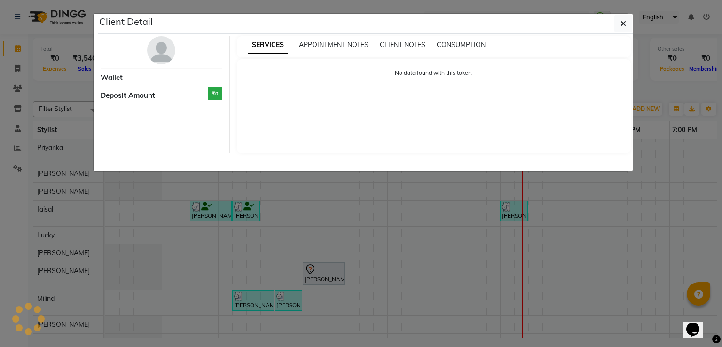
select select "3"
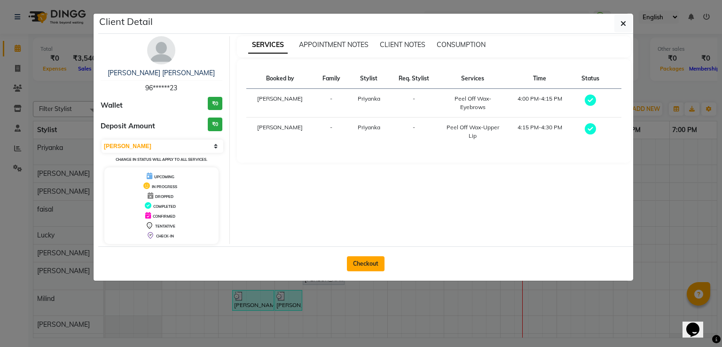
click at [365, 260] on button "Checkout" at bounding box center [366, 263] width 38 height 15
select select "631"
select select "service"
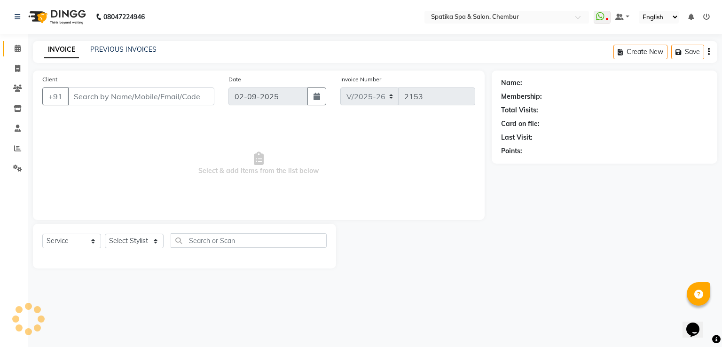
type input "96******23"
select select "9058"
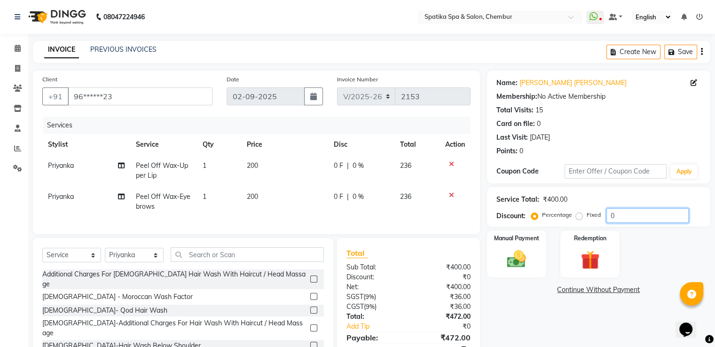
click at [680, 213] on input "0" at bounding box center [647, 215] width 82 height 15
type input "20"
click at [517, 253] on img at bounding box center [516, 259] width 31 height 23
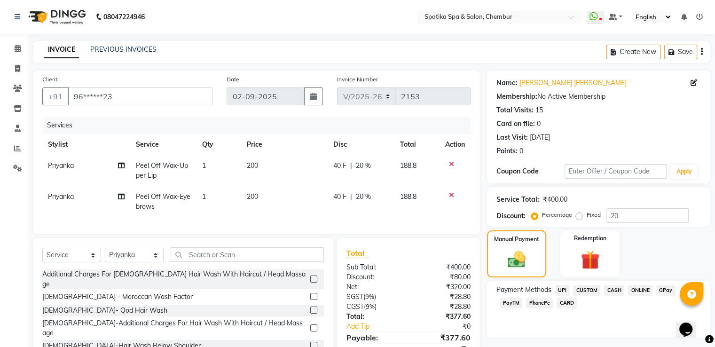
click at [557, 306] on span "CARD" at bounding box center [567, 303] width 20 height 11
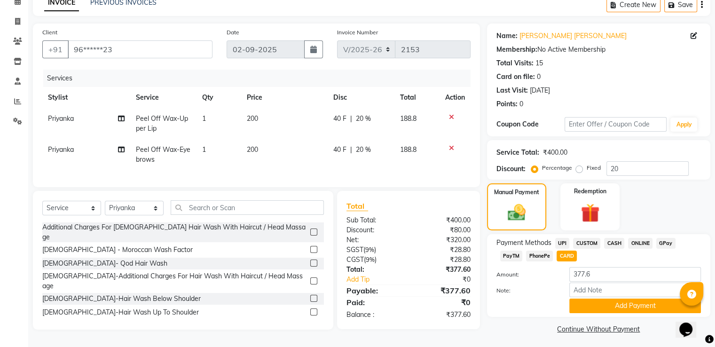
scroll to position [51, 0]
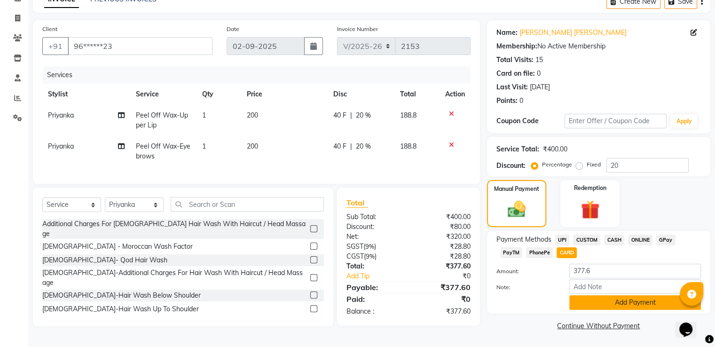
click at [586, 306] on button "Add Payment" at bounding box center [635, 302] width 132 height 15
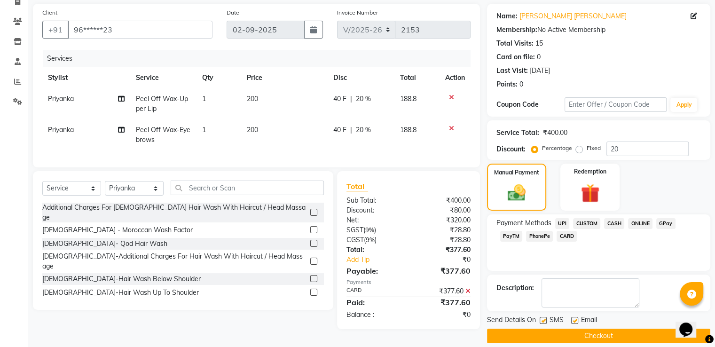
scroll to position [77, 0]
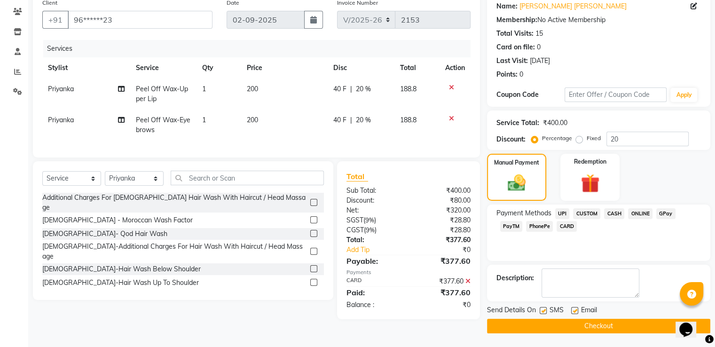
click at [575, 322] on button "Checkout" at bounding box center [598, 326] width 223 height 15
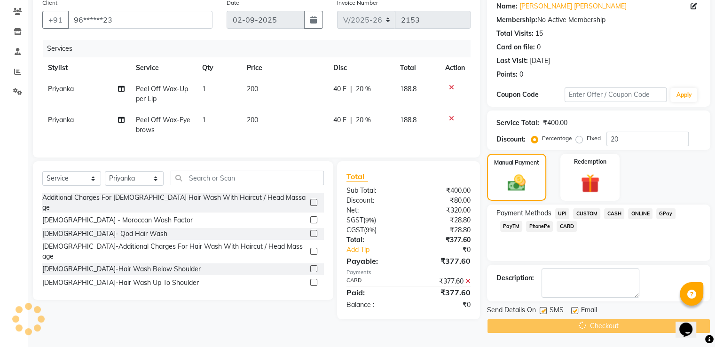
click at [575, 322] on div "Checkout" at bounding box center [598, 326] width 223 height 15
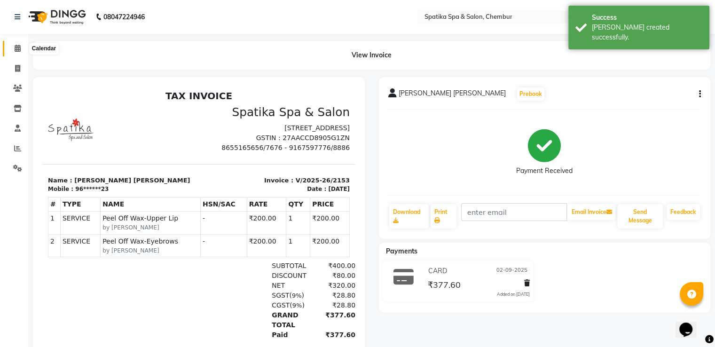
click at [21, 49] on span at bounding box center [17, 48] width 16 height 11
